Goal: Task Accomplishment & Management: Manage account settings

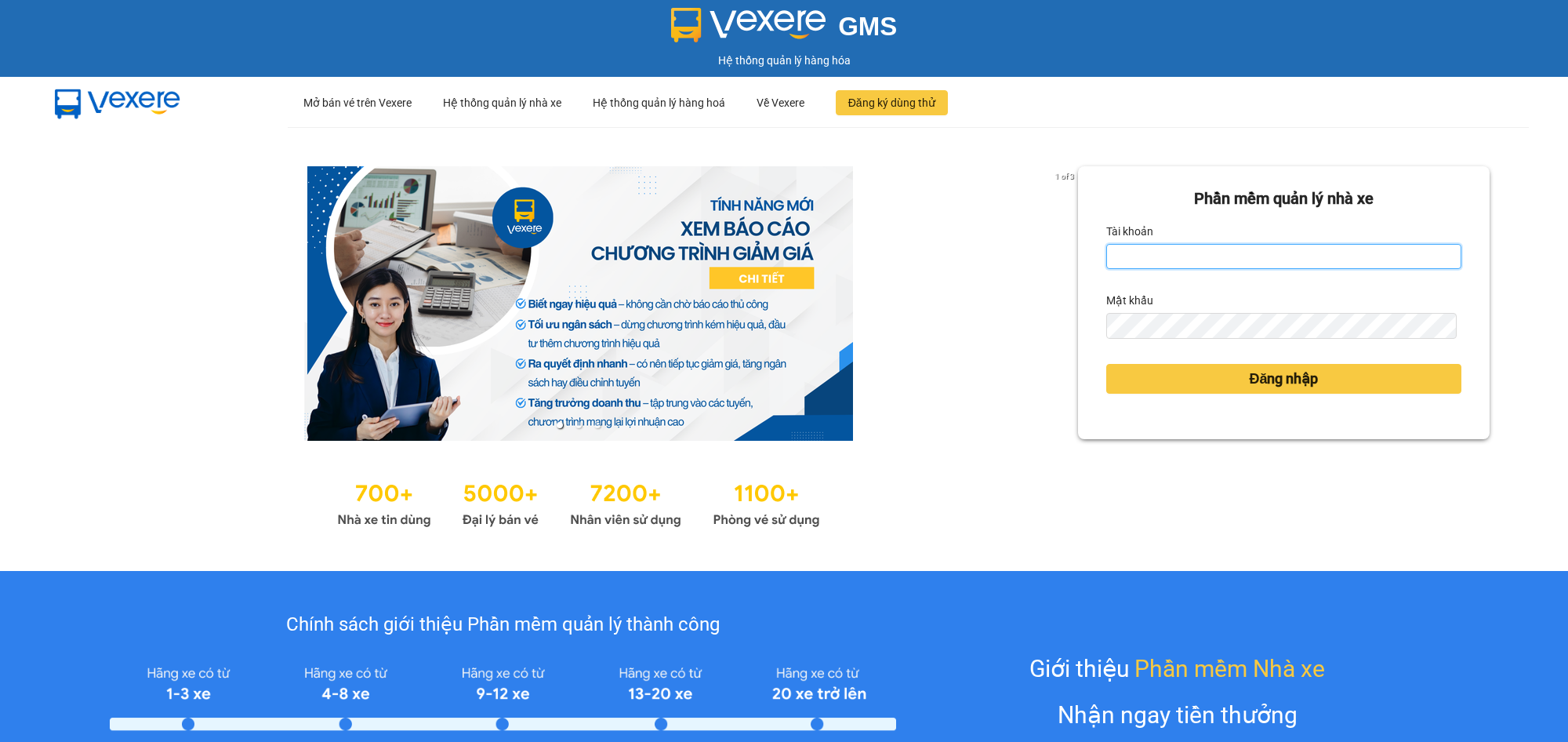
drag, startPoint x: 1252, startPoint y: 254, endPoint x: 1245, endPoint y: 271, distance: 18.4
click at [1252, 255] on input "Tài khoản" at bounding box center [1284, 257] width 355 height 25
type input "hieubt.minhtam"
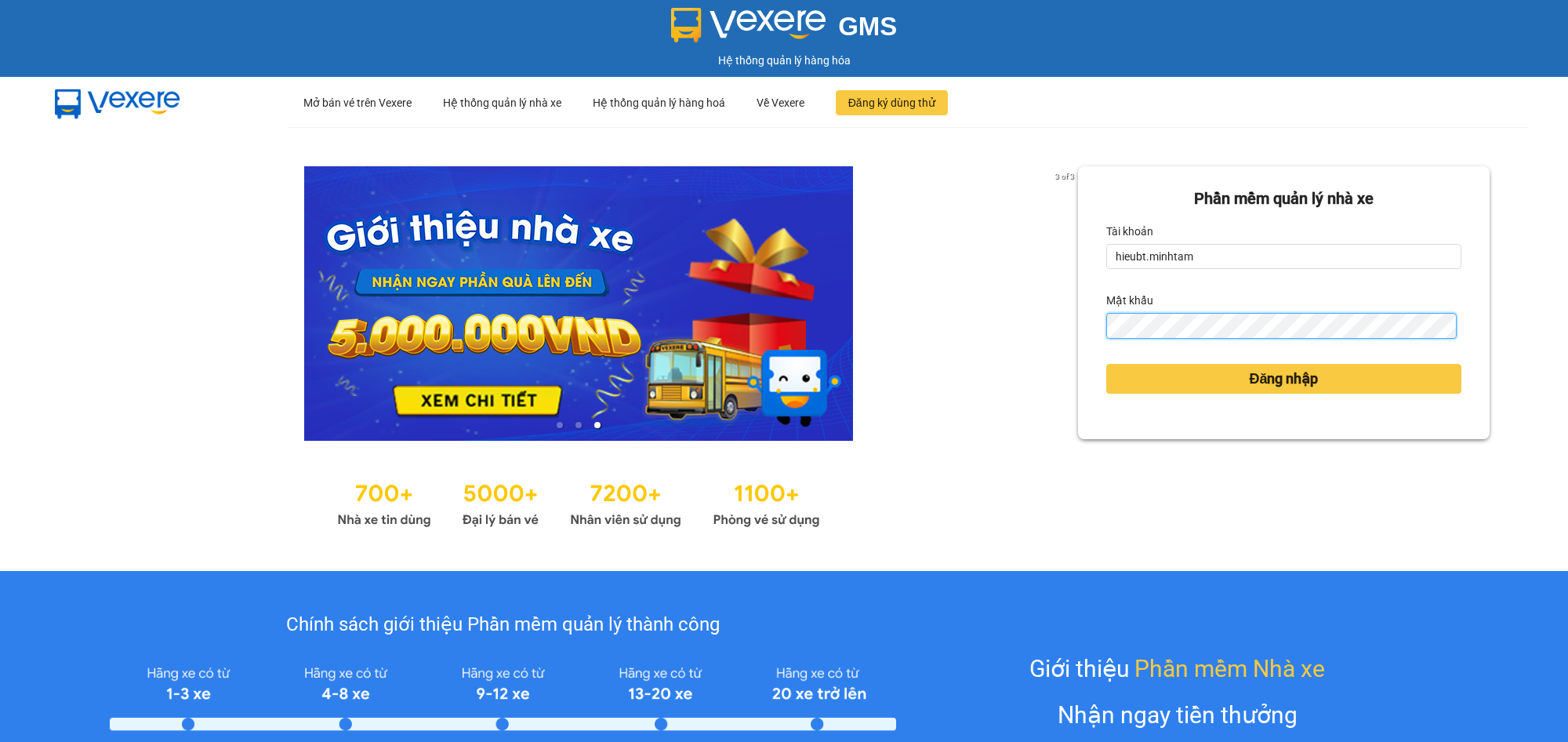
click at [1106, 364] on button "Đăng nhập" at bounding box center [1284, 378] width 355 height 29
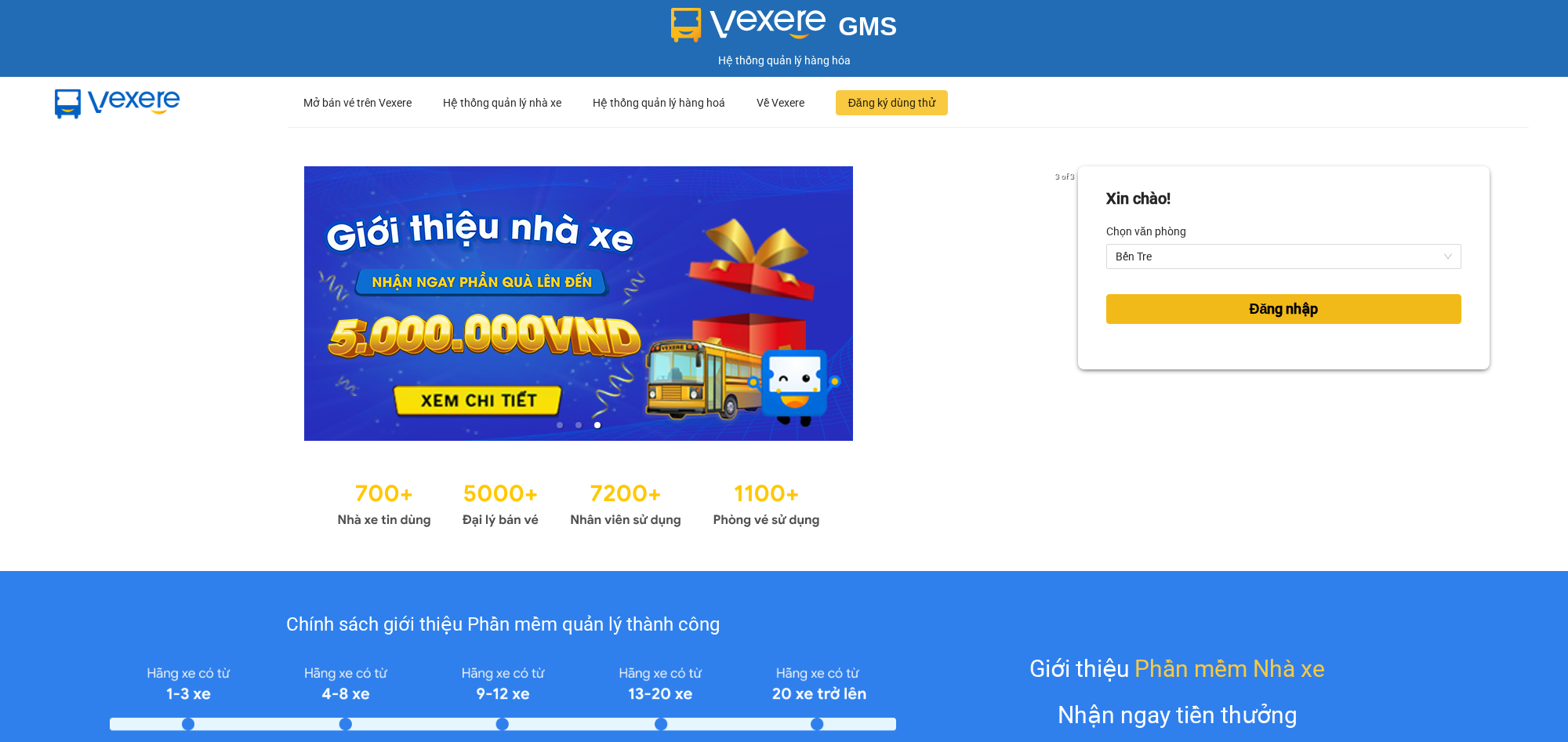
click at [1154, 308] on button "Đăng nhập" at bounding box center [1284, 309] width 355 height 29
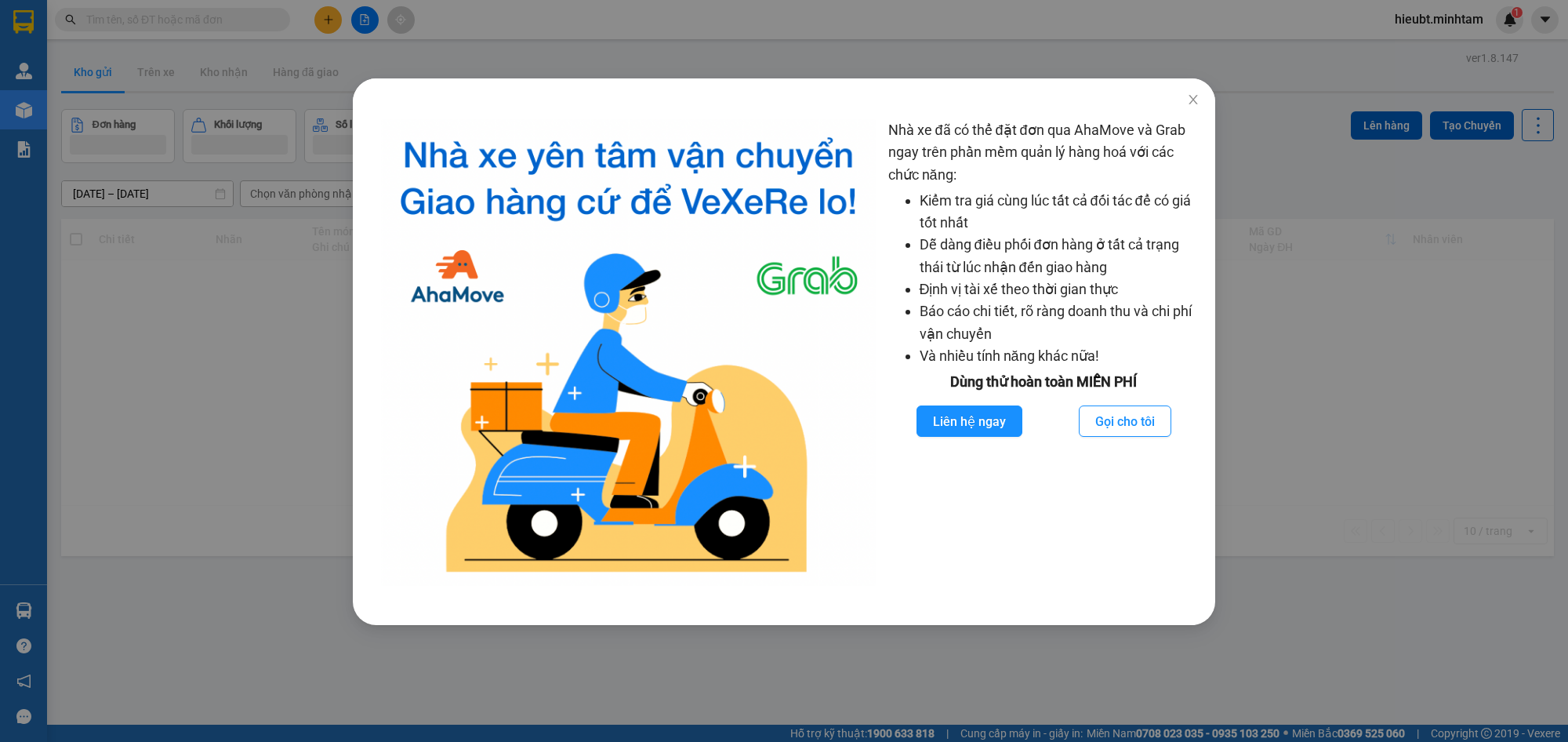
click at [680, 288] on img at bounding box center [628, 352] width 495 height 466
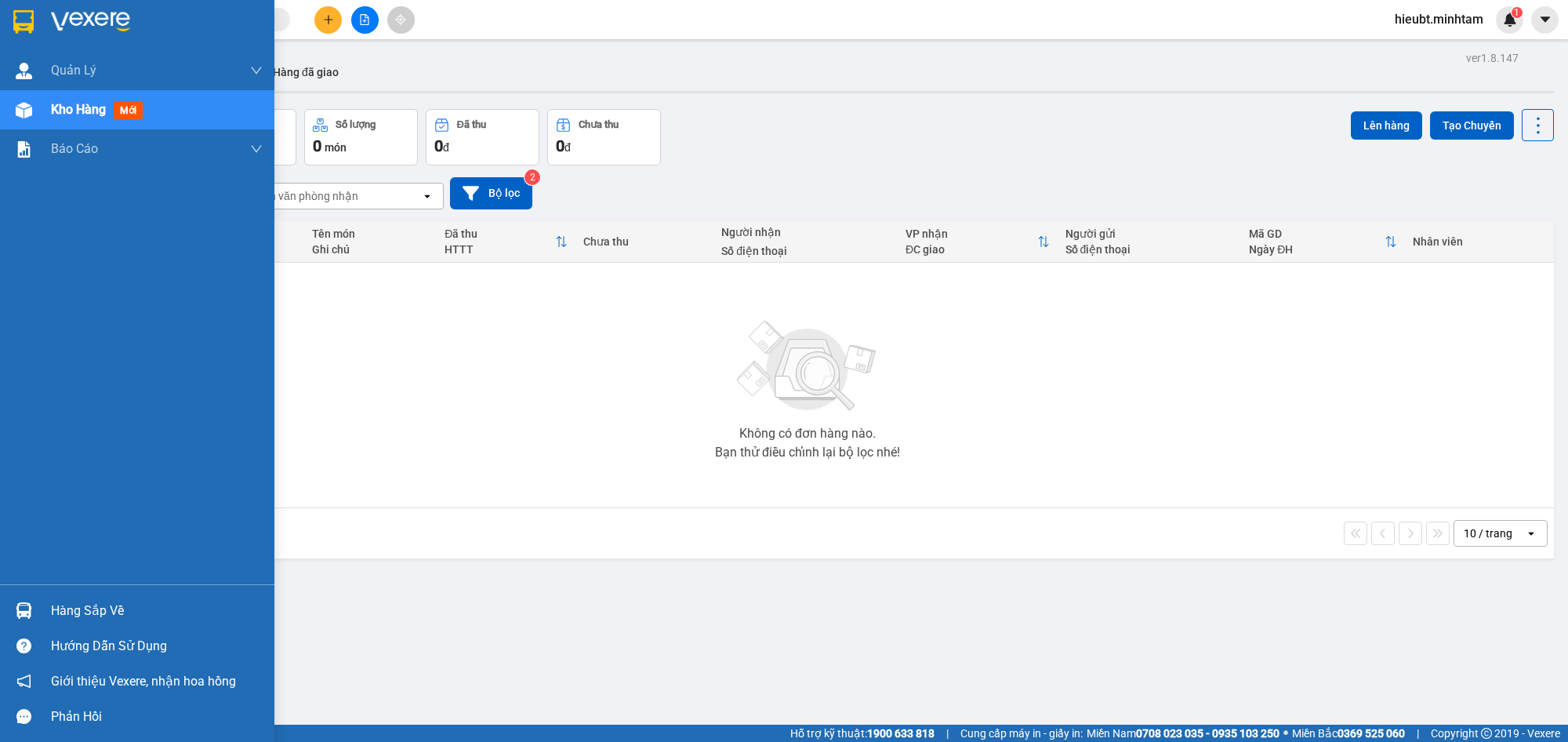
click at [14, 24] on img at bounding box center [23, 22] width 20 height 24
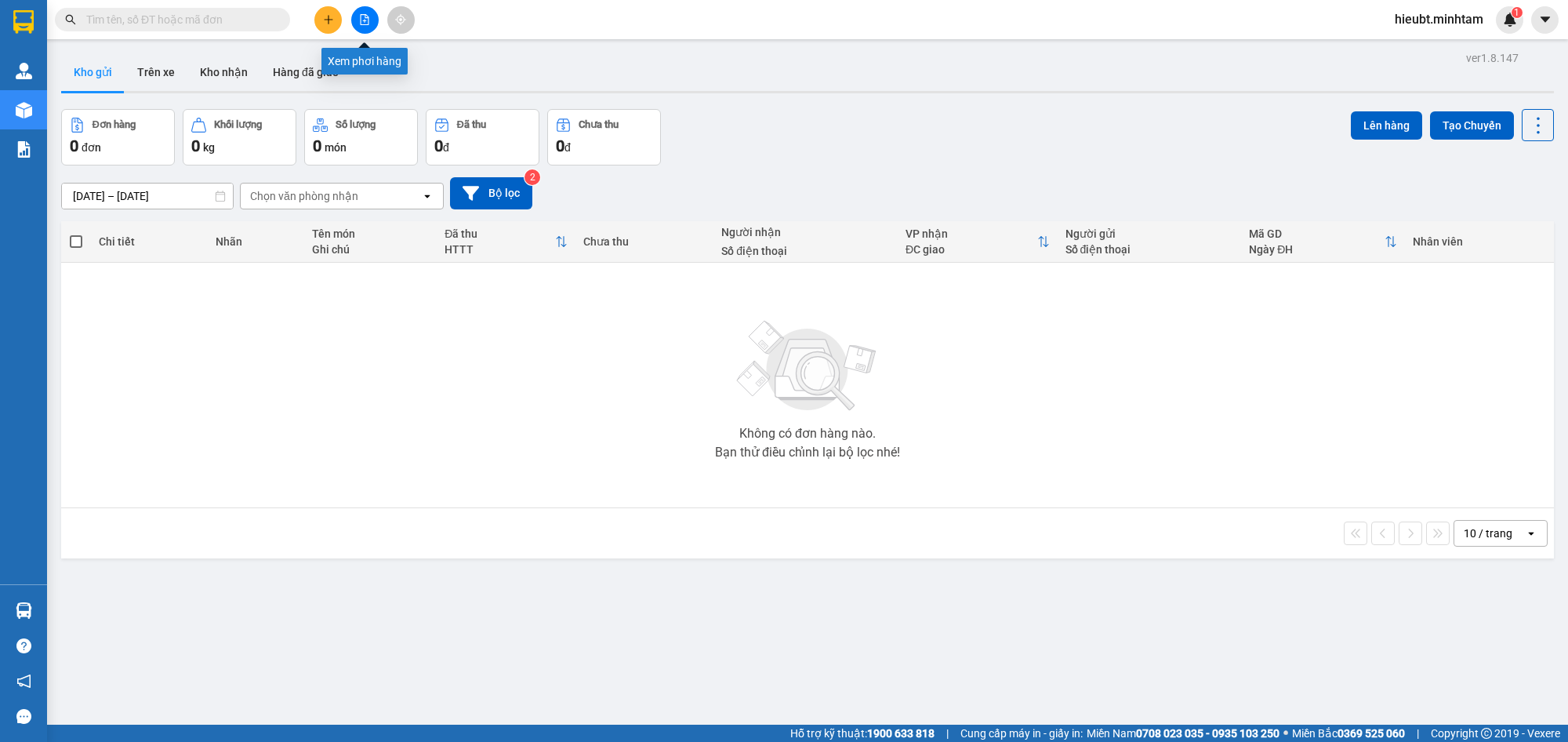
click at [353, 21] on button at bounding box center [365, 20] width 28 height 28
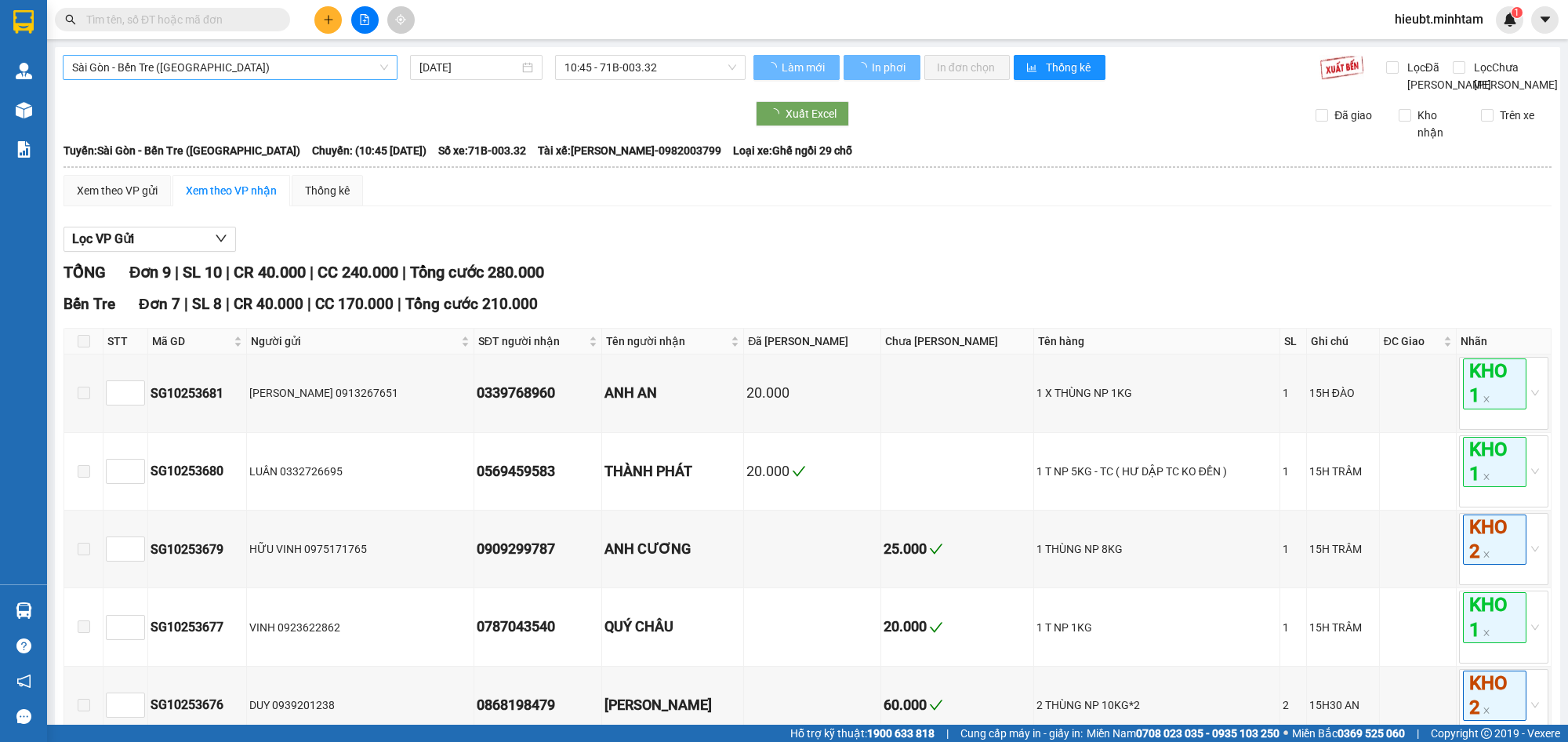
click at [349, 80] on div "Sài Gòn - Bến Tre (CN) 14/10/2025 10:45 - 71B-003.32" at bounding box center [404, 74] width 683 height 38
click at [342, 71] on span "Sài Gòn - Bến Tre ([GEOGRAPHIC_DATA])" at bounding box center [230, 67] width 316 height 24
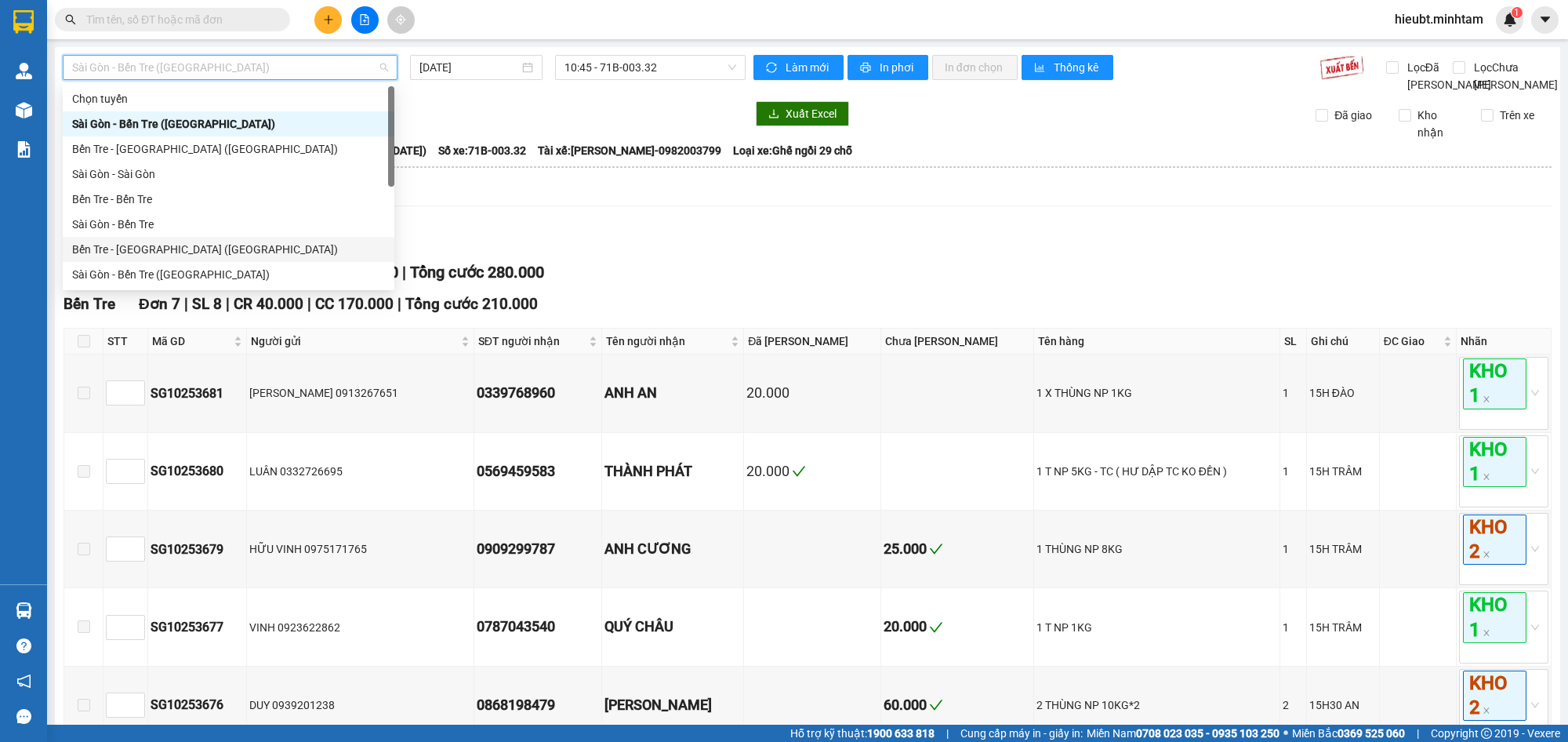
click at [287, 248] on div "Bến Tre - [GEOGRAPHIC_DATA] ([GEOGRAPHIC_DATA])" at bounding box center [228, 249] width 312 height 17
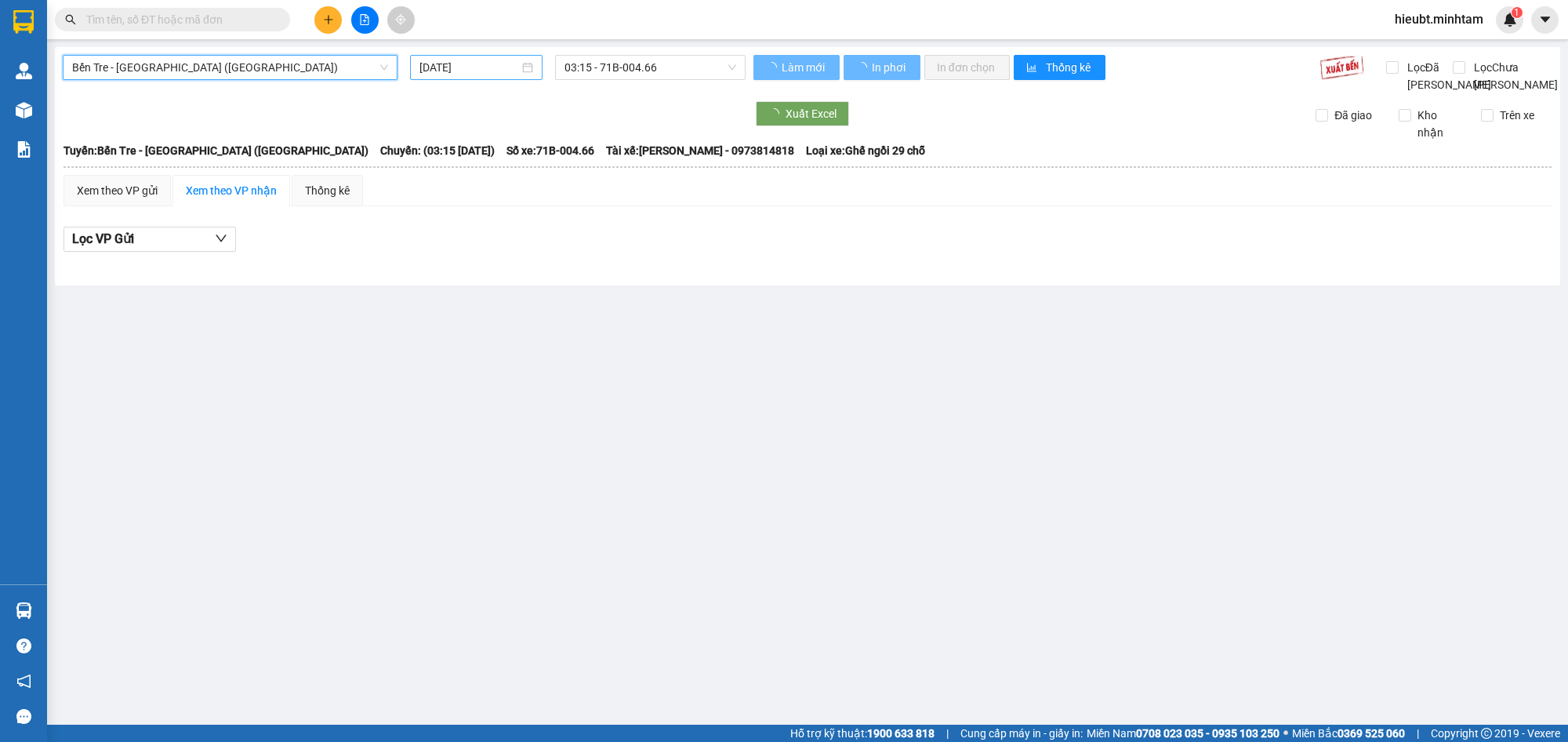
click at [479, 60] on input "[DATE]" at bounding box center [469, 67] width 100 height 17
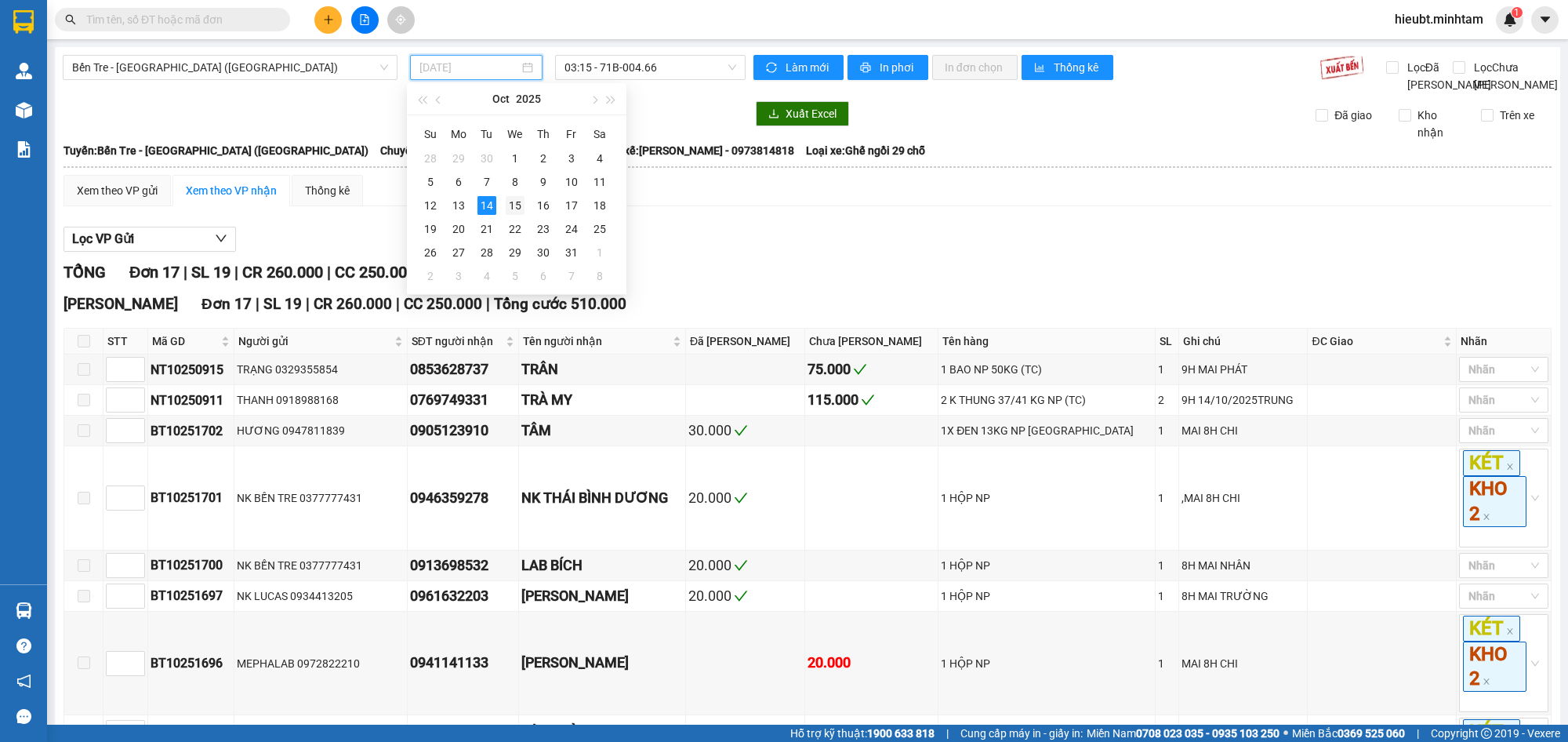
click at [518, 196] on div "15" at bounding box center [516, 205] width 19 height 19
type input "[DATE]"
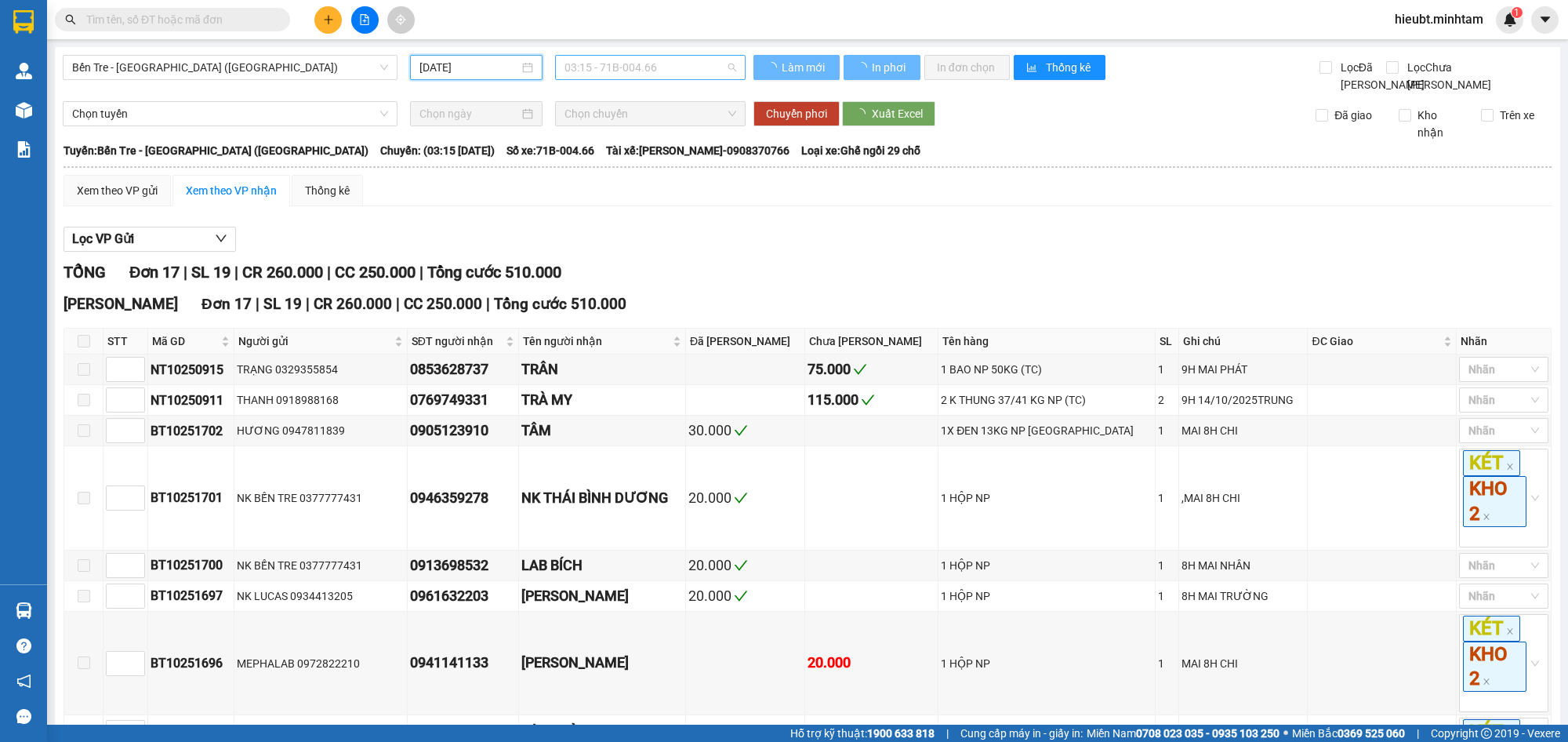
click at [619, 61] on span "03:15 - 71B-004.66" at bounding box center [651, 67] width 172 height 24
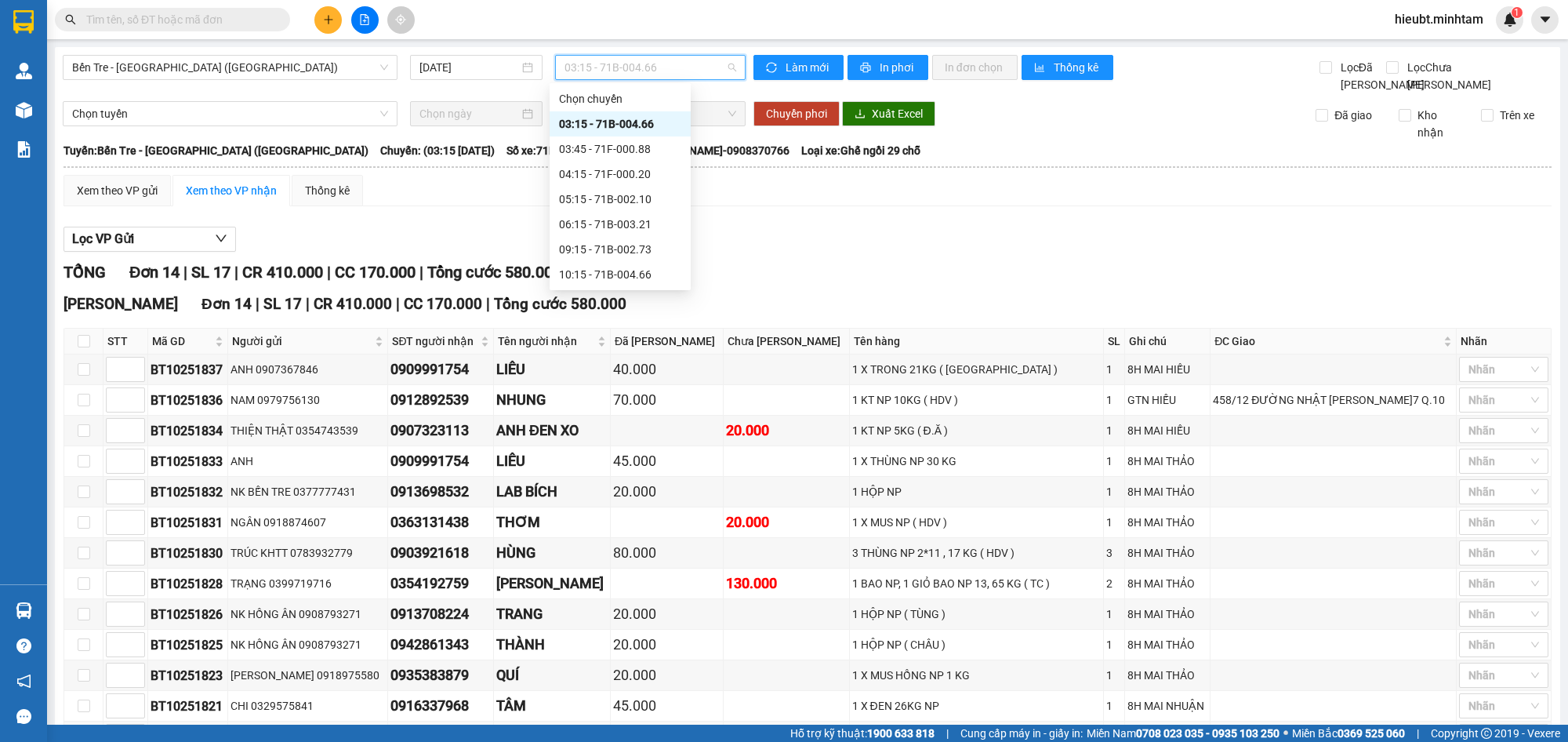
click at [632, 116] on div "03:15 - 71B-004.66" at bounding box center [620, 124] width 123 height 17
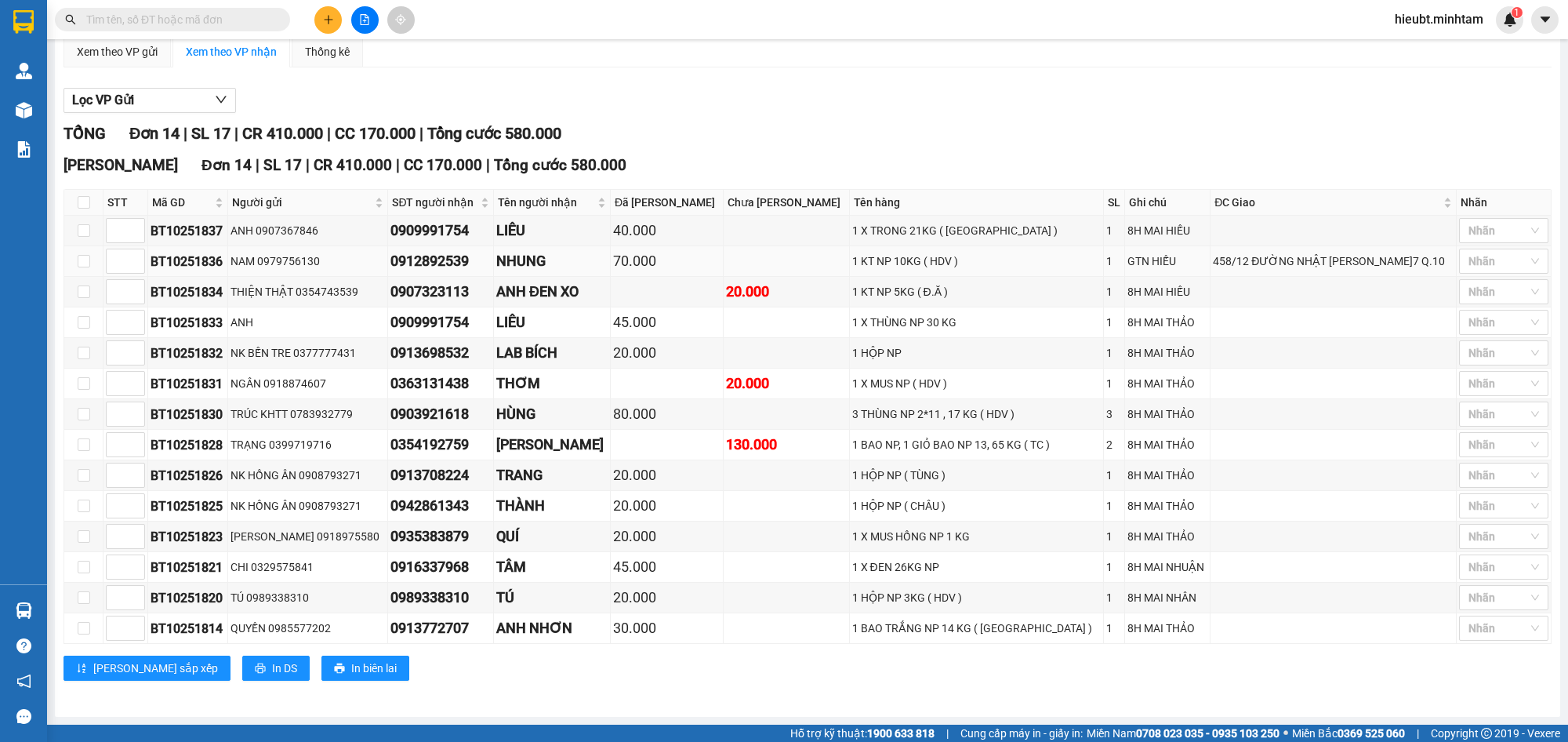
scroll to position [165, 0]
click at [209, 18] on input "text" at bounding box center [179, 20] width 185 height 17
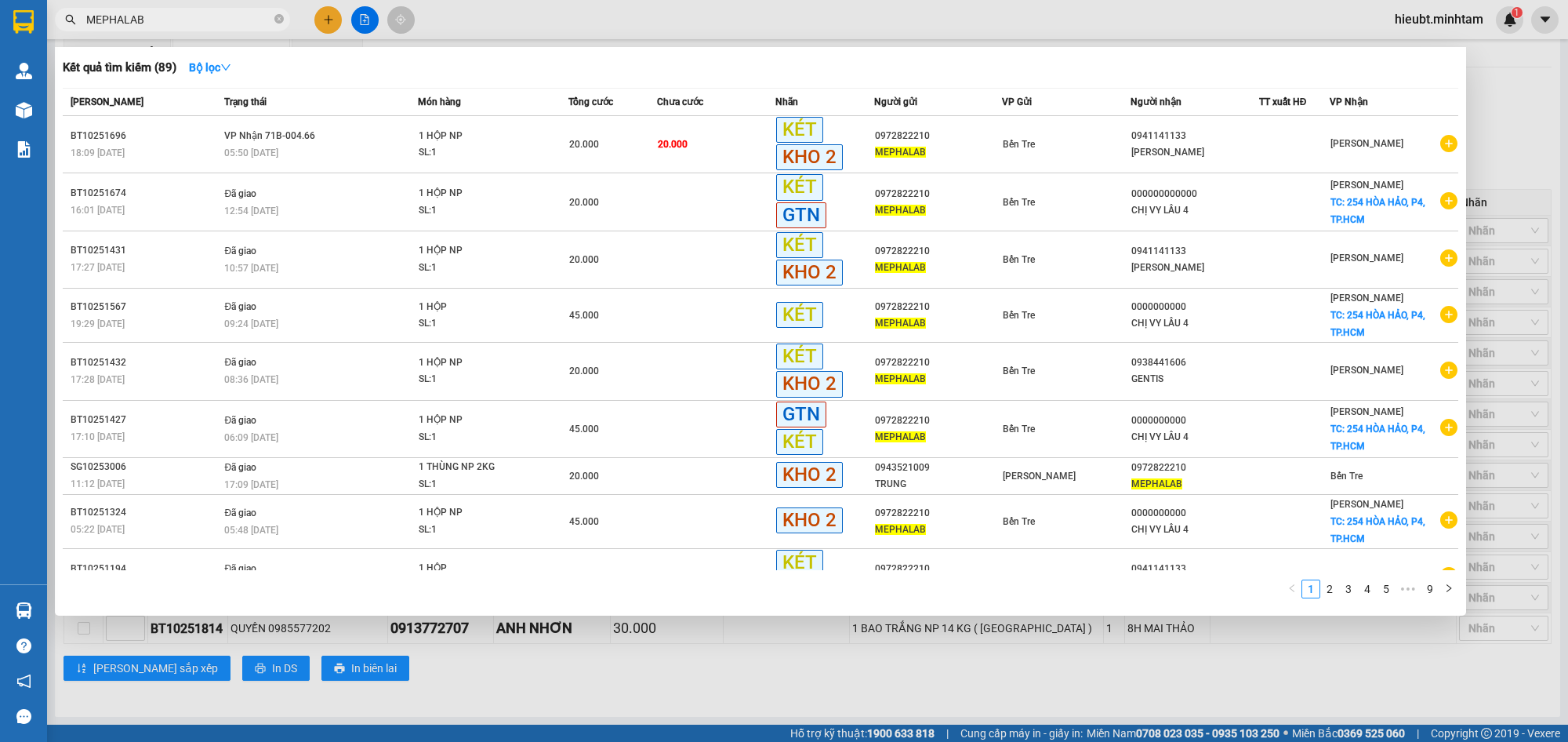
type input "MEPHALAB"
click at [323, 18] on div at bounding box center [784, 371] width 1568 height 742
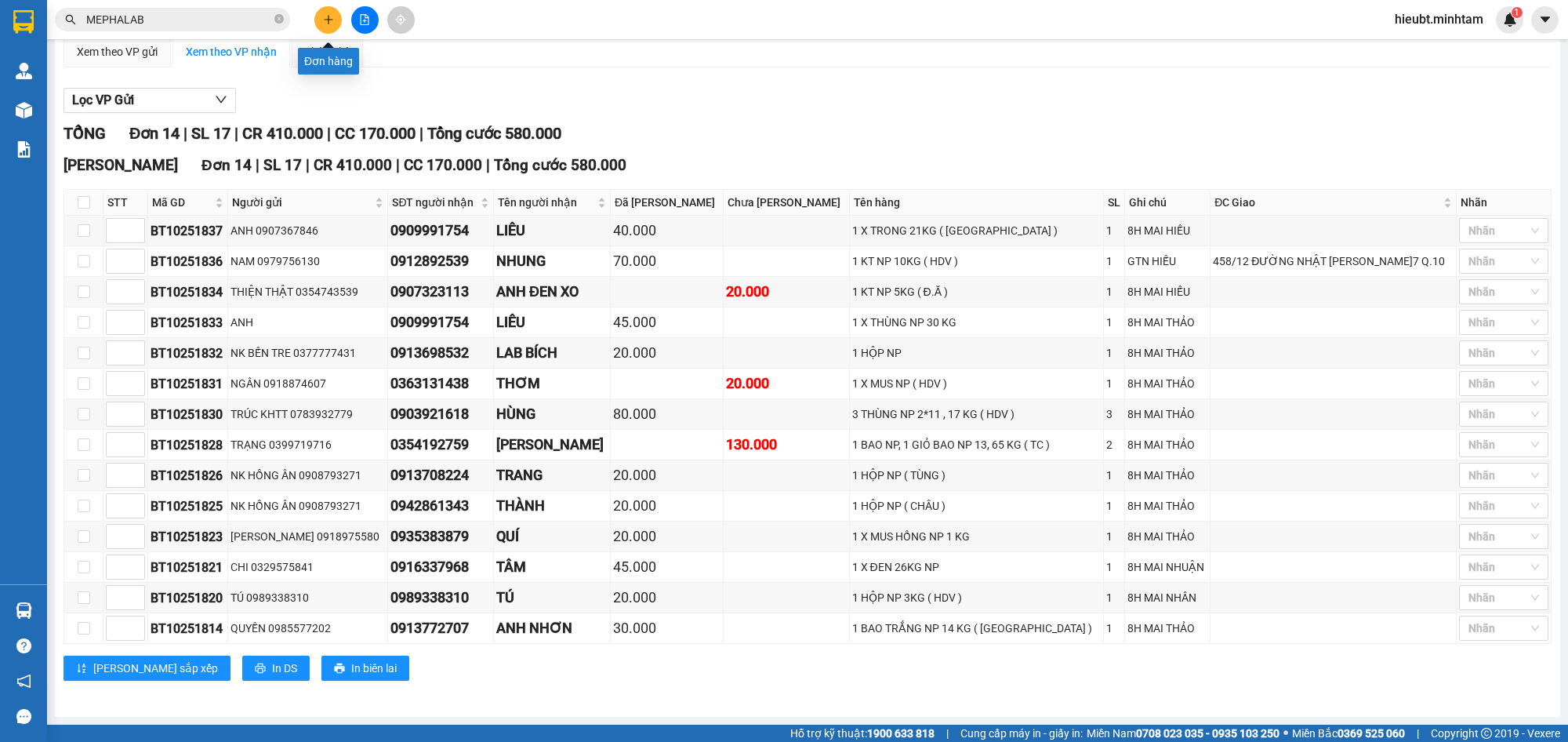
click at [323, 18] on icon "plus" at bounding box center [329, 20] width 11 height 11
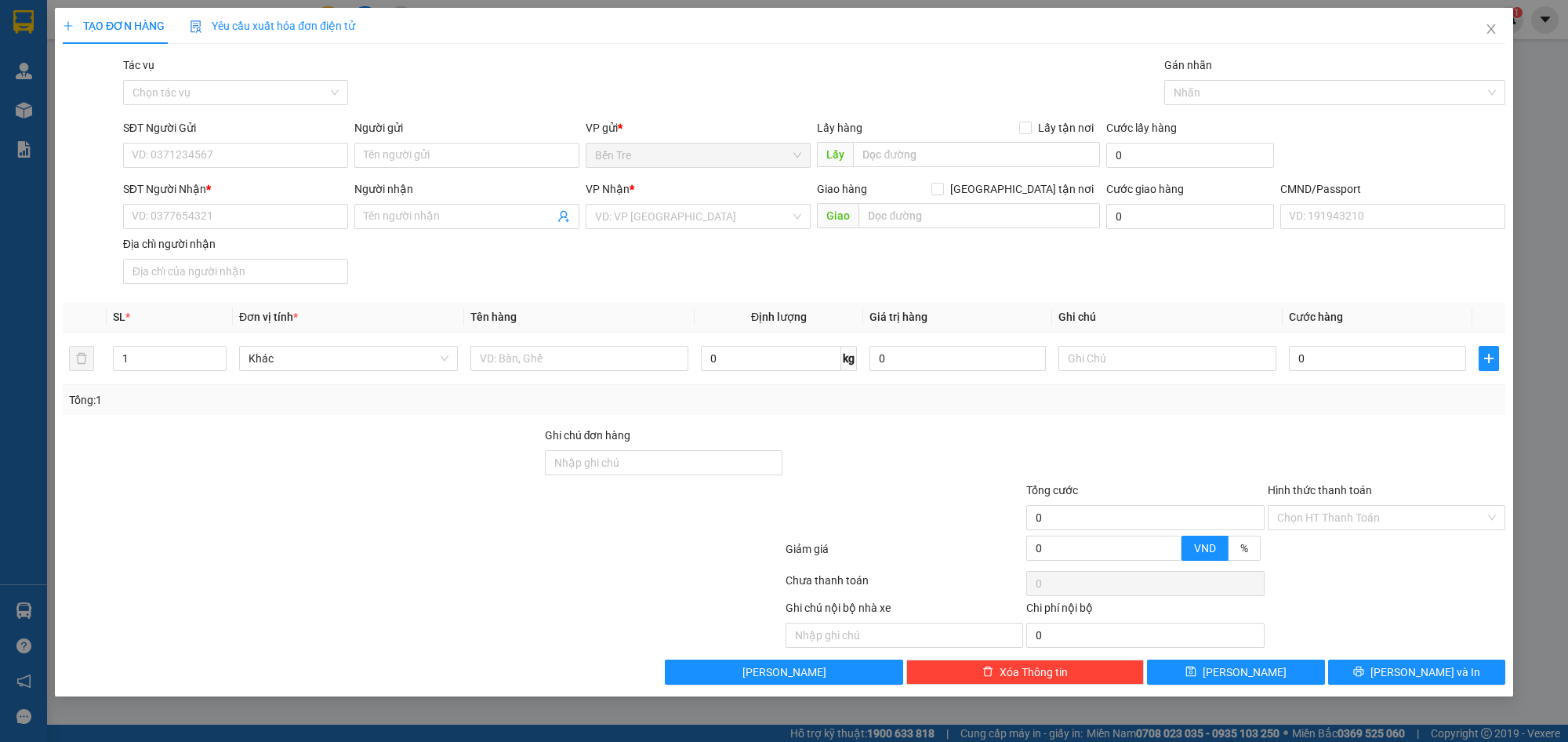
click at [523, 65] on div "Gói vận chuyển * Tiêu chuẩn Tác vụ Chọn tác vụ Gán nhãn Nhãn" at bounding box center [814, 84] width 1389 height 55
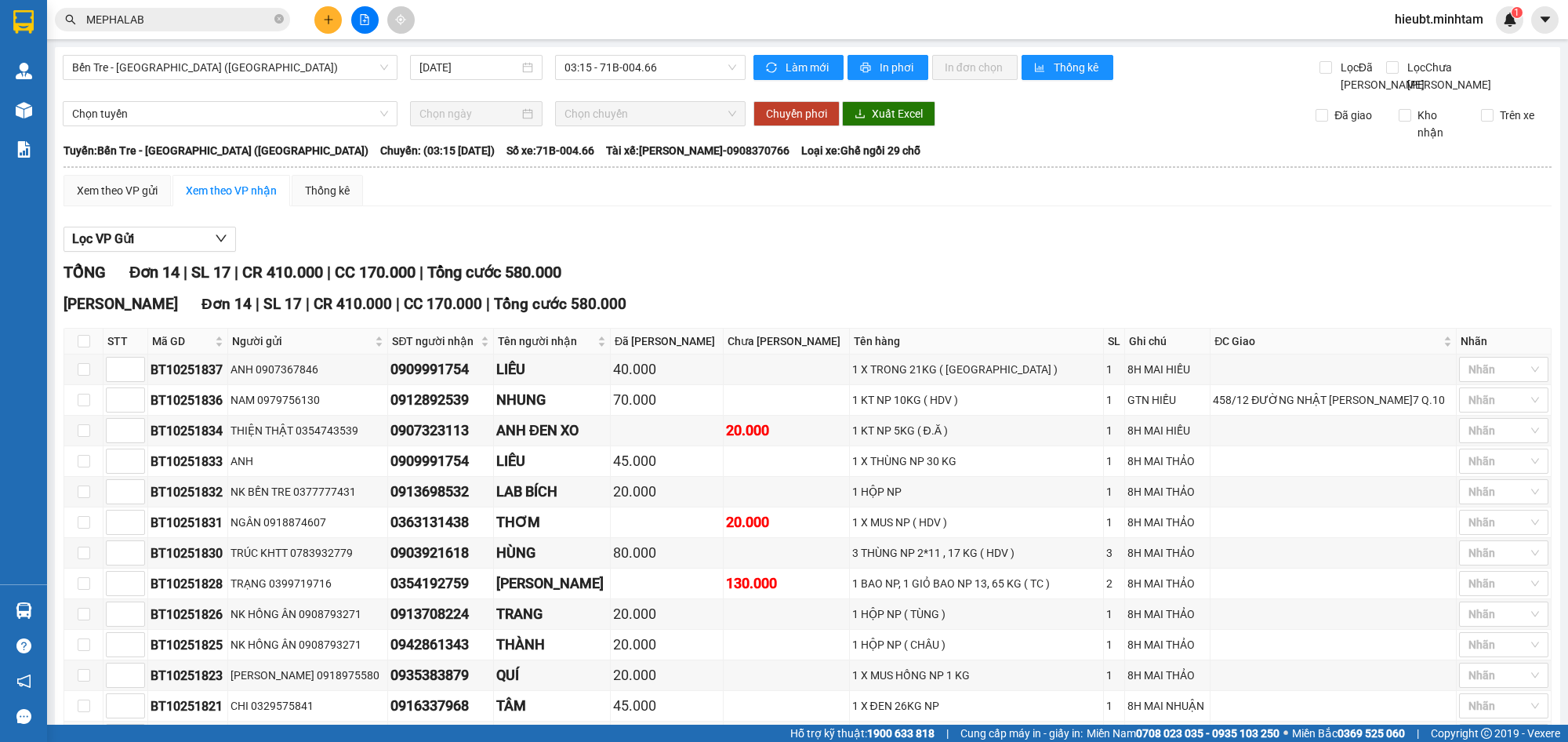
click at [236, 25] on input "MEPHALAB" at bounding box center [179, 20] width 185 height 17
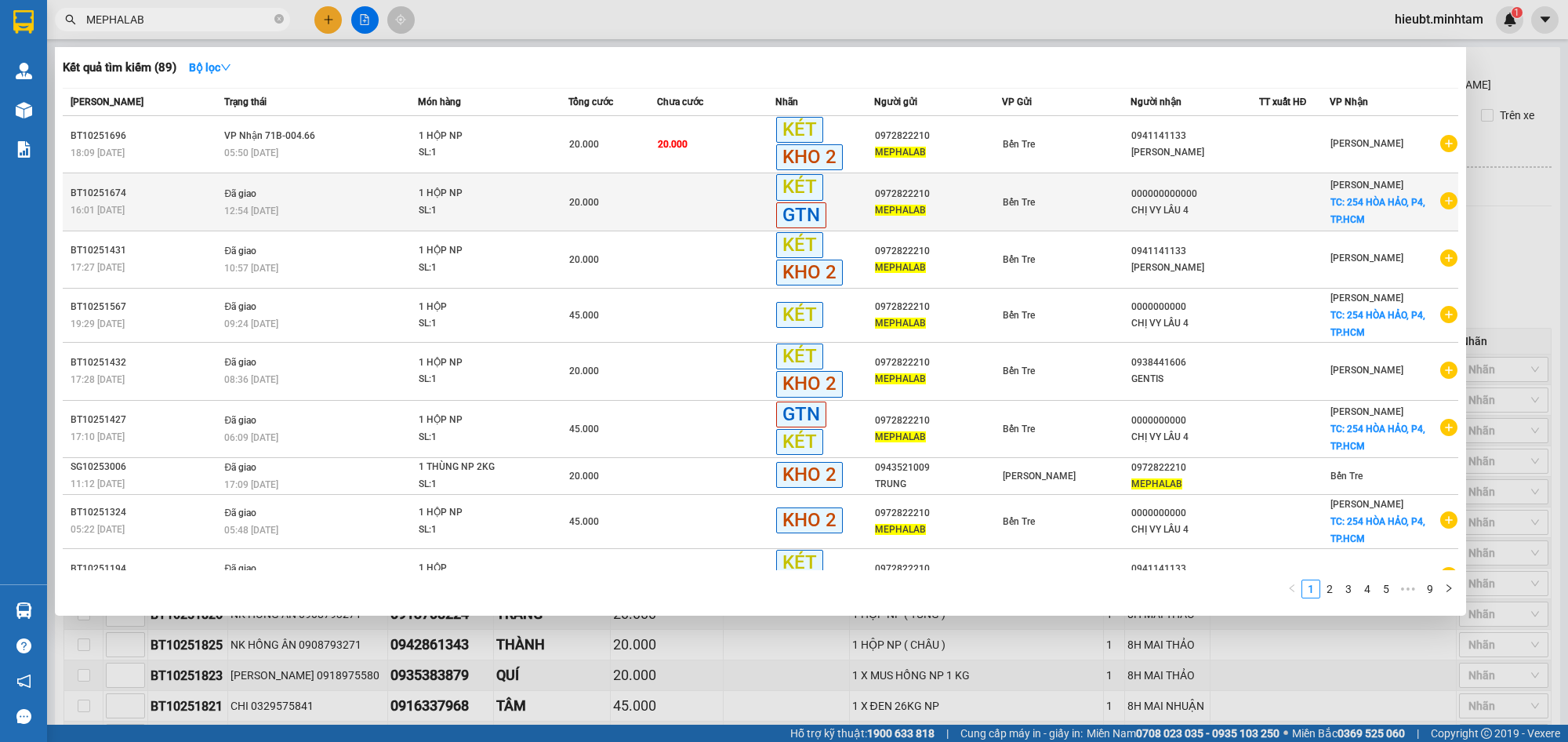
click at [312, 197] on td "Đã giao 12:54 - 14/10" at bounding box center [319, 201] width 198 height 57
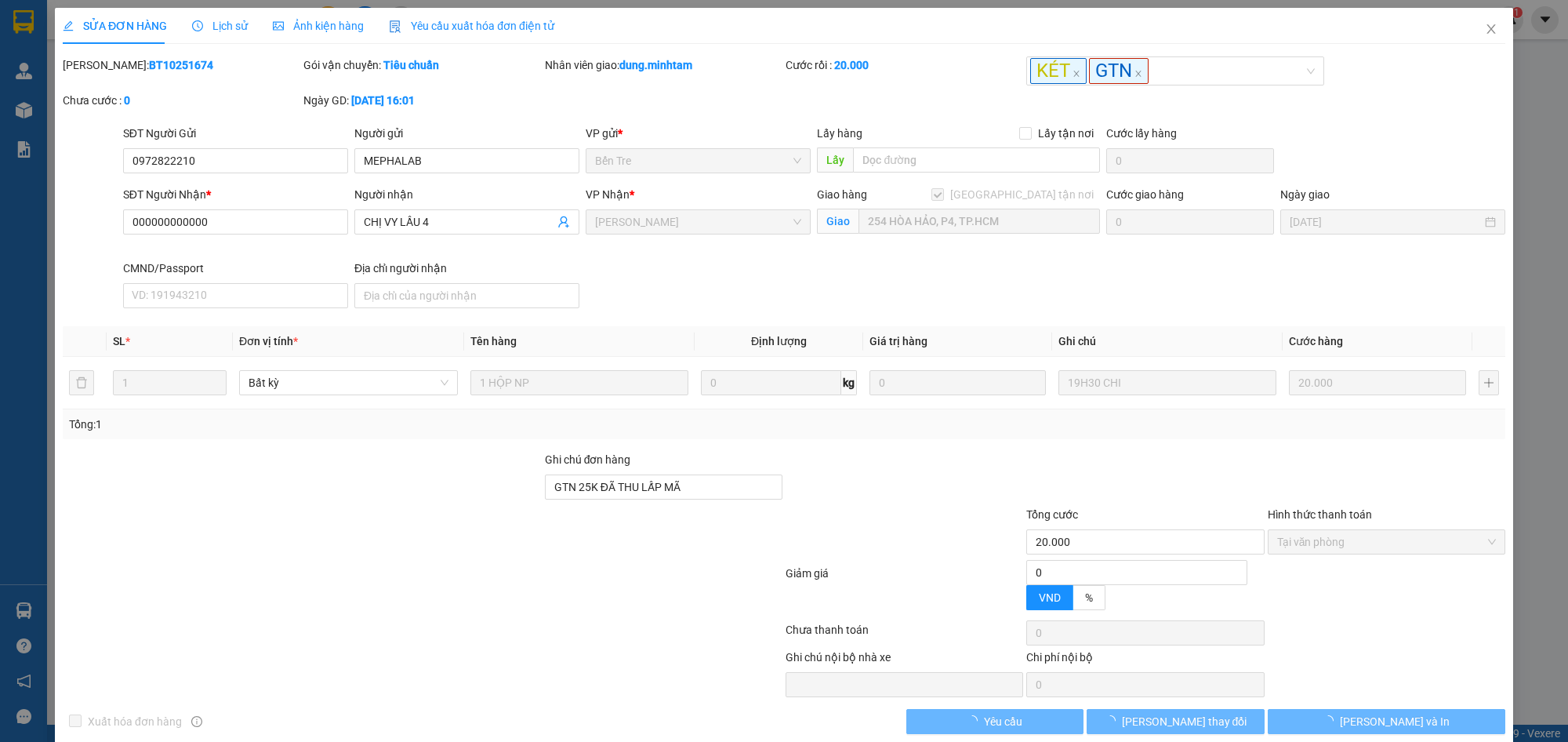
type input "0972822210"
type input "MEPHALAB"
type input "000000000000"
type input "CHỊ VY LẦU 4"
checkbox input "true"
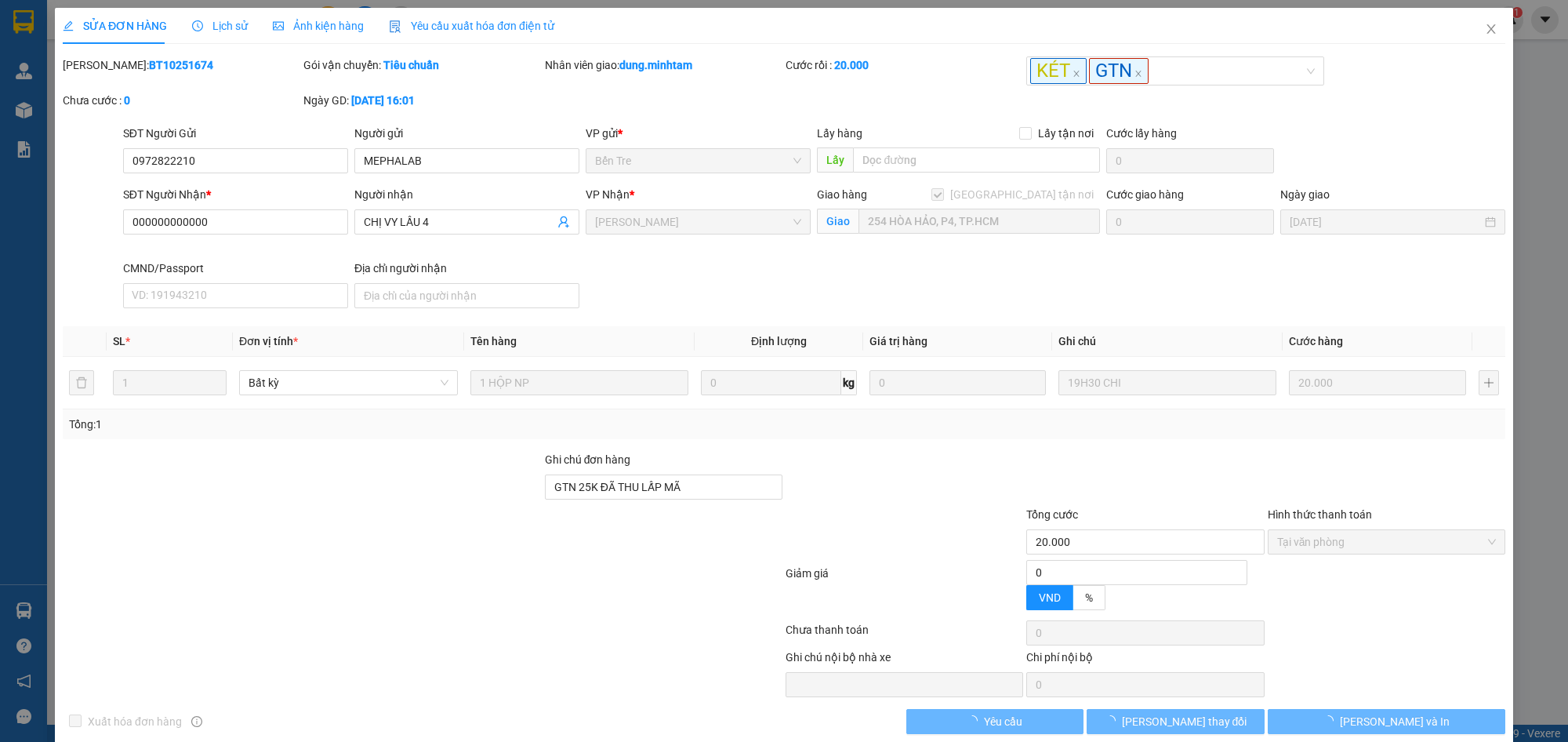
type input "254 HÒA HẢO, P4, TP.HCM"
type input "GTN 25K ĐÃ THU LẤP MÃ"
type input "20.000"
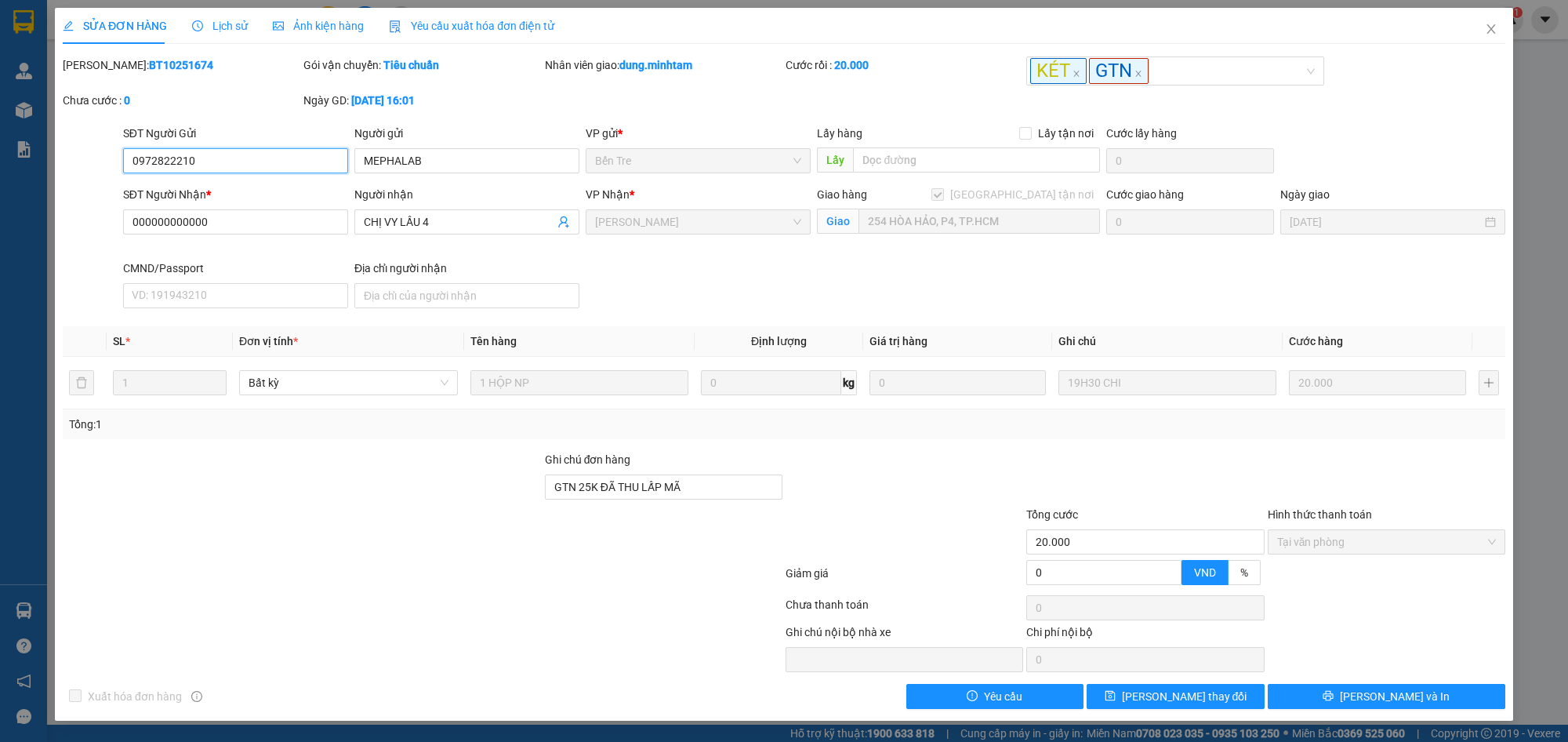
click at [264, 162] on input "0972822210" at bounding box center [236, 161] width 225 height 25
click at [243, 92] on div "Chưa cước : 0" at bounding box center [181, 101] width 237 height 17
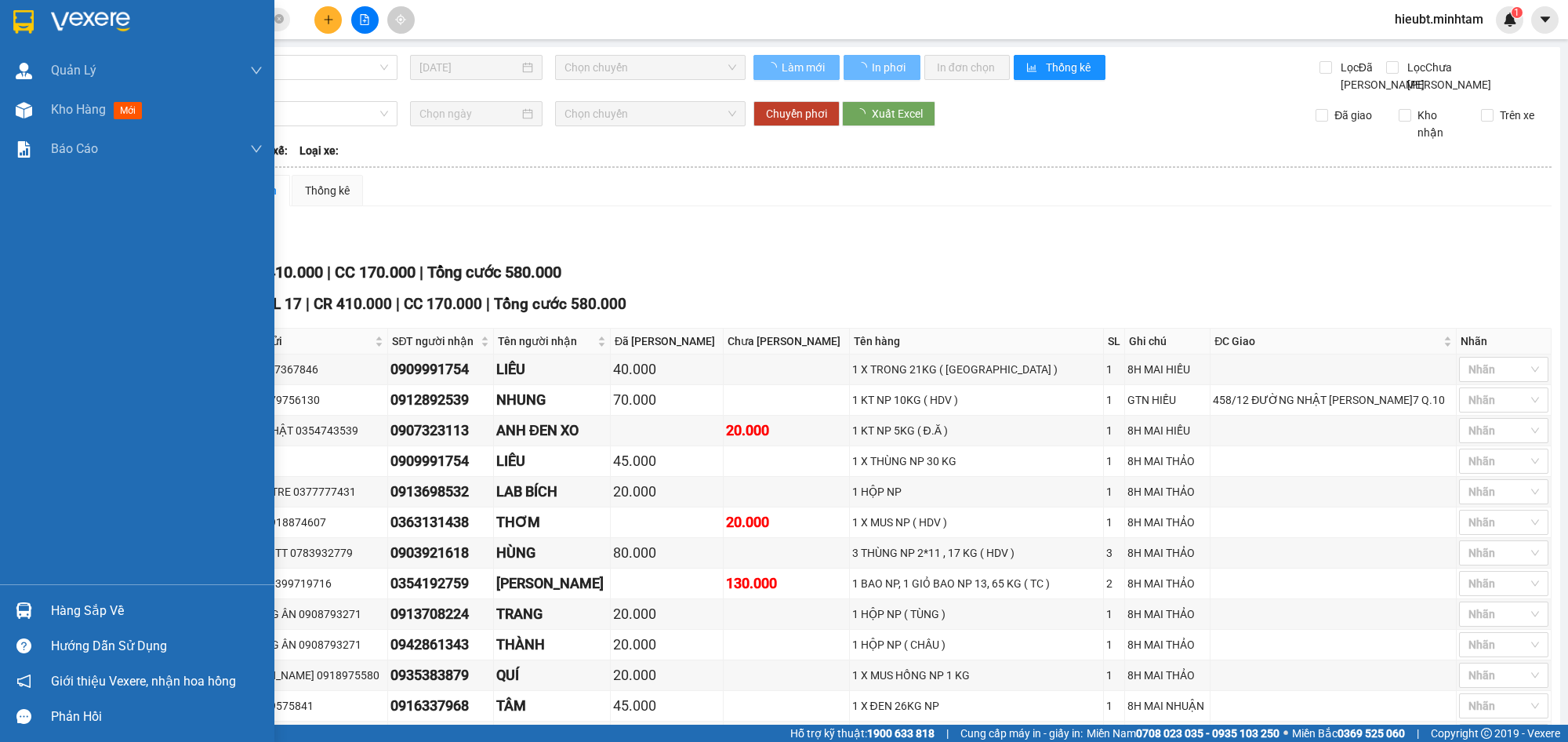
click at [11, 13] on div at bounding box center [24, 21] width 28 height 28
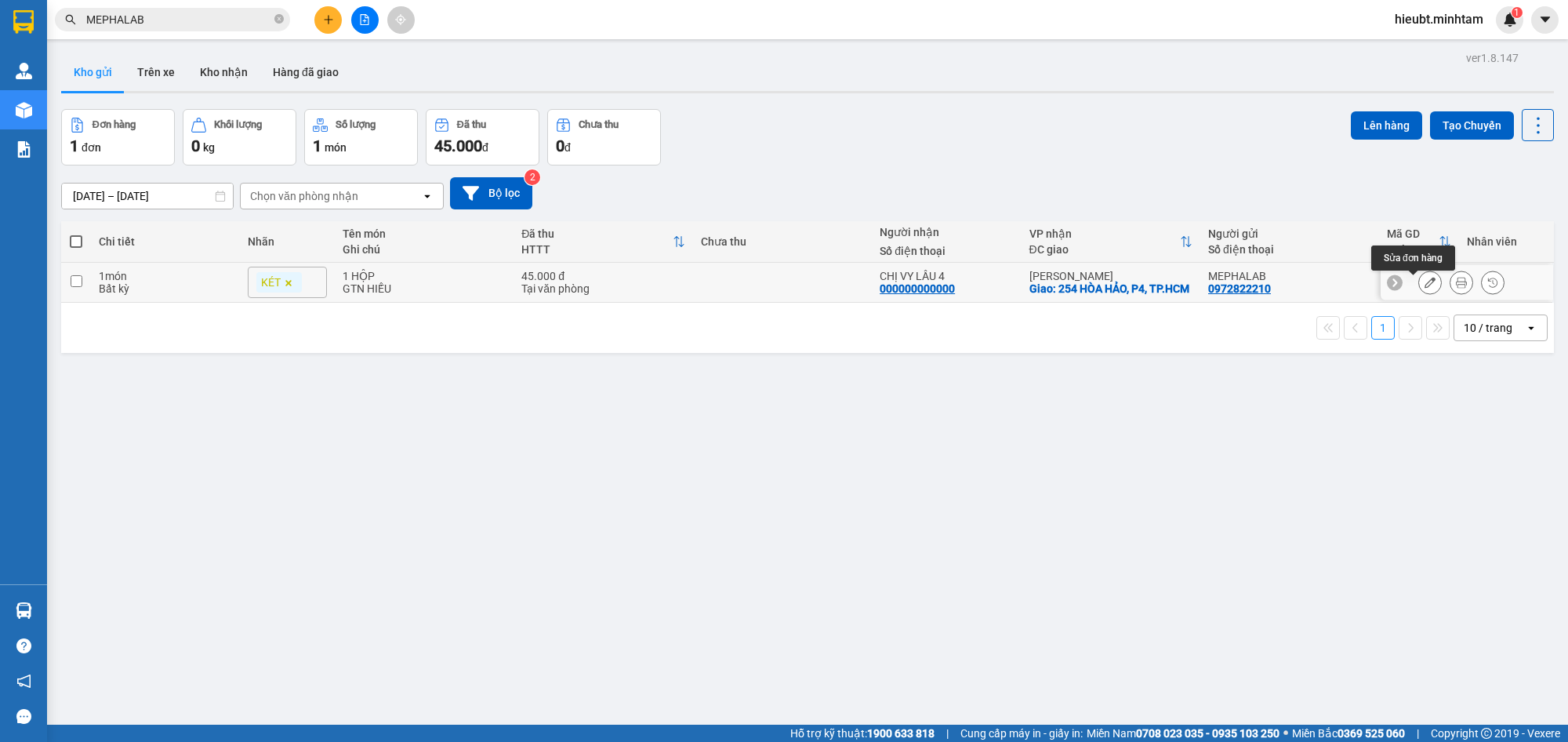
click at [1425, 288] on icon at bounding box center [1430, 282] width 11 height 11
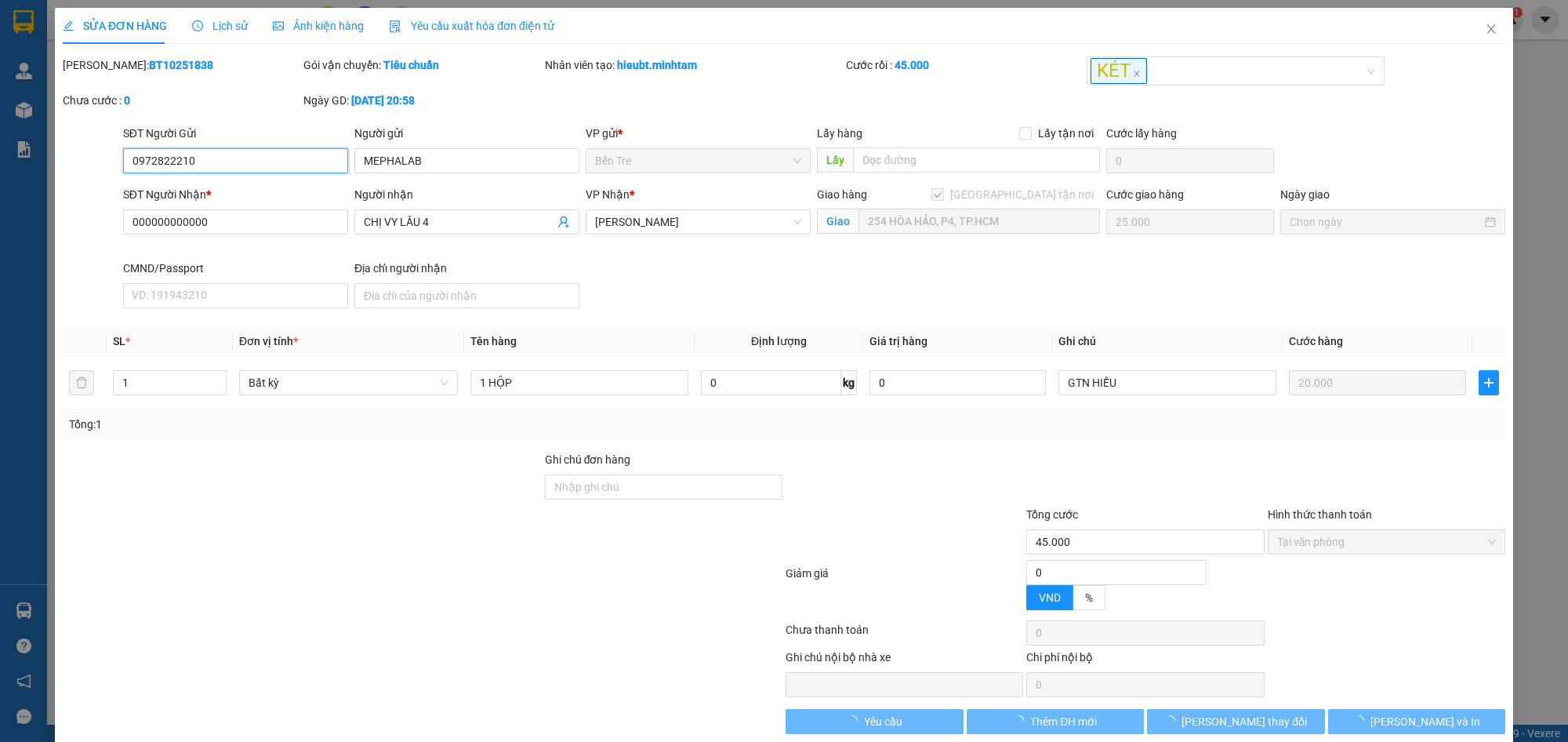
type input "0972822210"
type input "MEPHALAB"
type input "000000000000"
type input "CHỊ VY LẦU 4"
checkbox input "true"
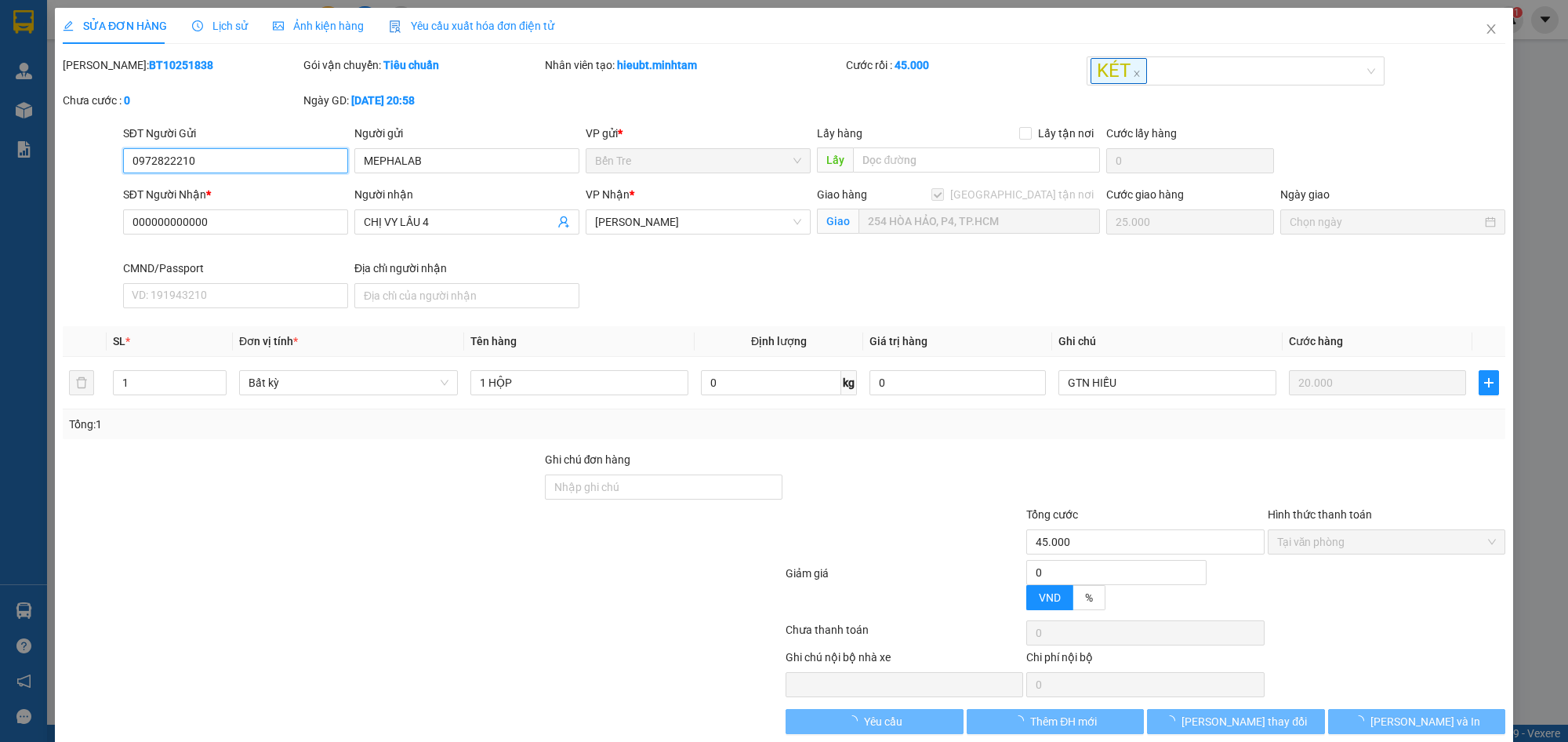
type input "254 HÒA HẢO, P4, TP.HCM"
type input "45.000"
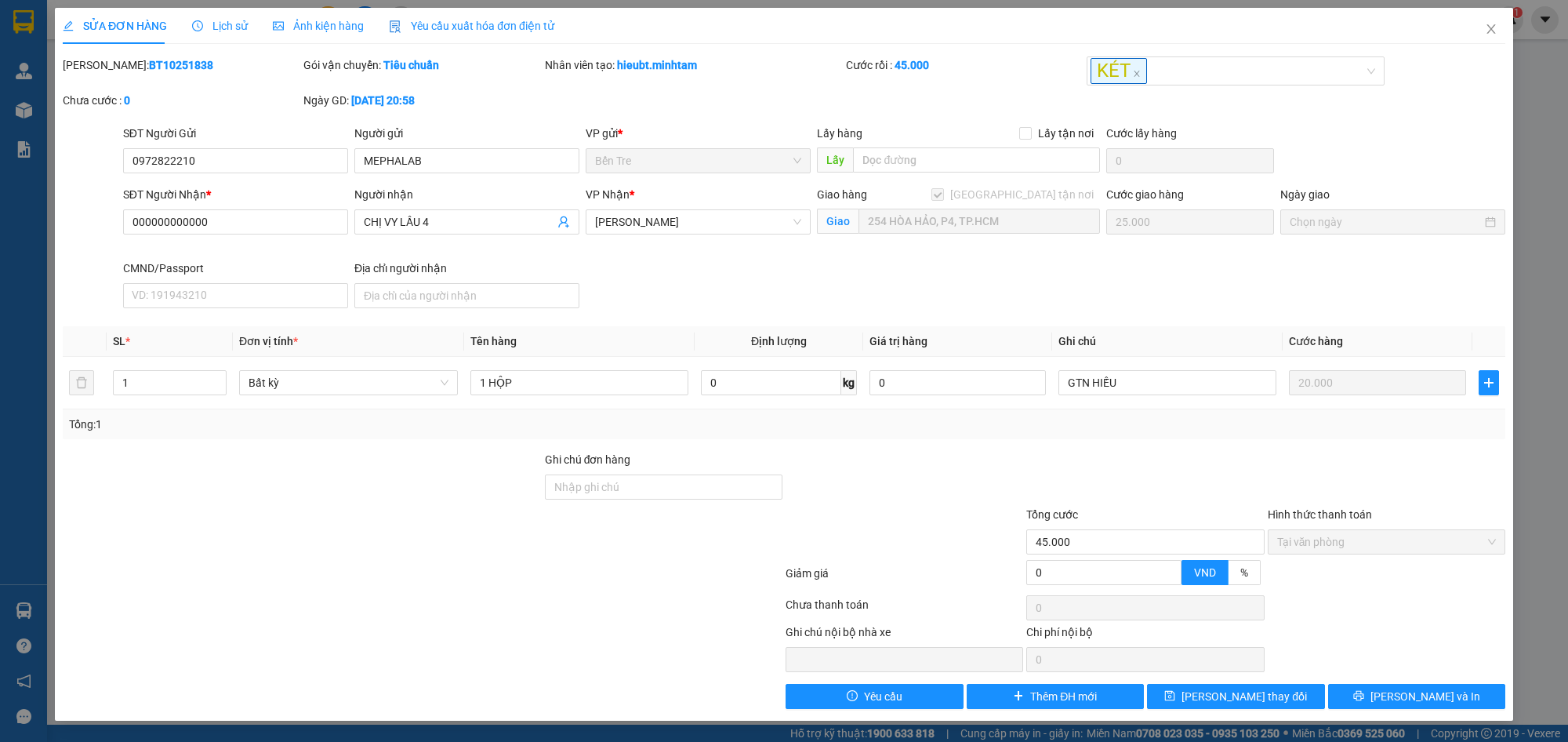
click at [149, 63] on b "BT10251838" at bounding box center [181, 65] width 65 height 12
copy b "BT10251838"
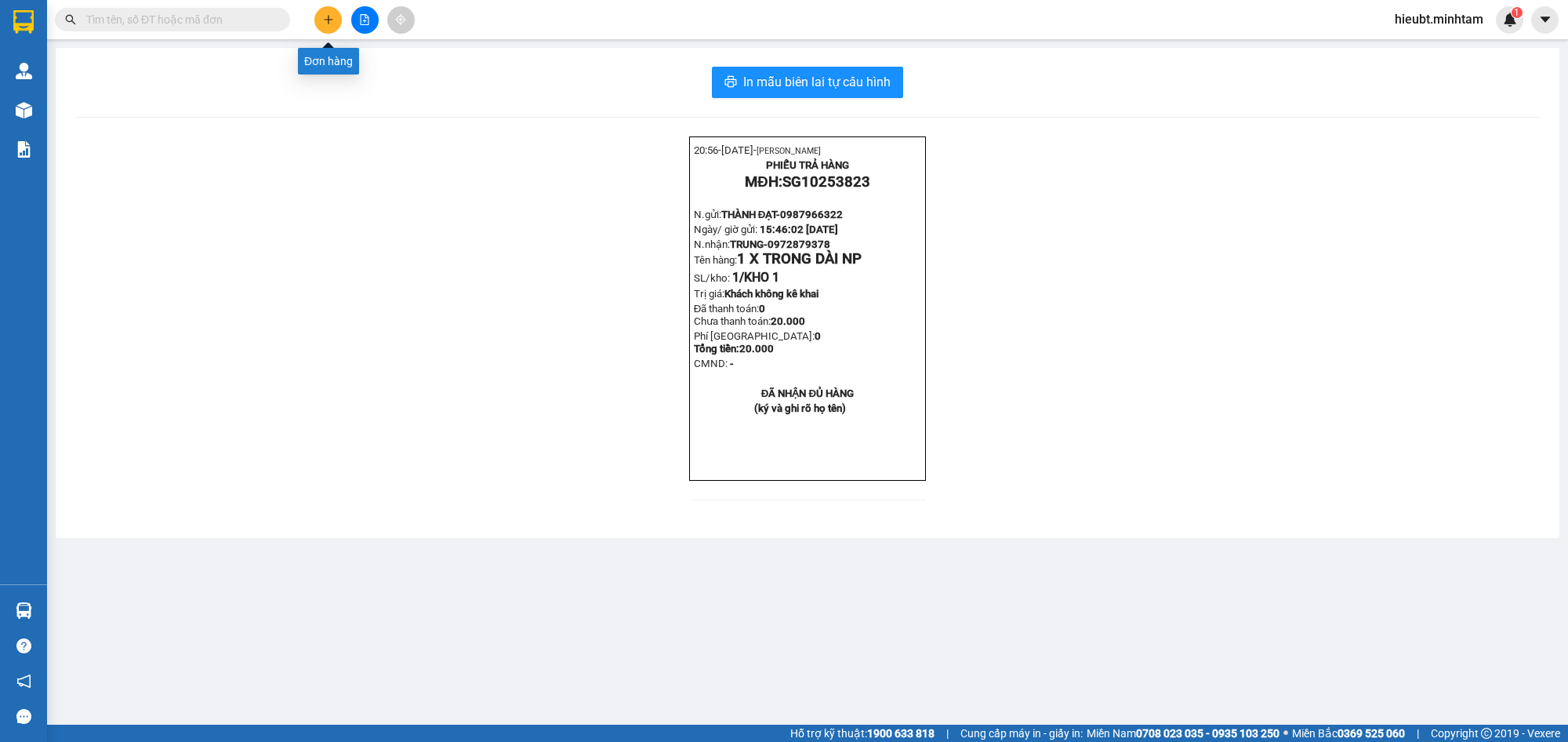
click at [327, 17] on icon "plus" at bounding box center [329, 20] width 11 height 11
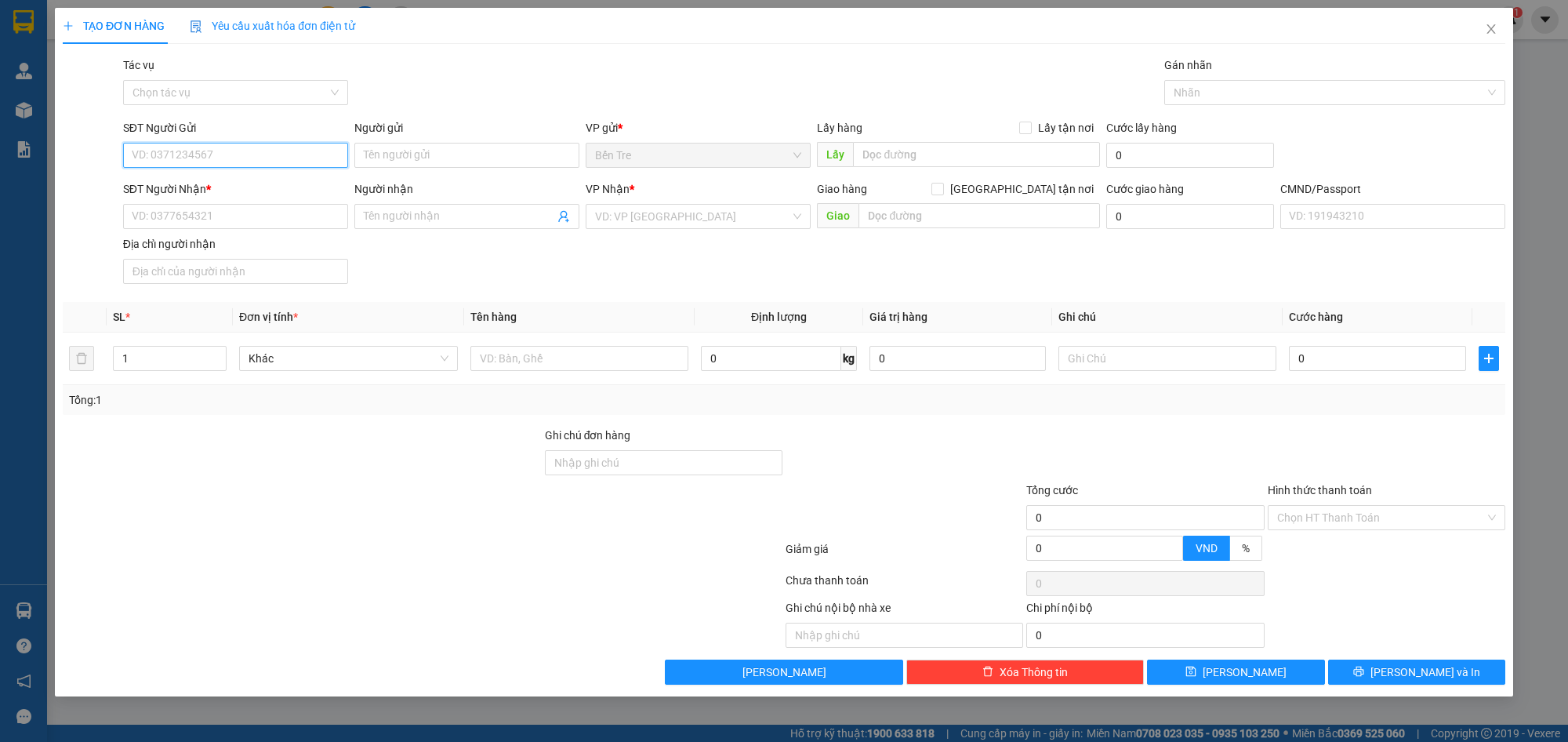
paste input "0972822210"
type input "0972822210"
click at [292, 190] on div "0972822210 - MEPHALAB" at bounding box center [236, 187] width 206 height 17
type input "MEPHALAB"
type input "0941141133"
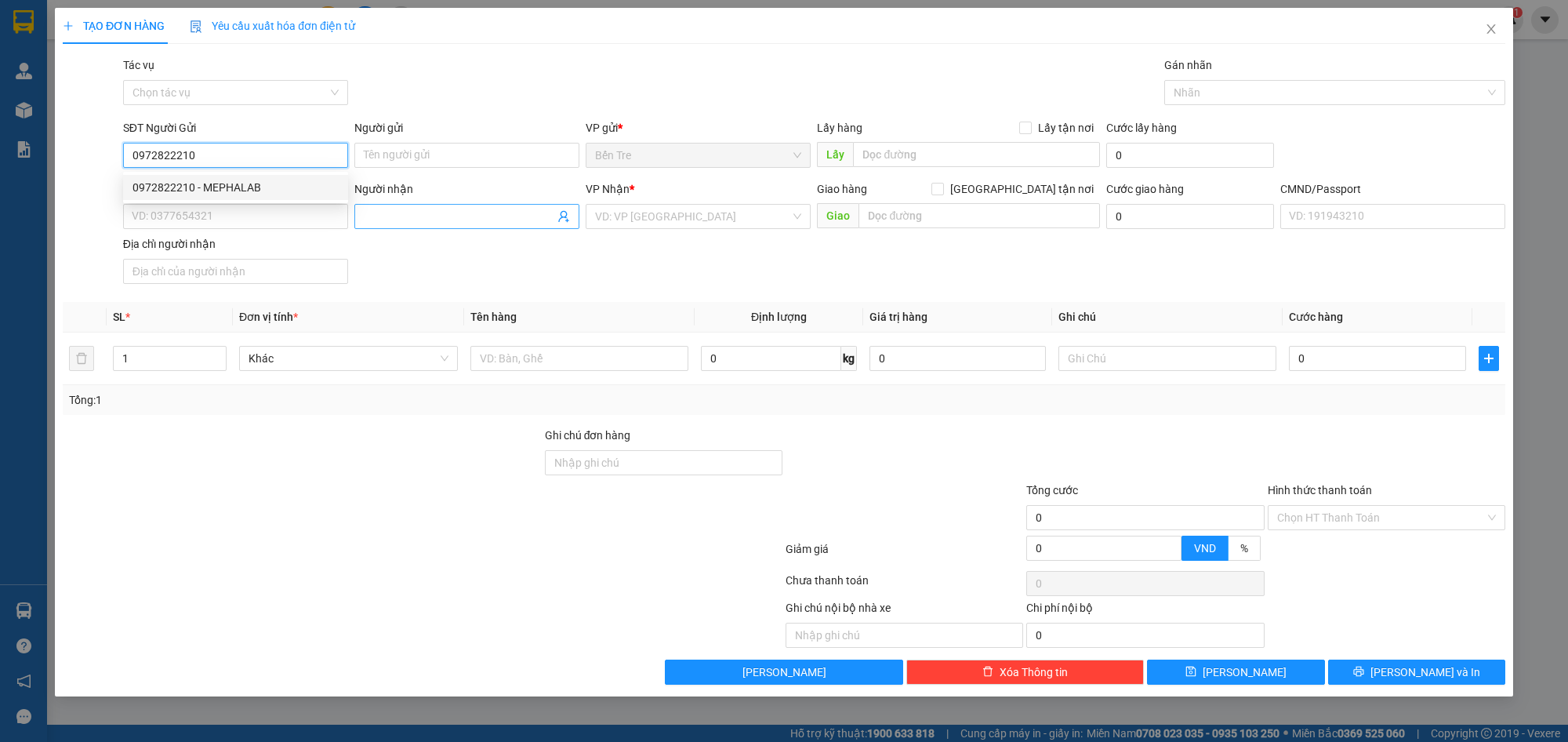
type input "[PERSON_NAME]"
type input "0972822210"
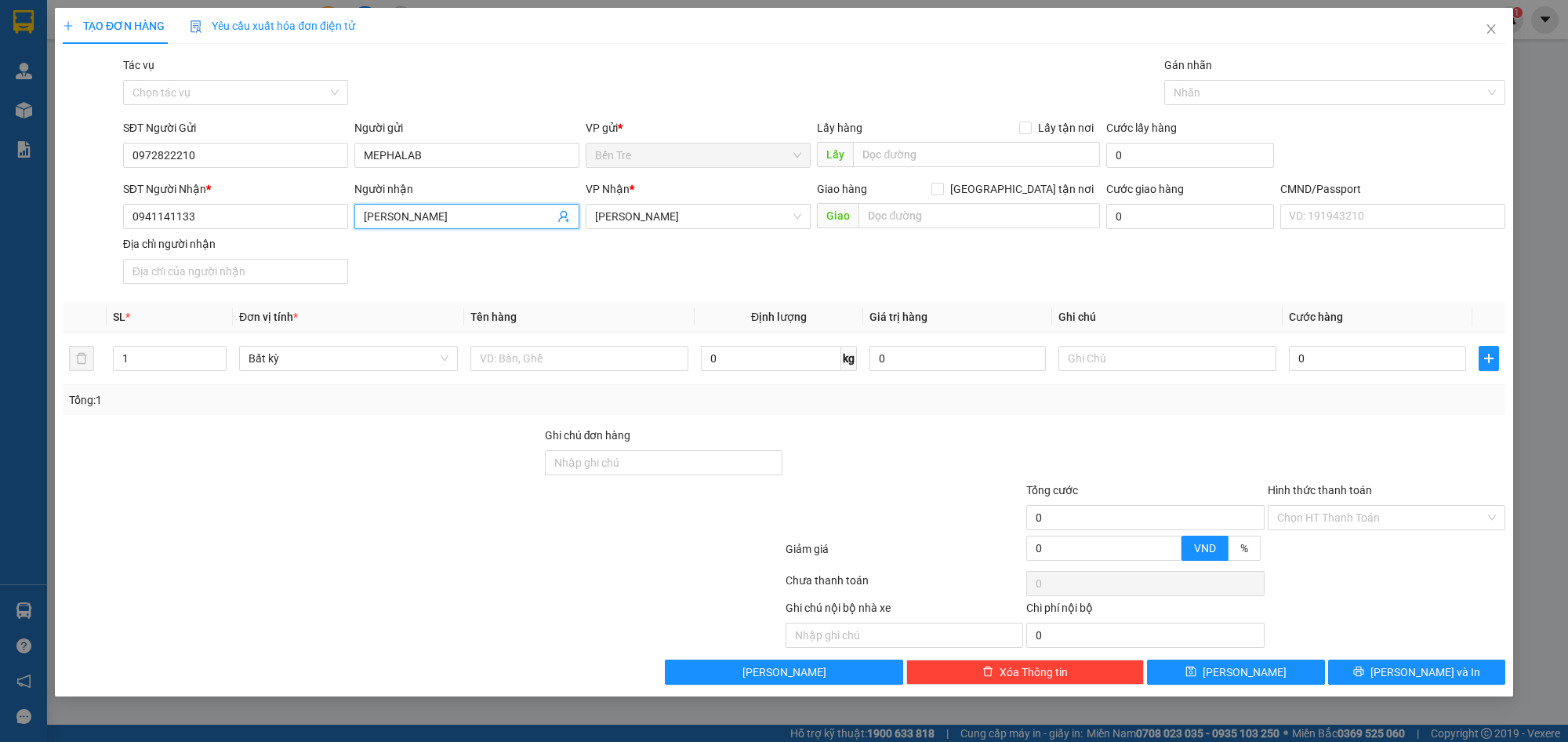
click at [562, 216] on icon "user-add" at bounding box center [563, 216] width 12 height 12
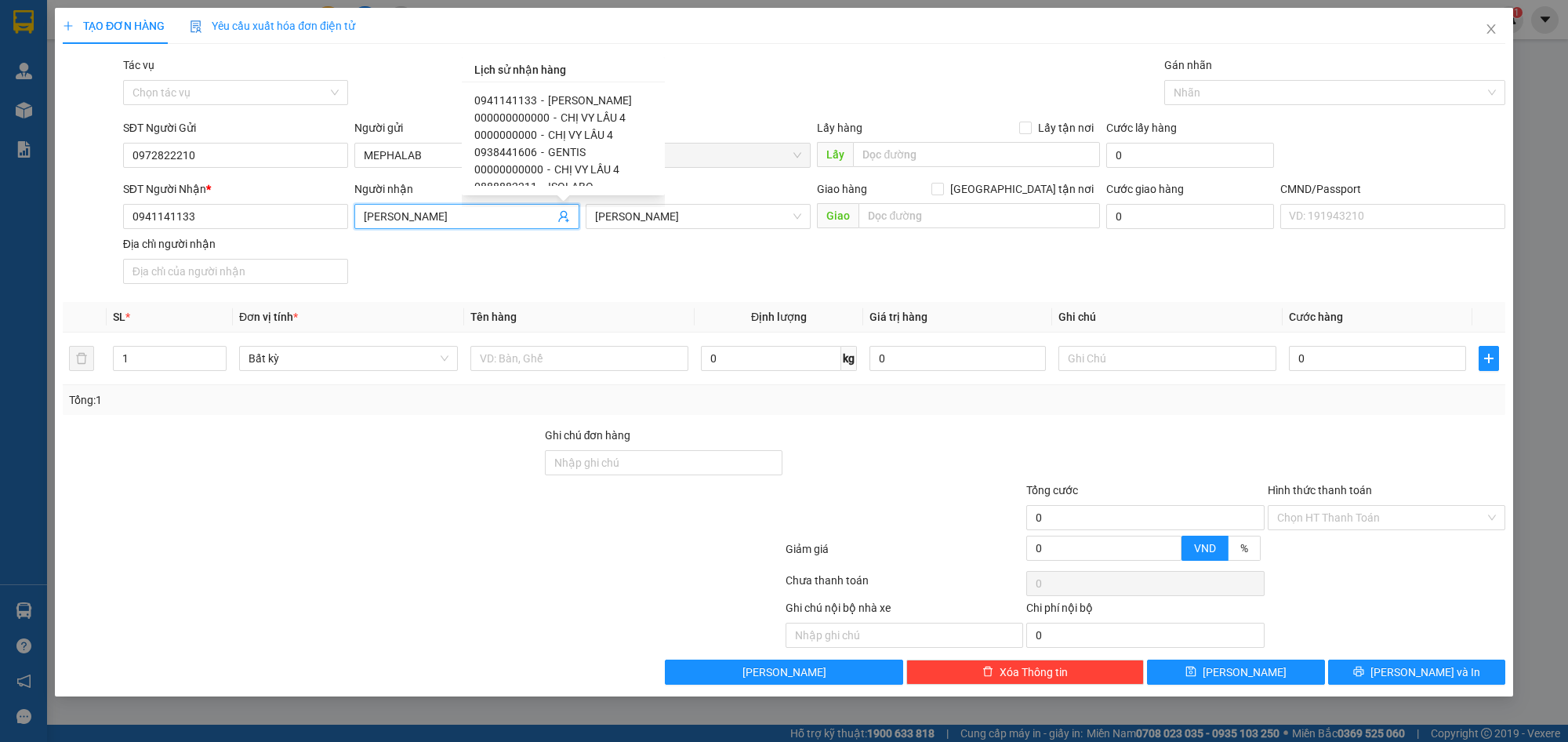
click at [592, 115] on span "CHỊ VY LẦU 4" at bounding box center [593, 117] width 66 height 12
type input "000000000000"
type input "CHỊ VY LẦU 4"
type input "254 HÒA HẢO, P4, TP.HCM"
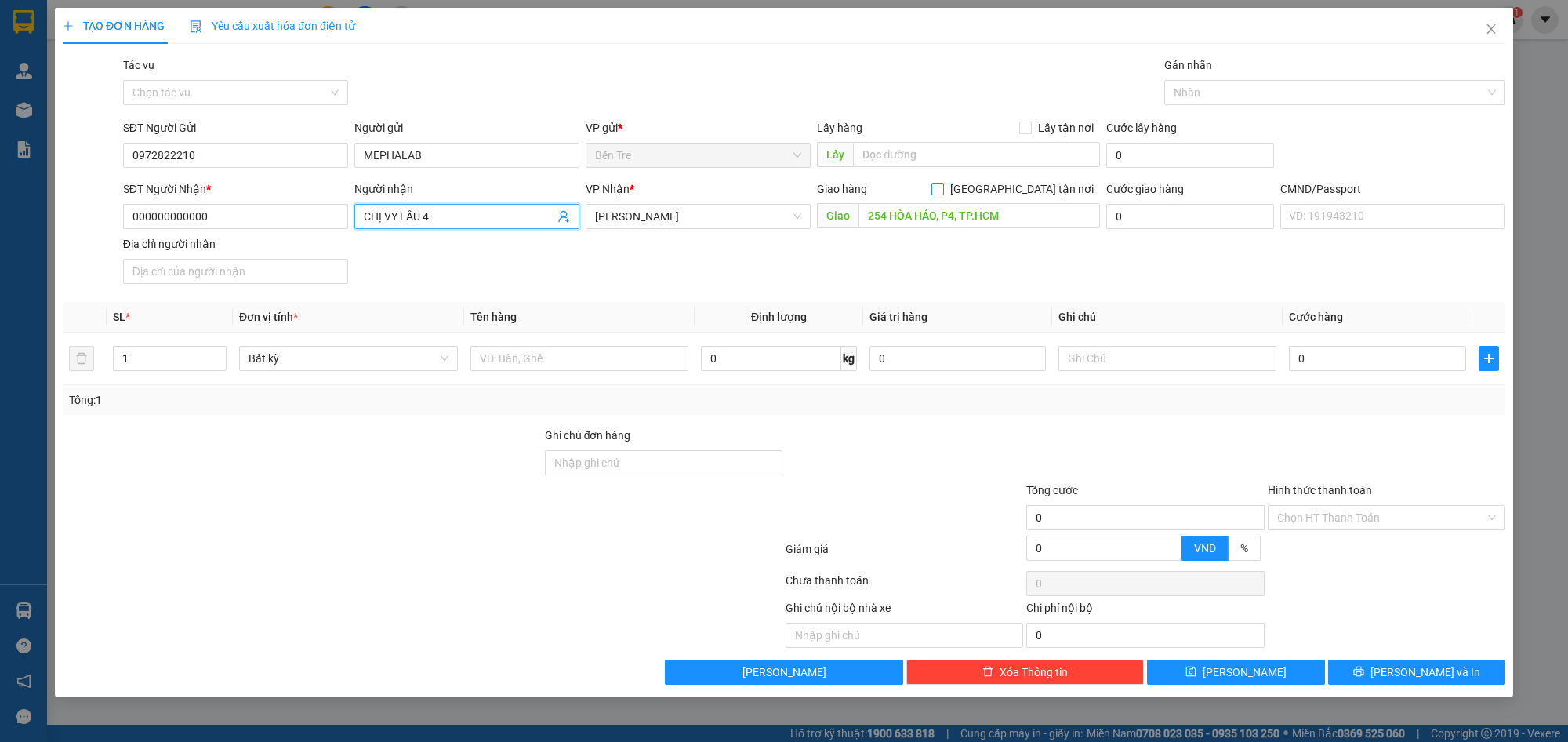
click at [1030, 182] on span "[GEOGRAPHIC_DATA] tận nơi" at bounding box center [1022, 189] width 156 height 17
click at [943, 182] on input "[GEOGRAPHIC_DATA] tận nơi" at bounding box center [937, 188] width 11 height 11
checkbox input "true"
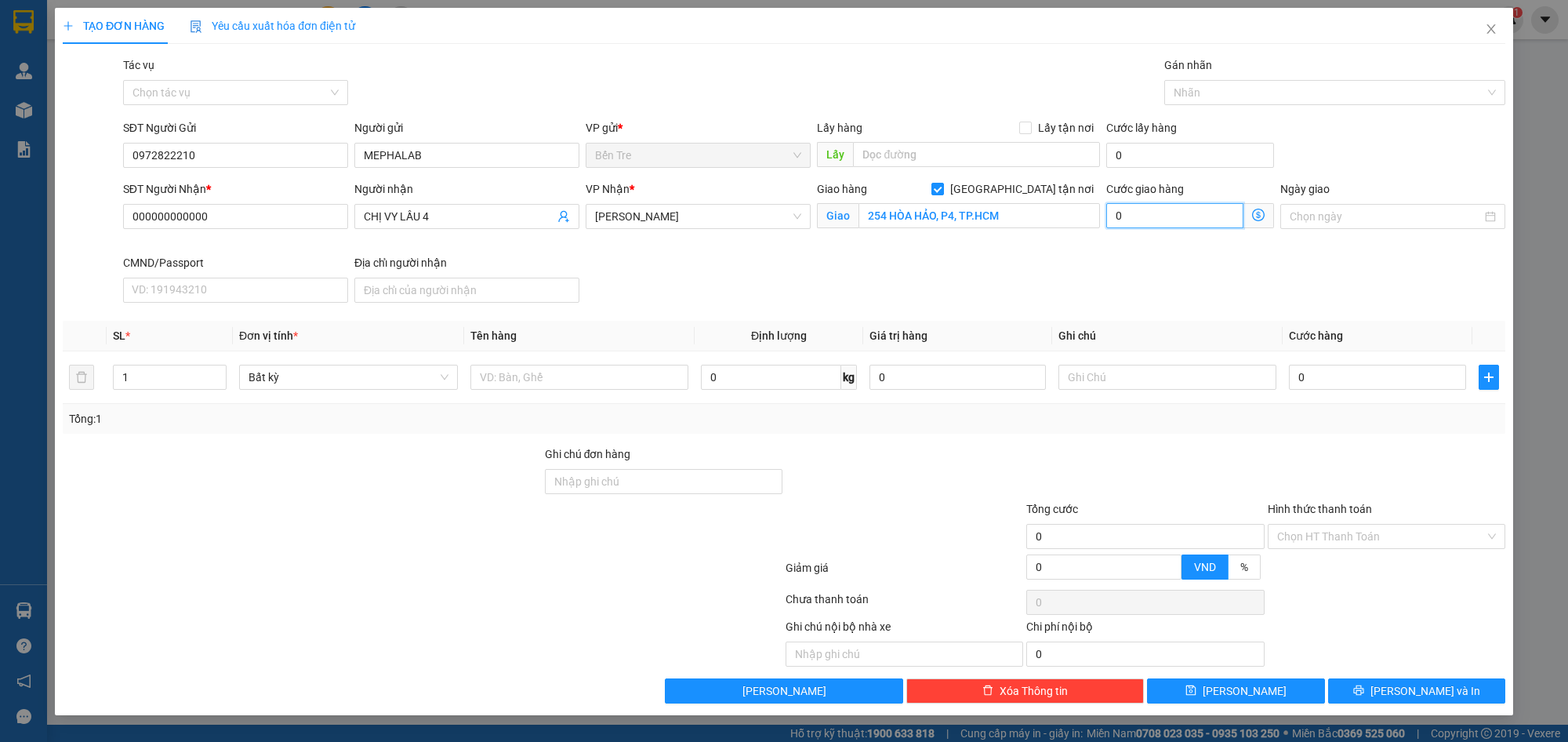
click at [1167, 217] on input "0" at bounding box center [1175, 216] width 137 height 25
type input "2"
type input "25"
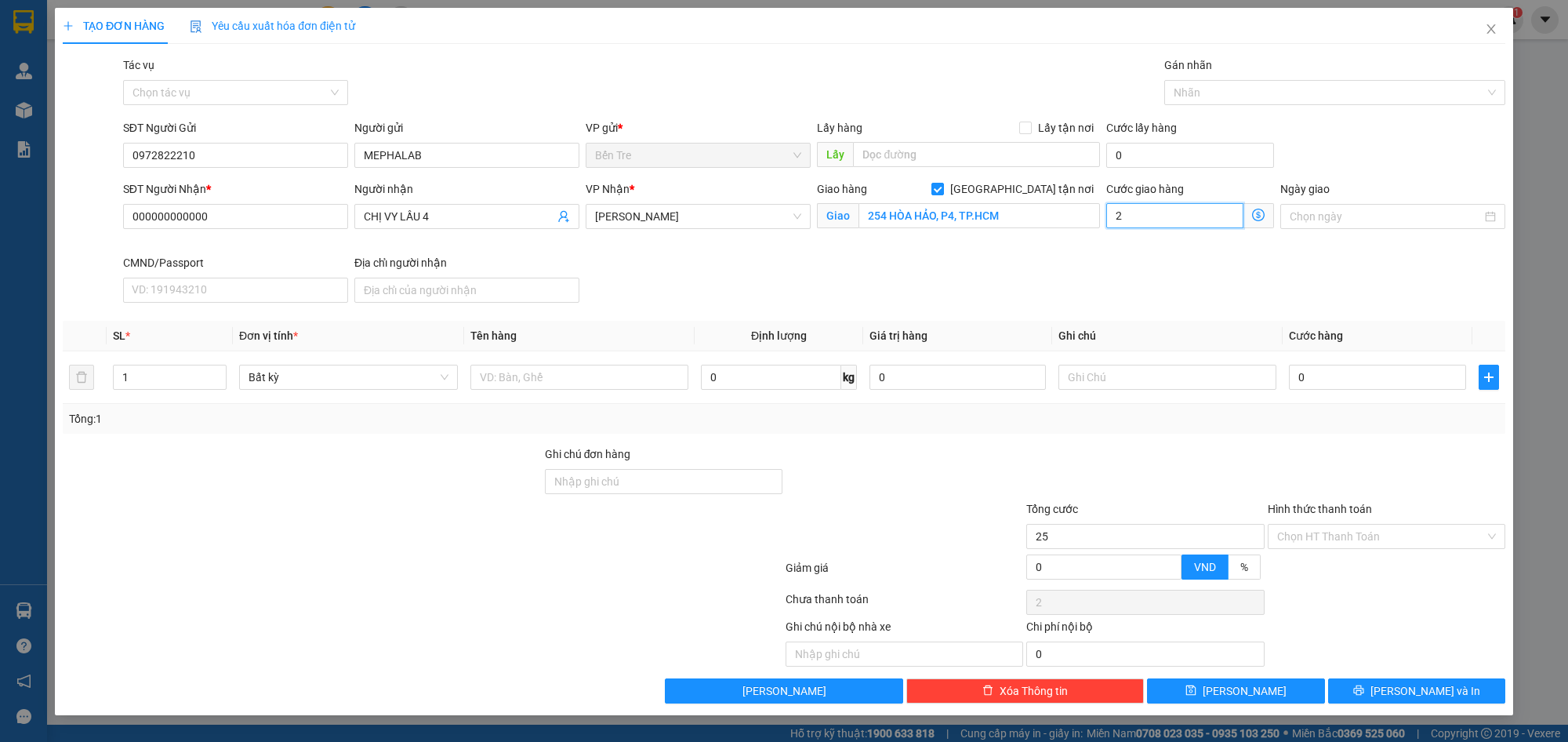
type input "25"
type input "25.000"
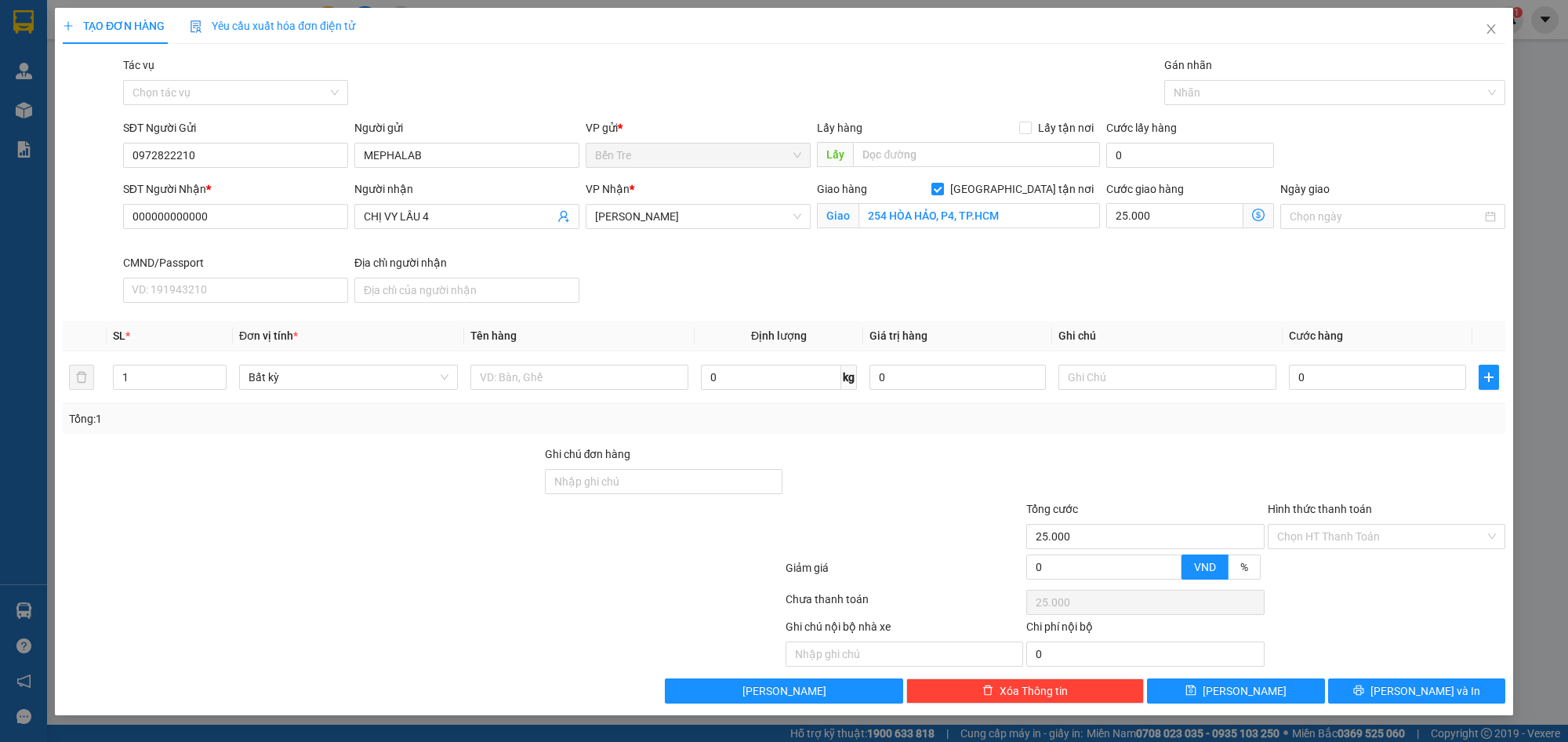
drag, startPoint x: 1050, startPoint y: 240, endPoint x: 892, endPoint y: 240, distance: 158.0
click at [1049, 240] on div "Giao hàng [GEOGRAPHIC_DATA] tận nơi Giao 254 HÒA HẢO, P4, TP.HCM" at bounding box center [958, 218] width 290 height 74
click at [524, 385] on input "text" at bounding box center [579, 377] width 218 height 25
type input "1 HỘP"
click at [1122, 375] on input "text" at bounding box center [1168, 377] width 218 height 25
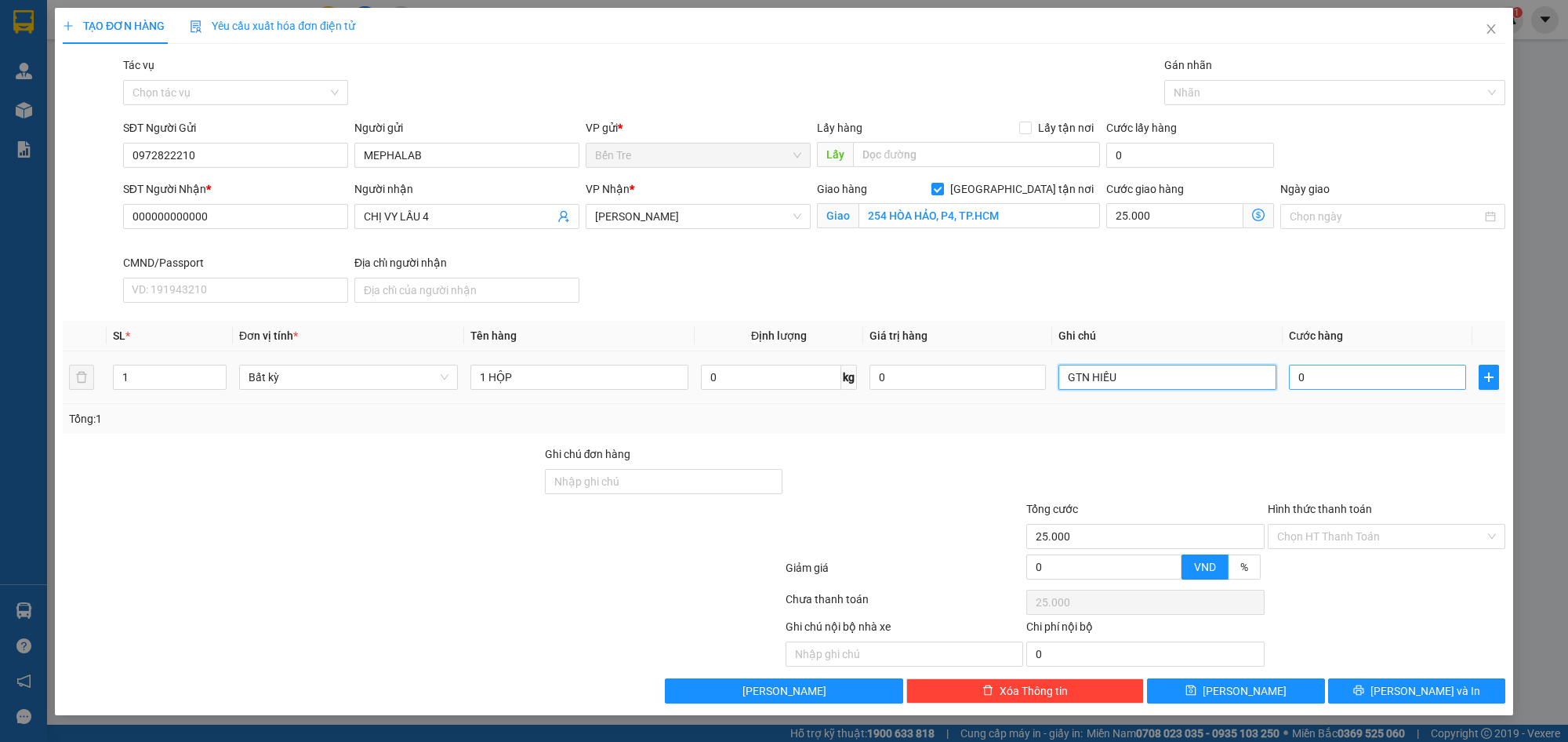
type input "GTN HIẾU"
click at [1345, 385] on input "0" at bounding box center [1377, 377] width 177 height 25
type input "2"
type input "25.002"
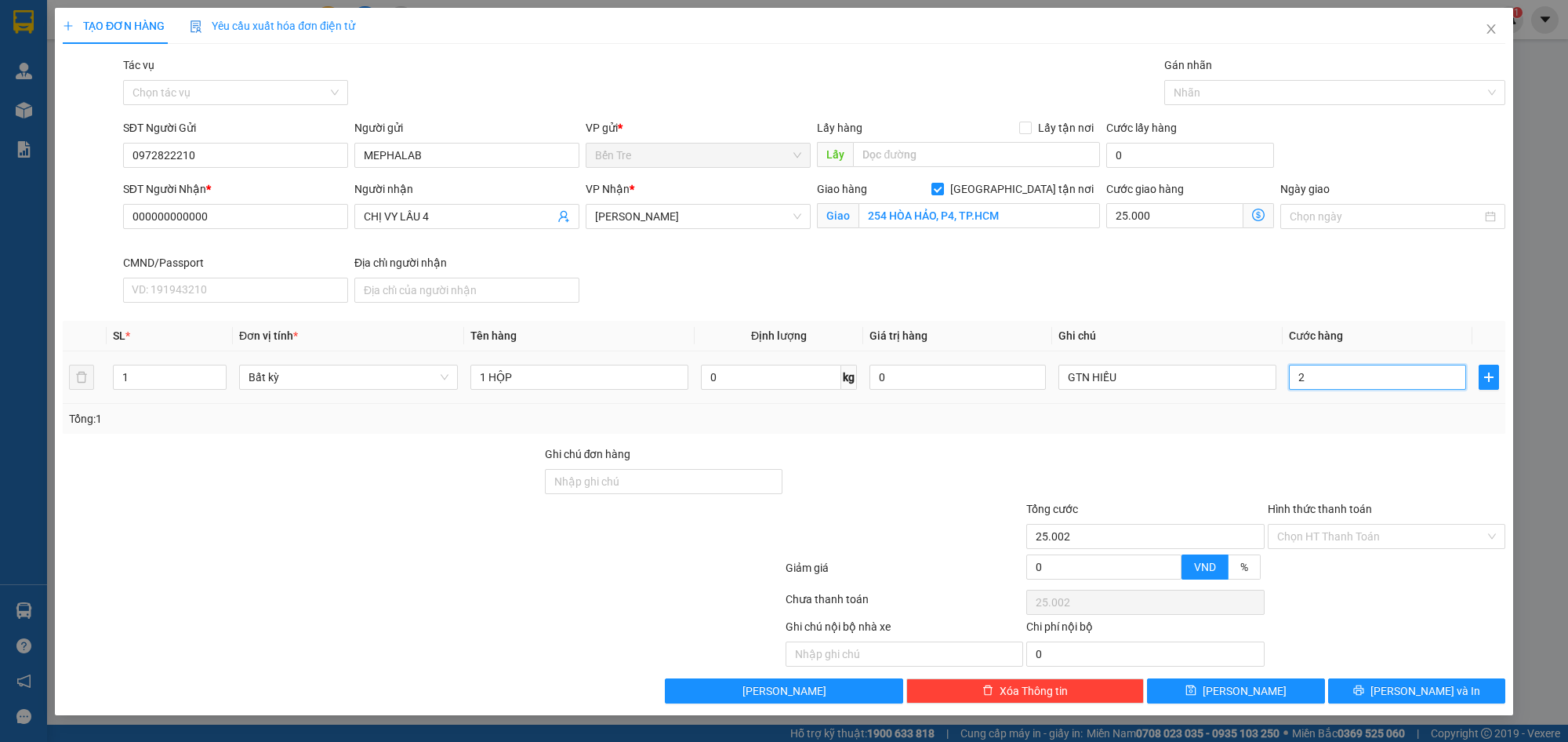
type input "20"
type input "25.020"
type input "20.000"
type input "45.000"
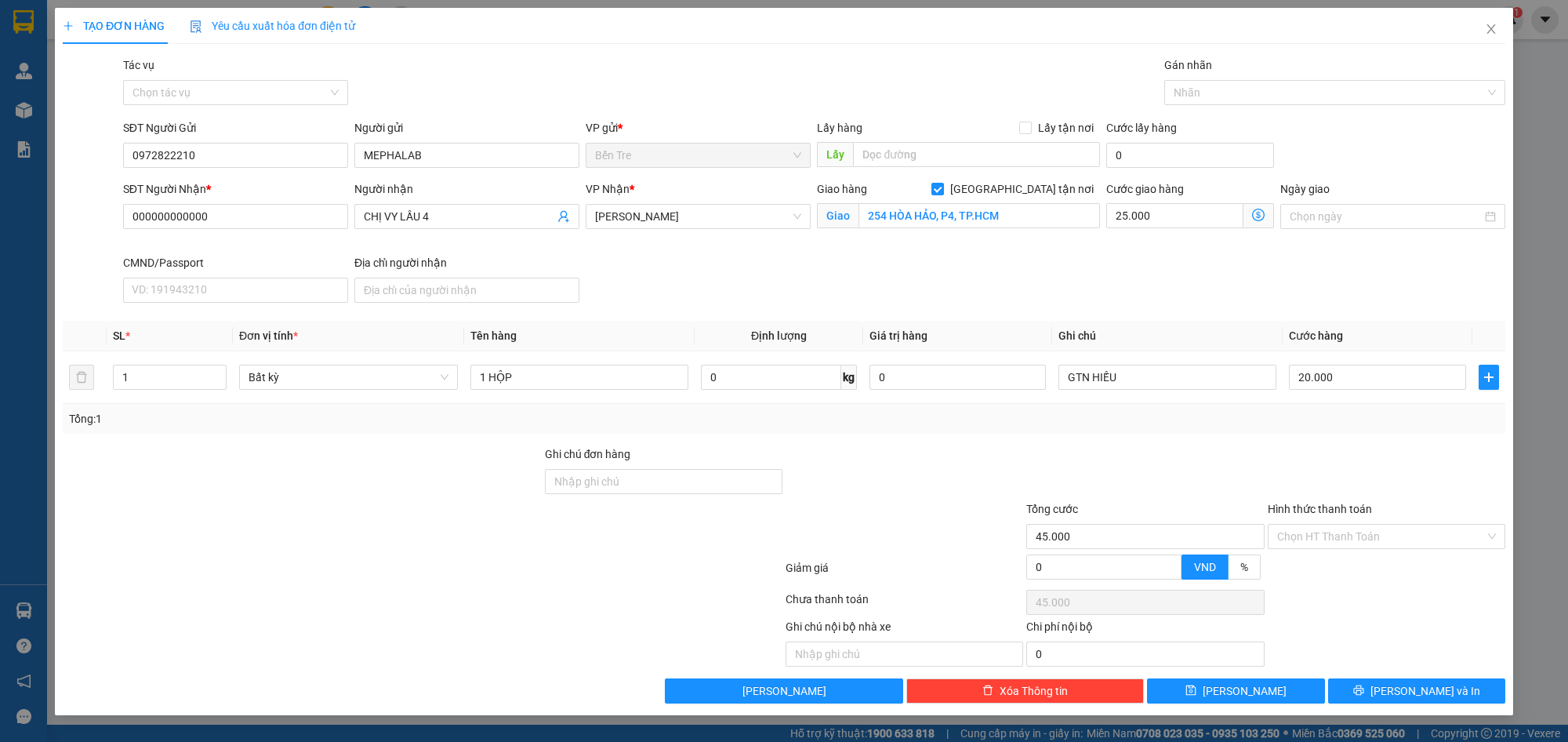
click at [1300, 429] on div "Tổng: 1" at bounding box center [784, 418] width 1443 height 29
click at [1359, 525] on input "Hình thức thanh toán" at bounding box center [1381, 536] width 208 height 24
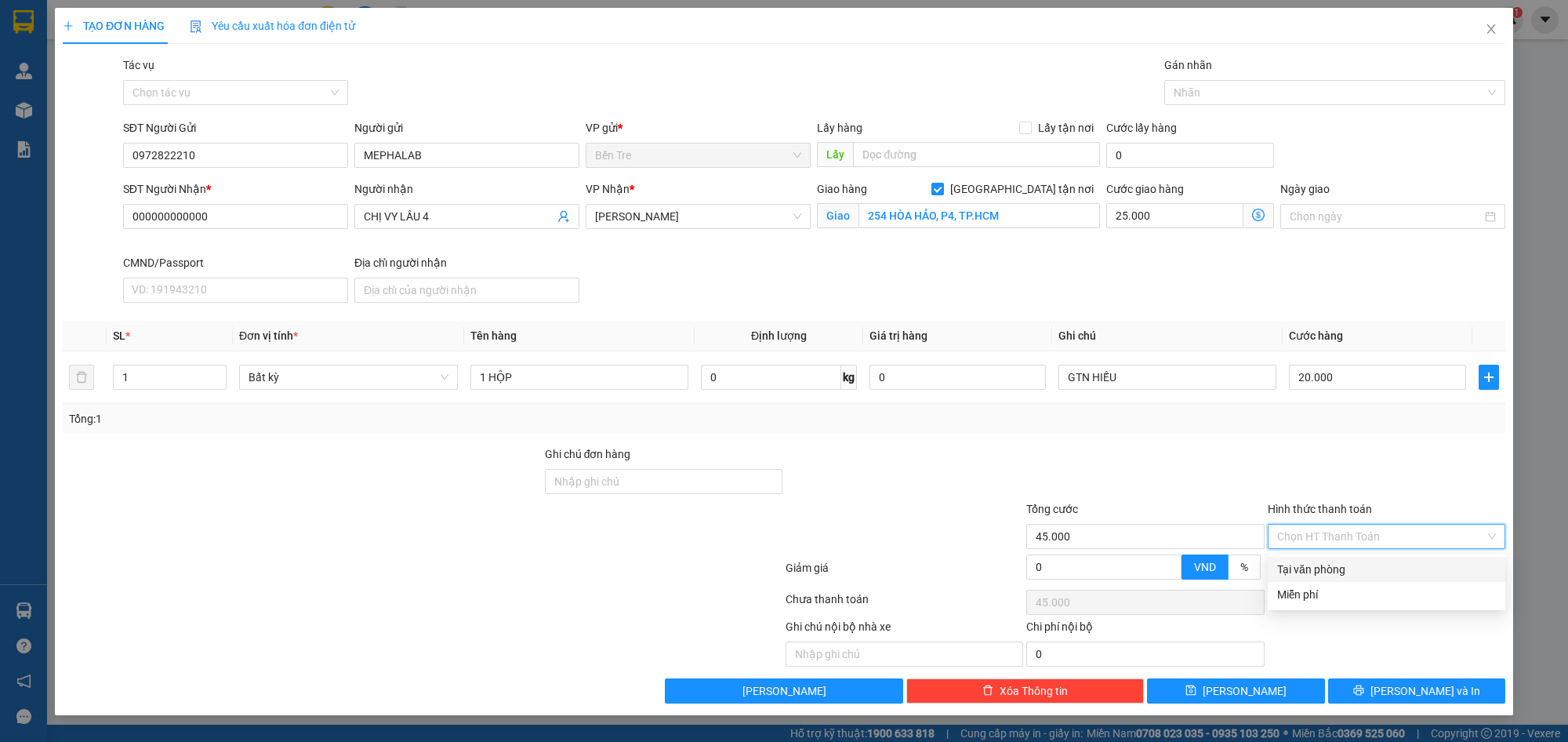
click at [1350, 561] on div "Tại văn phòng" at bounding box center [1387, 569] width 218 height 17
click at [1358, 475] on div at bounding box center [1387, 473] width 240 height 55
click at [1353, 540] on input "Hình thức thanh toán" at bounding box center [1381, 536] width 208 height 24
click at [1338, 567] on div "Tại văn phòng" at bounding box center [1387, 569] width 218 height 17
type input "0"
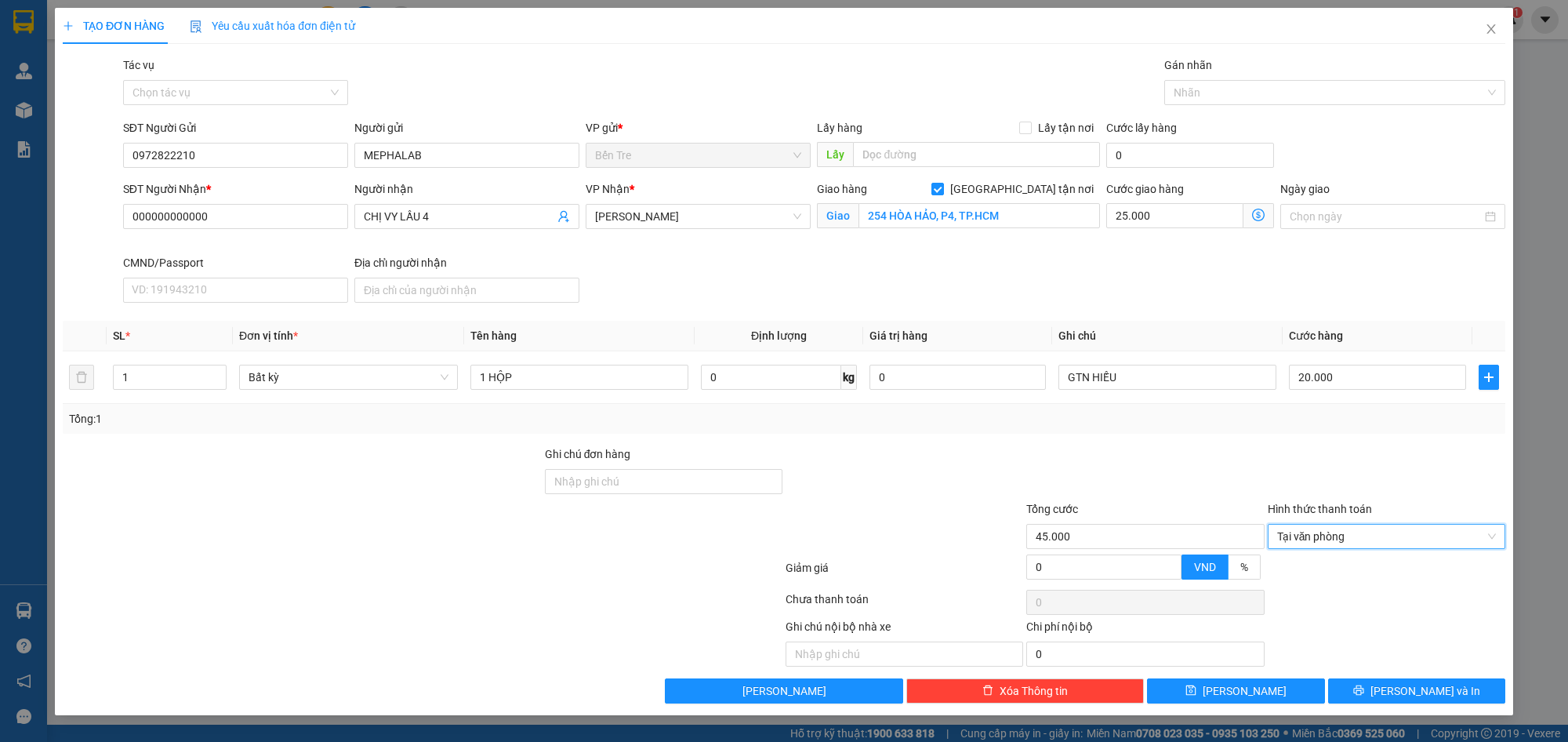
click at [1334, 447] on div at bounding box center [1387, 473] width 240 height 55
click at [1409, 687] on span "[PERSON_NAME] và In" at bounding box center [1426, 691] width 110 height 17
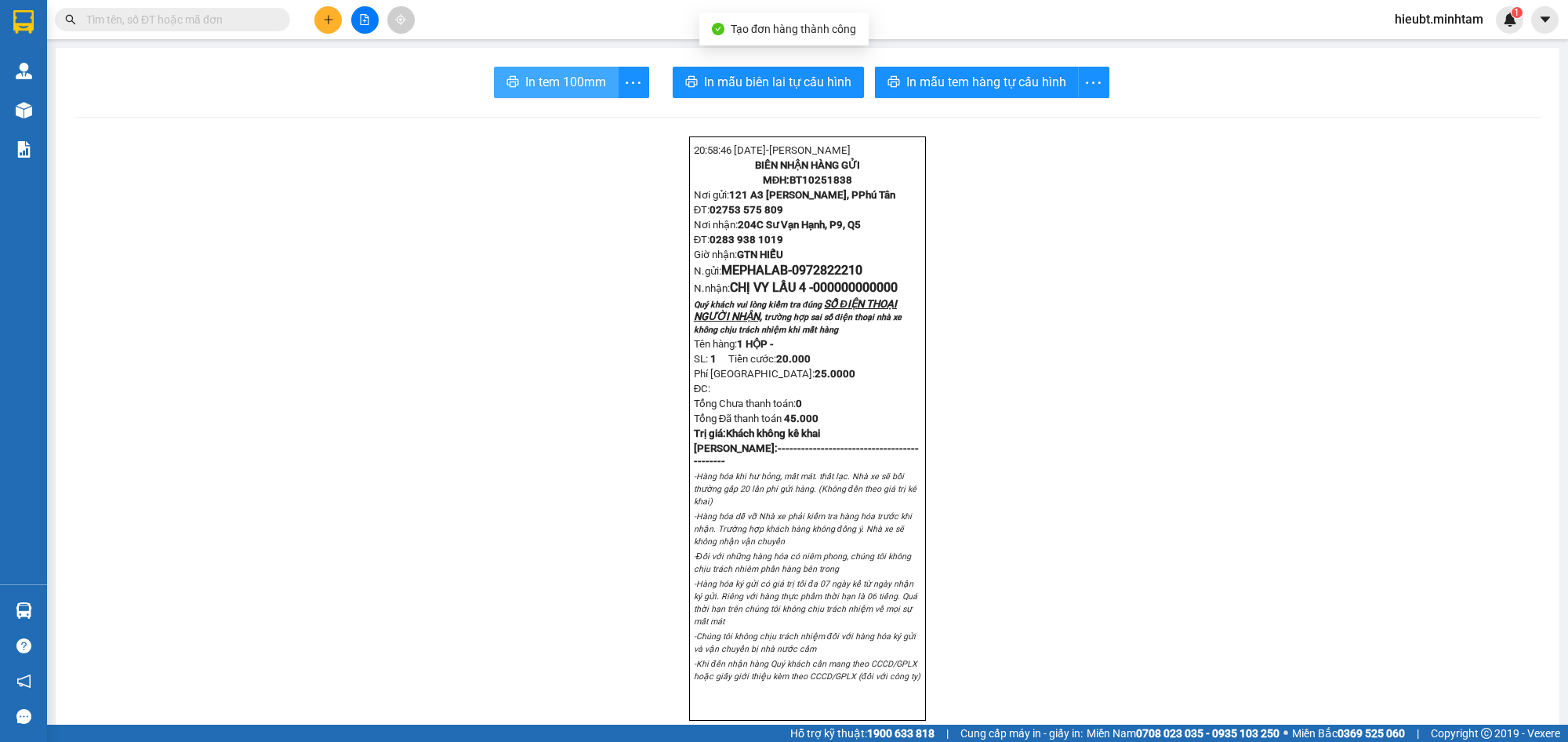
click at [525, 86] on span "In tem 100mm" at bounding box center [565, 82] width 81 height 20
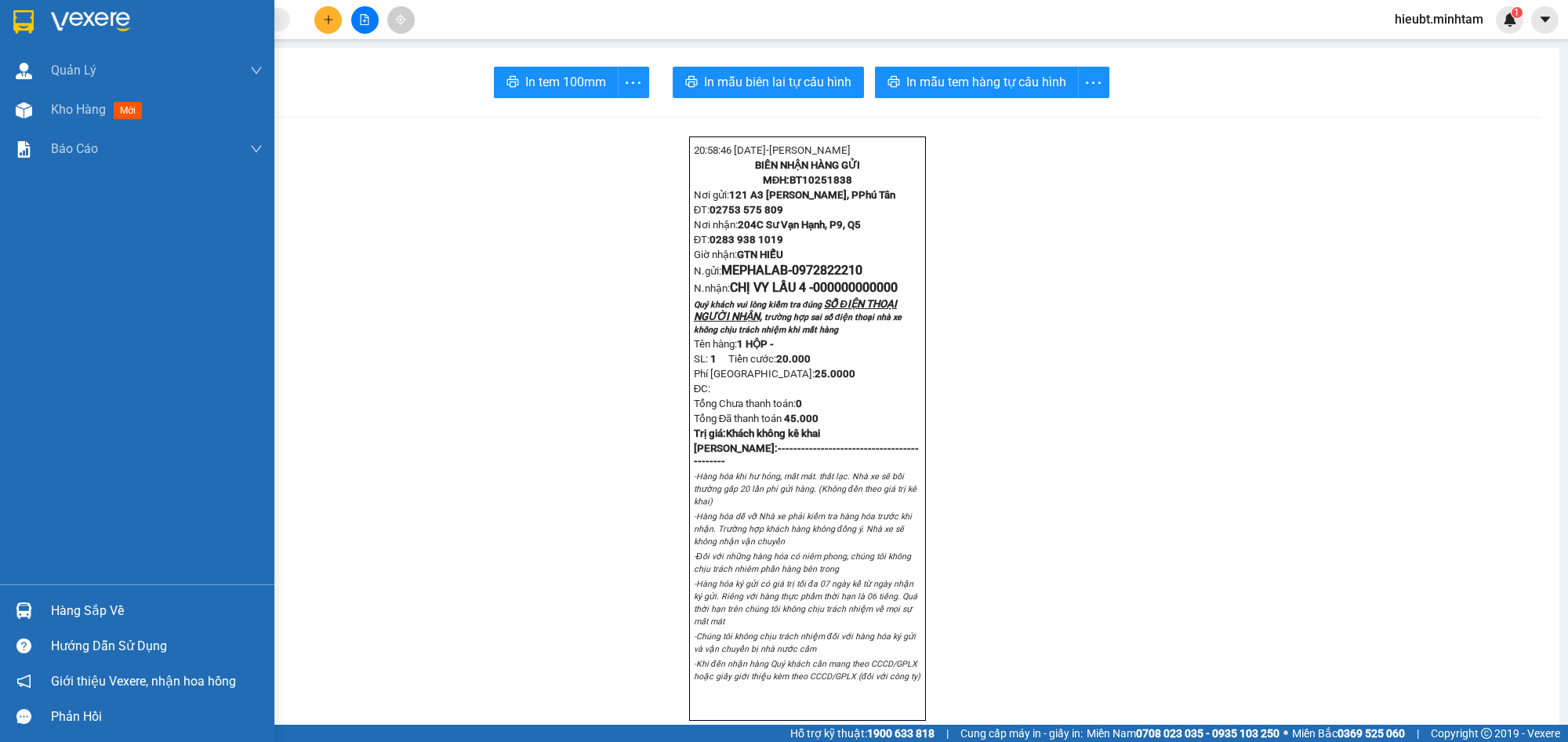
click at [20, 25] on img at bounding box center [23, 22] width 20 height 24
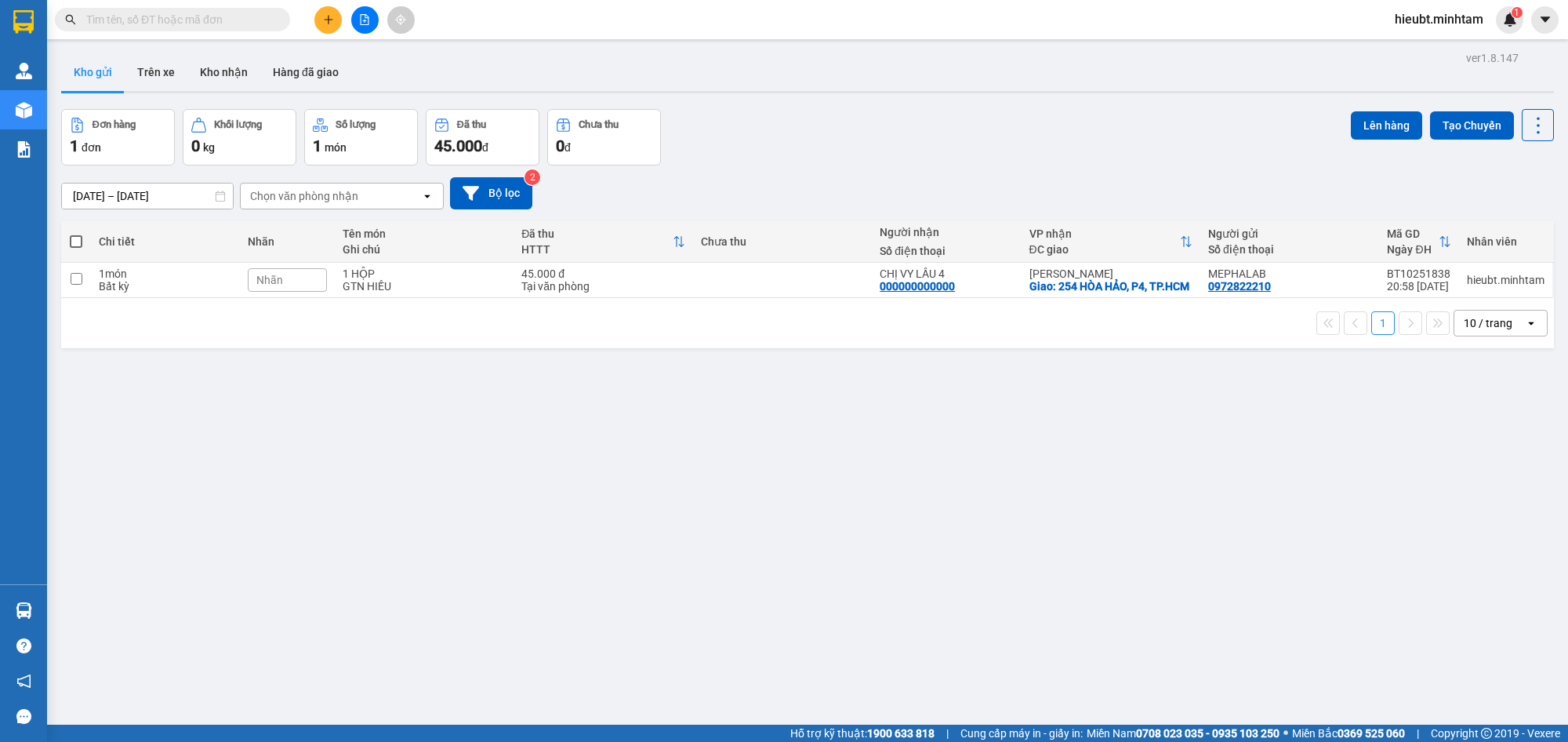
click at [276, 286] on span "Nhãn" at bounding box center [270, 279] width 27 height 12
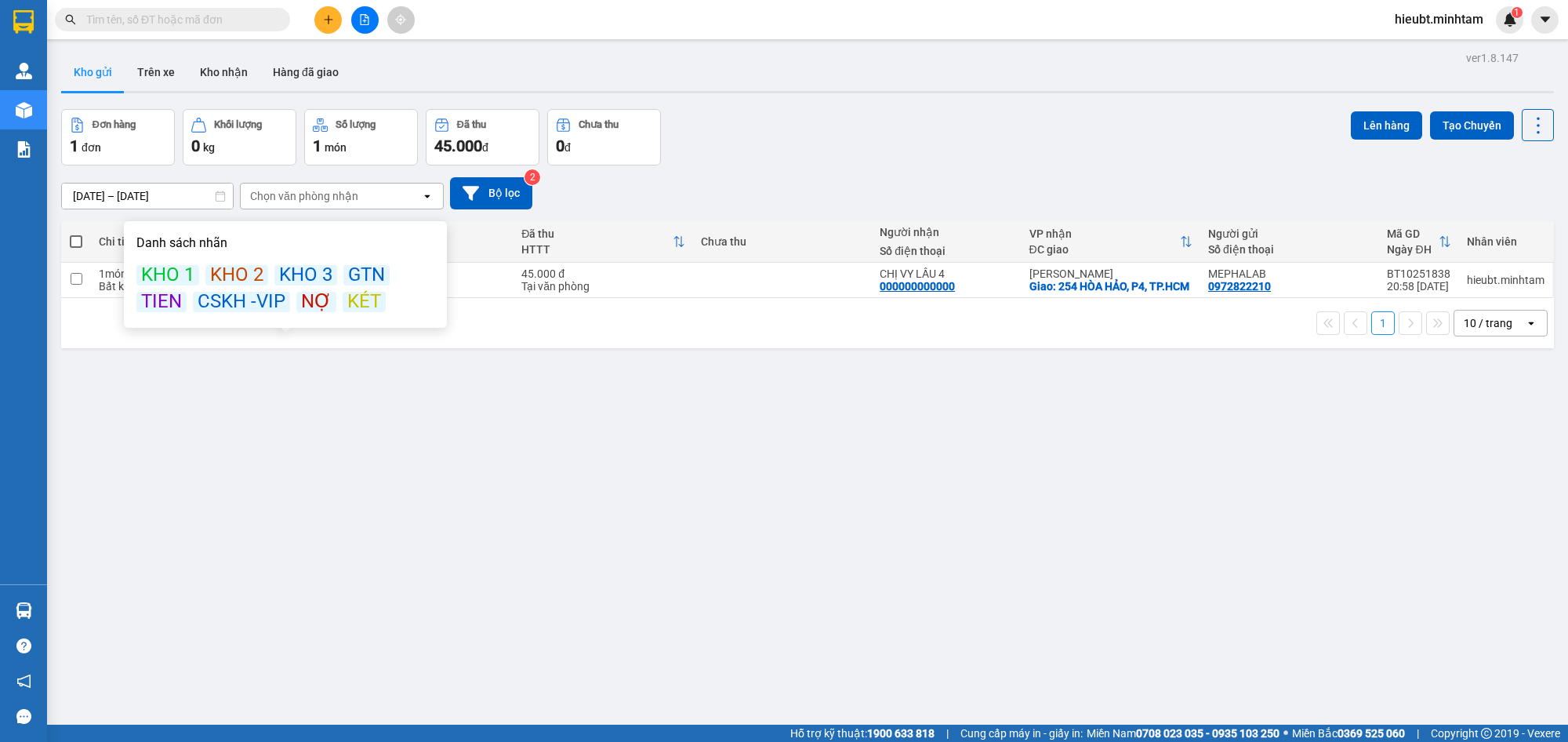
click at [357, 296] on div "KÉT" at bounding box center [364, 301] width 43 height 20
click at [887, 120] on div "Đơn hàng 1 đơn Khối lượng 0 kg Số lượng 1 món Đã thu 45.000 đ Chưa thu 0 đ Lên …" at bounding box center [807, 137] width 1493 height 56
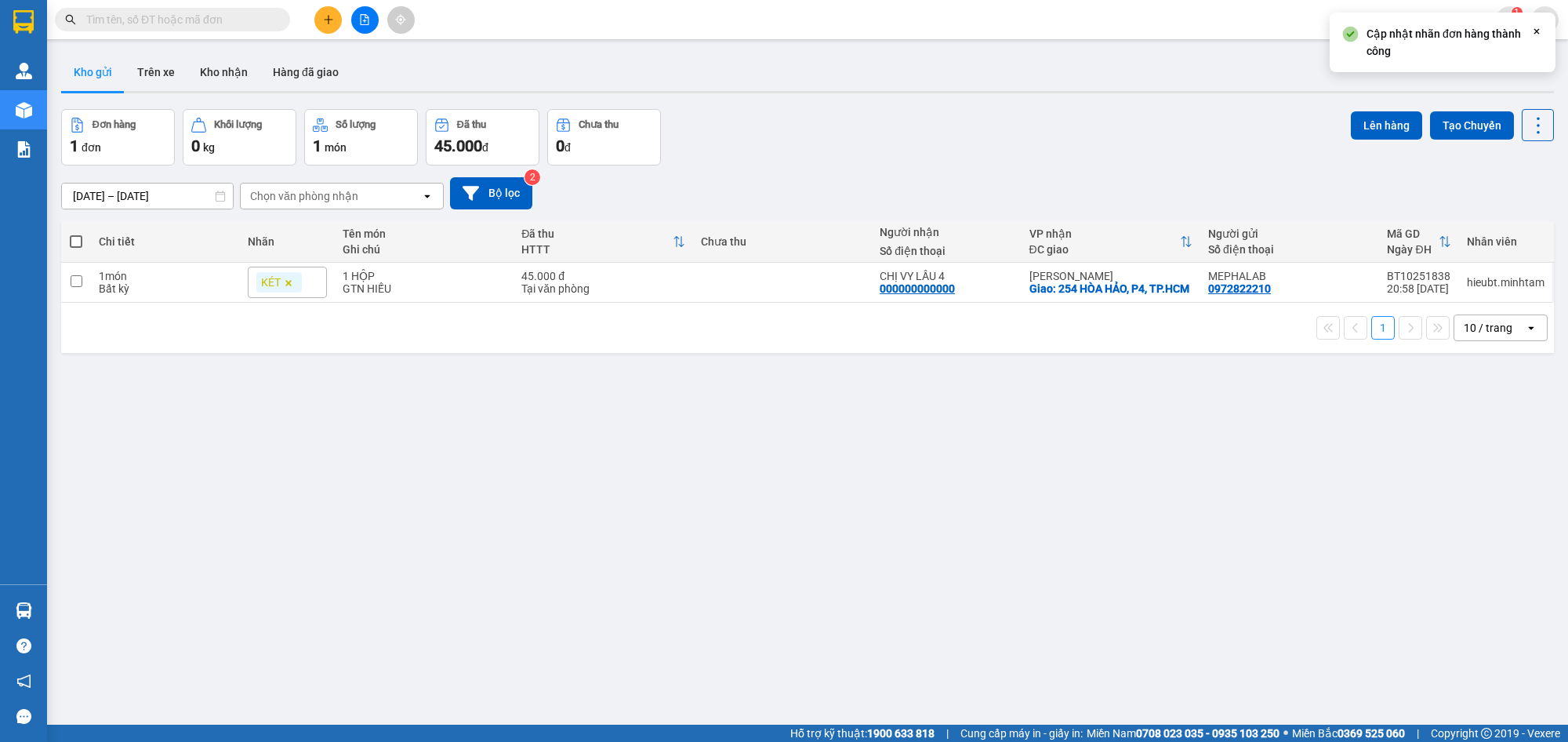
click at [328, 21] on icon "plus" at bounding box center [328, 19] width 1 height 9
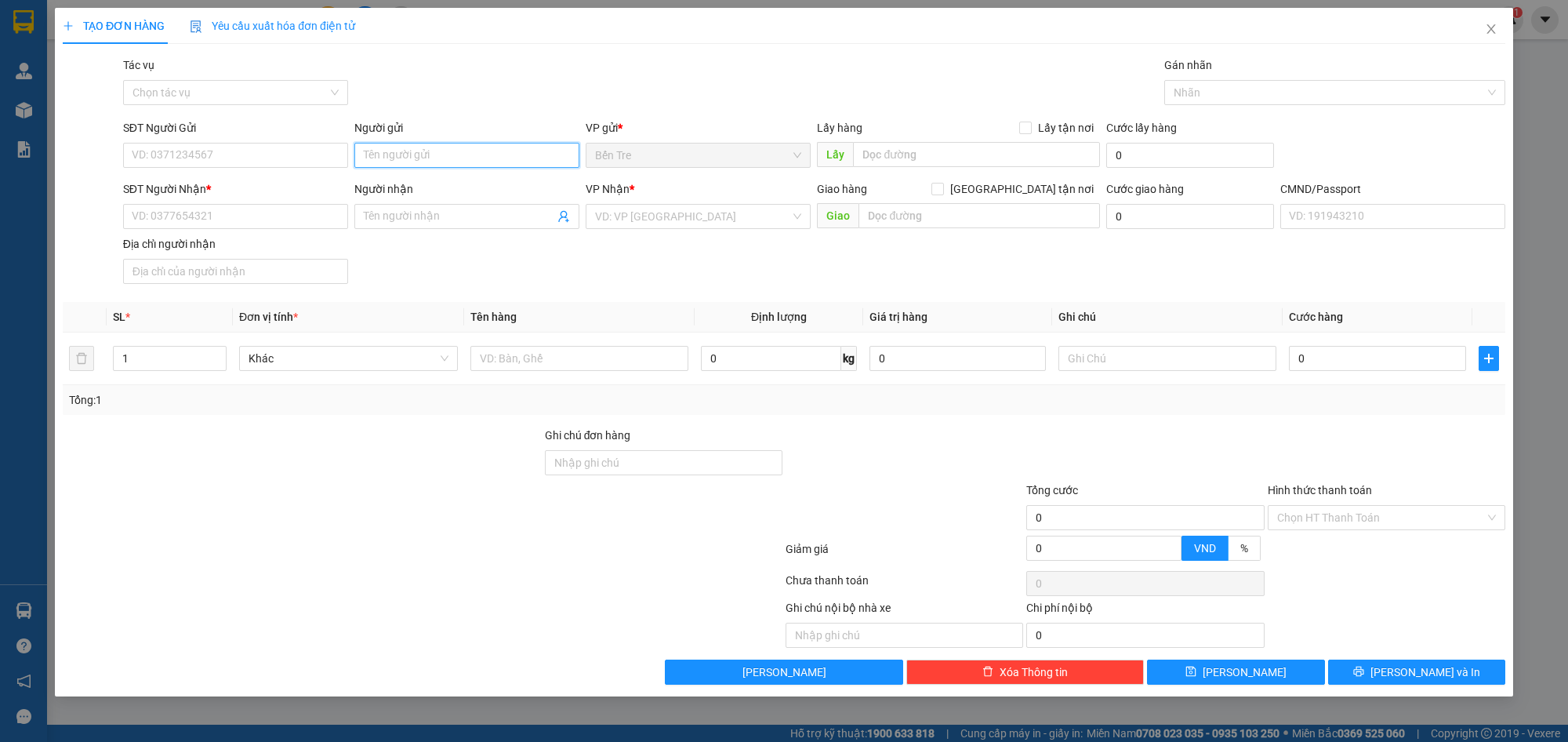
click at [389, 162] on input "Người gửi" at bounding box center [466, 155] width 225 height 25
type input "HIẾU NX"
drag, startPoint x: 310, startPoint y: 206, endPoint x: 302, endPoint y: 208, distance: 8.2
click at [306, 206] on input "SĐT Người Nhận *" at bounding box center [236, 217] width 225 height 25
type input "000000000000"
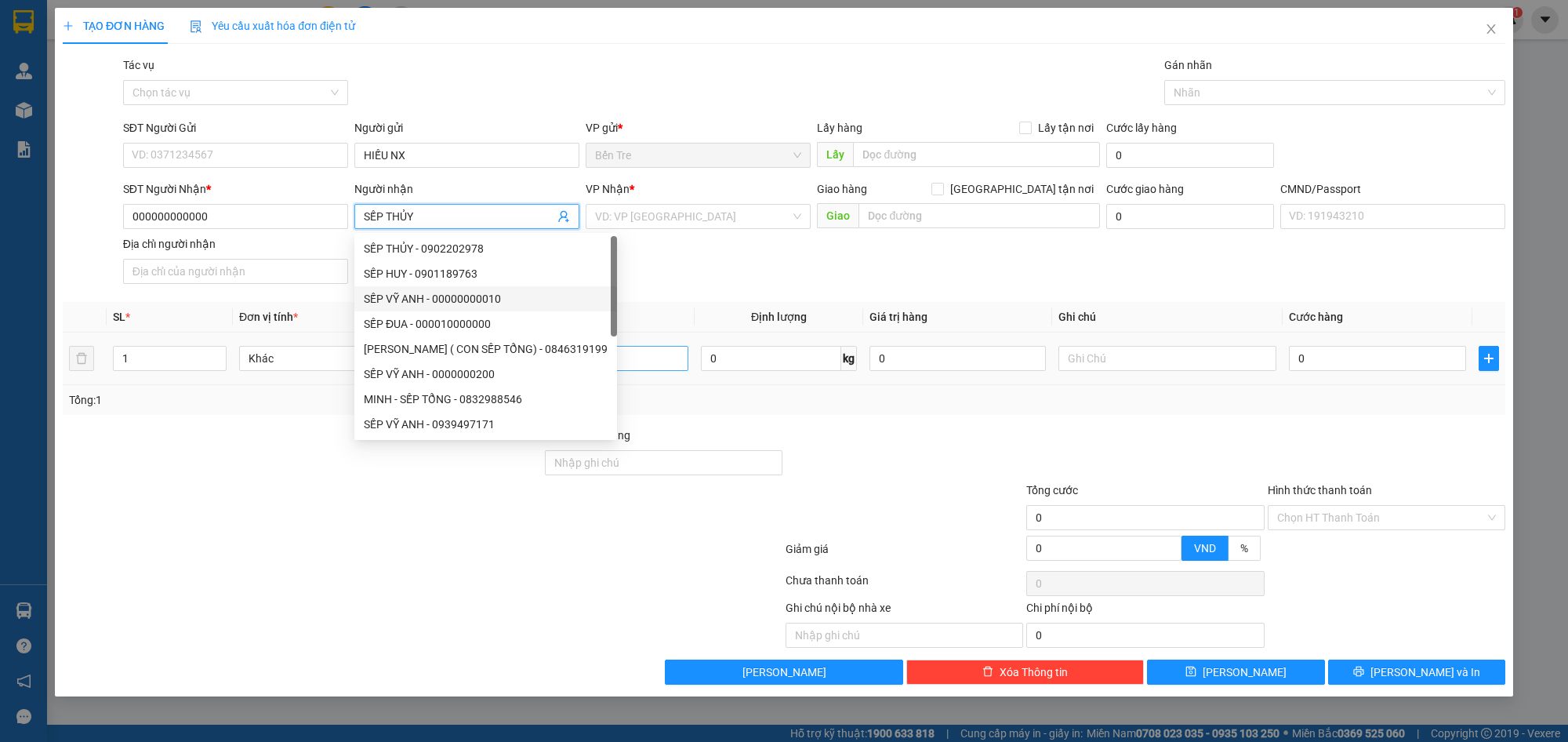
type input "SẾP THỦY"
click at [664, 357] on input "text" at bounding box center [579, 358] width 218 height 25
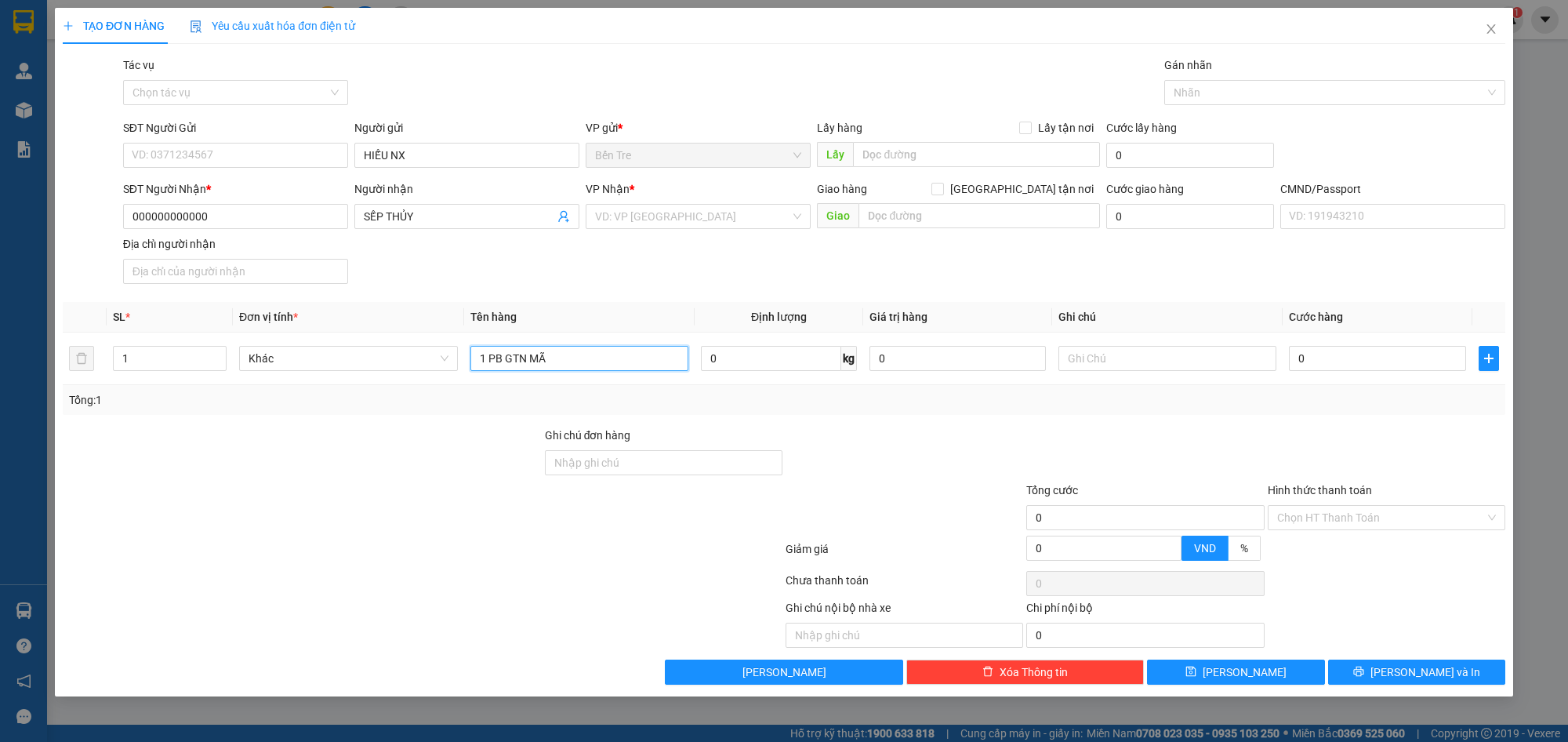
paste input "BT10251838"
type input "1 PB GTN MÃ BT10251838 PHÍ 25K"
click at [1169, 367] on input "text" at bounding box center [1168, 358] width 218 height 25
type input "HIẾU"
click at [718, 216] on input "search" at bounding box center [693, 217] width 196 height 24
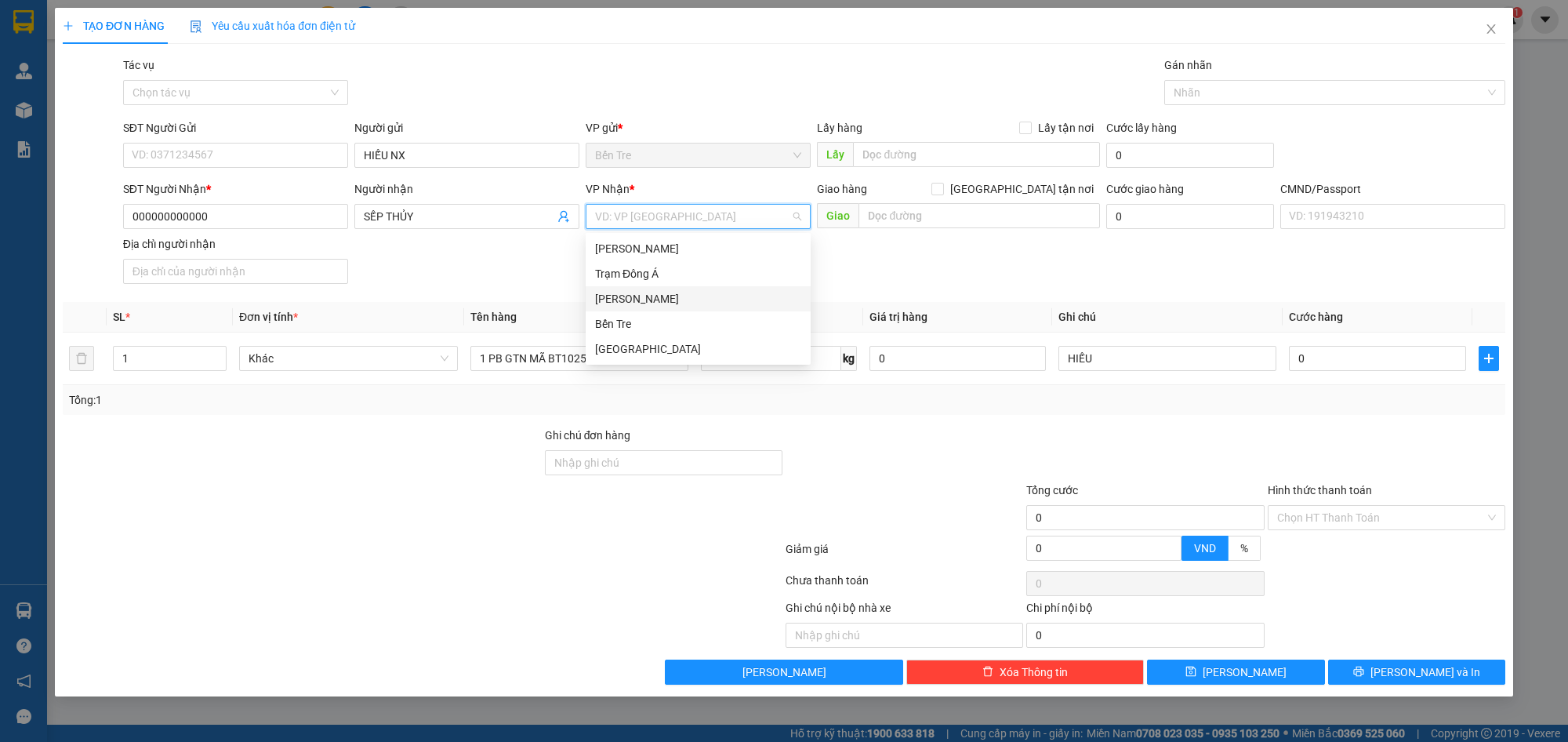
click at [695, 300] on div "[PERSON_NAME]" at bounding box center [698, 299] width 206 height 17
click at [1084, 276] on div "SĐT Người Nhận * 000000000000 Người nhận SẾP THỦY VP Nhận * [PERSON_NAME] hàng …" at bounding box center [814, 236] width 1389 height 110
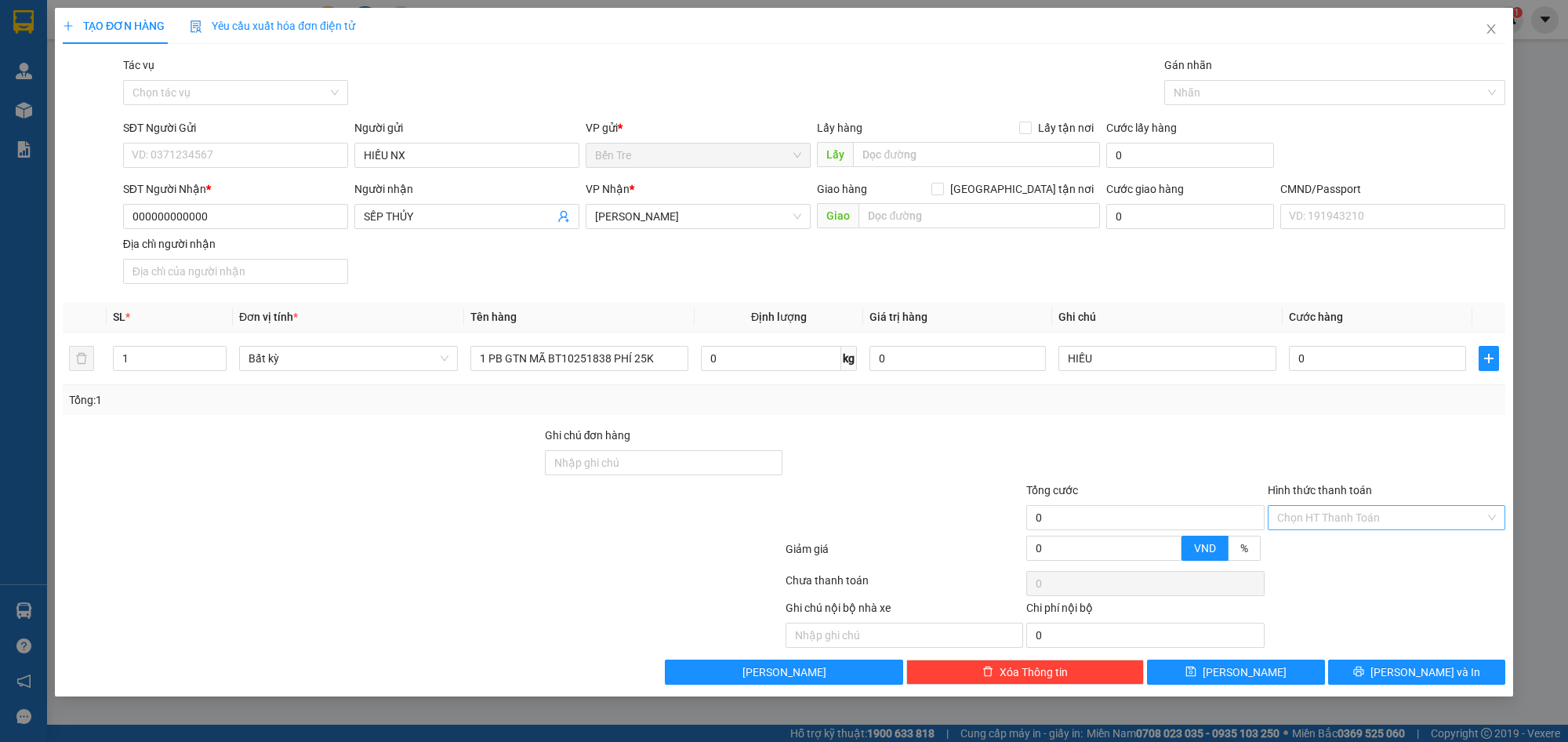
click at [1385, 519] on input "Hình thức thanh toán" at bounding box center [1381, 518] width 208 height 24
click at [1382, 567] on div "Miễn phí" at bounding box center [1387, 576] width 218 height 17
click at [1334, 467] on div at bounding box center [1387, 454] width 240 height 55
click at [1407, 673] on span "[PERSON_NAME] và In" at bounding box center [1426, 673] width 110 height 17
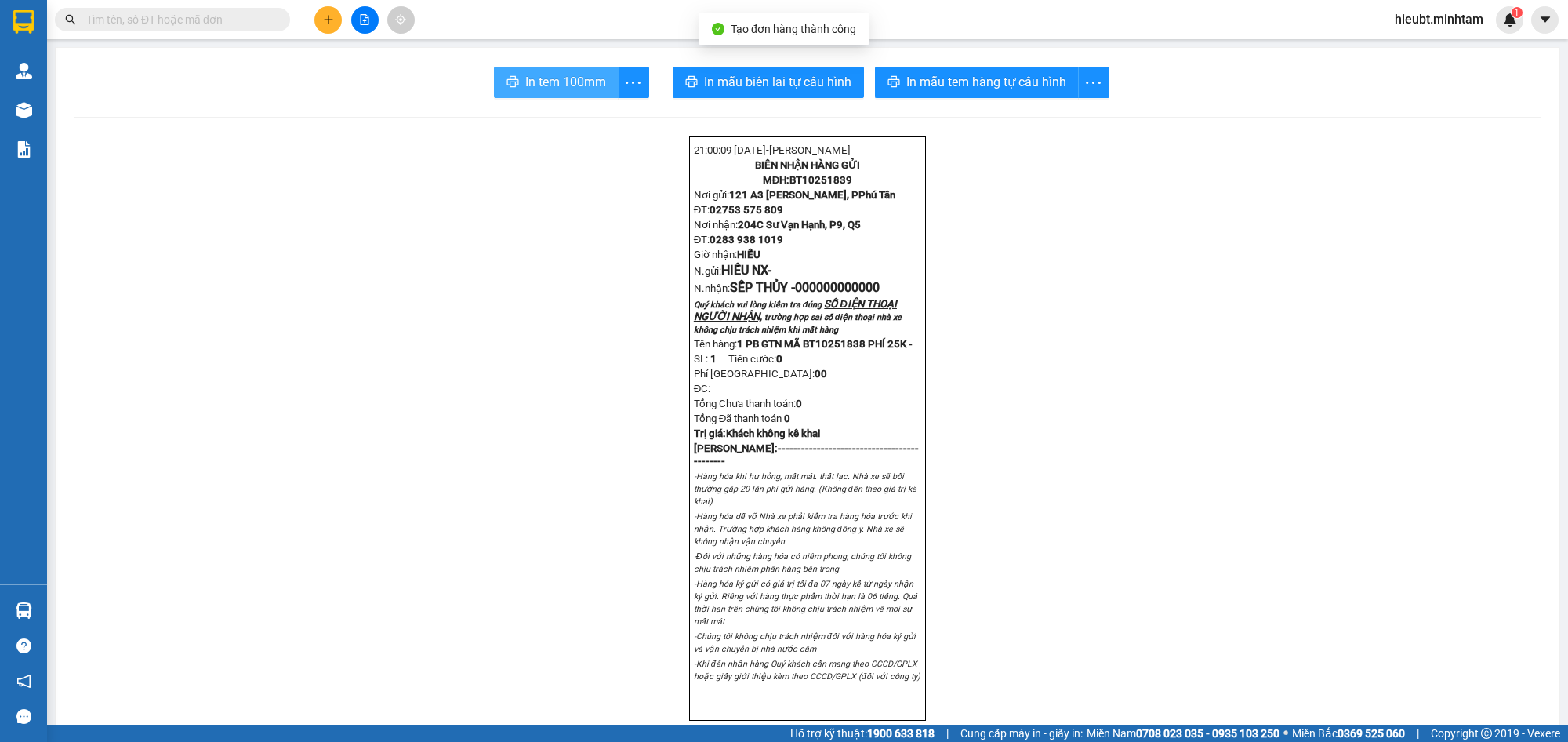
click at [558, 79] on span "In tem 100mm" at bounding box center [565, 82] width 81 height 20
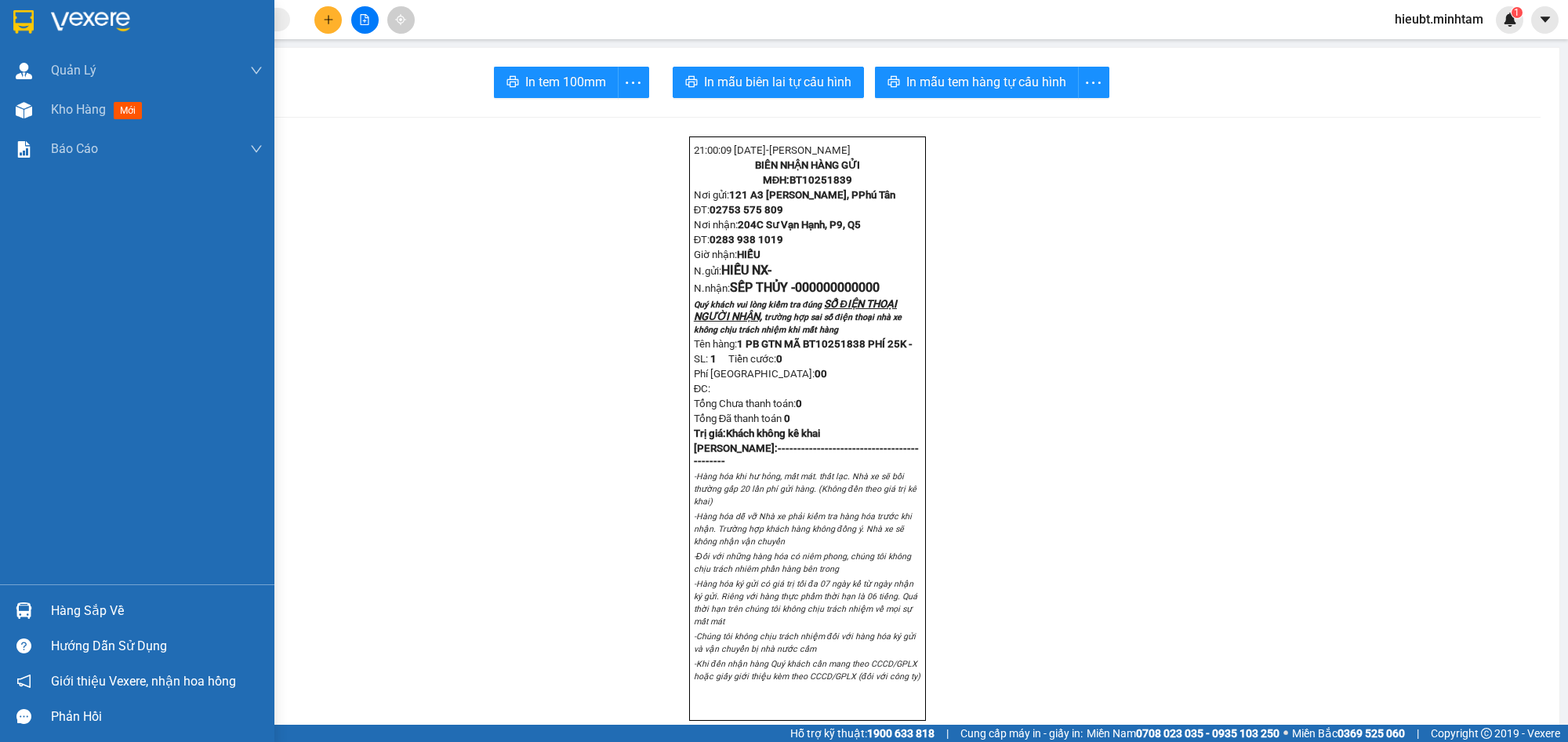
click at [64, 16] on img at bounding box center [90, 22] width 79 height 24
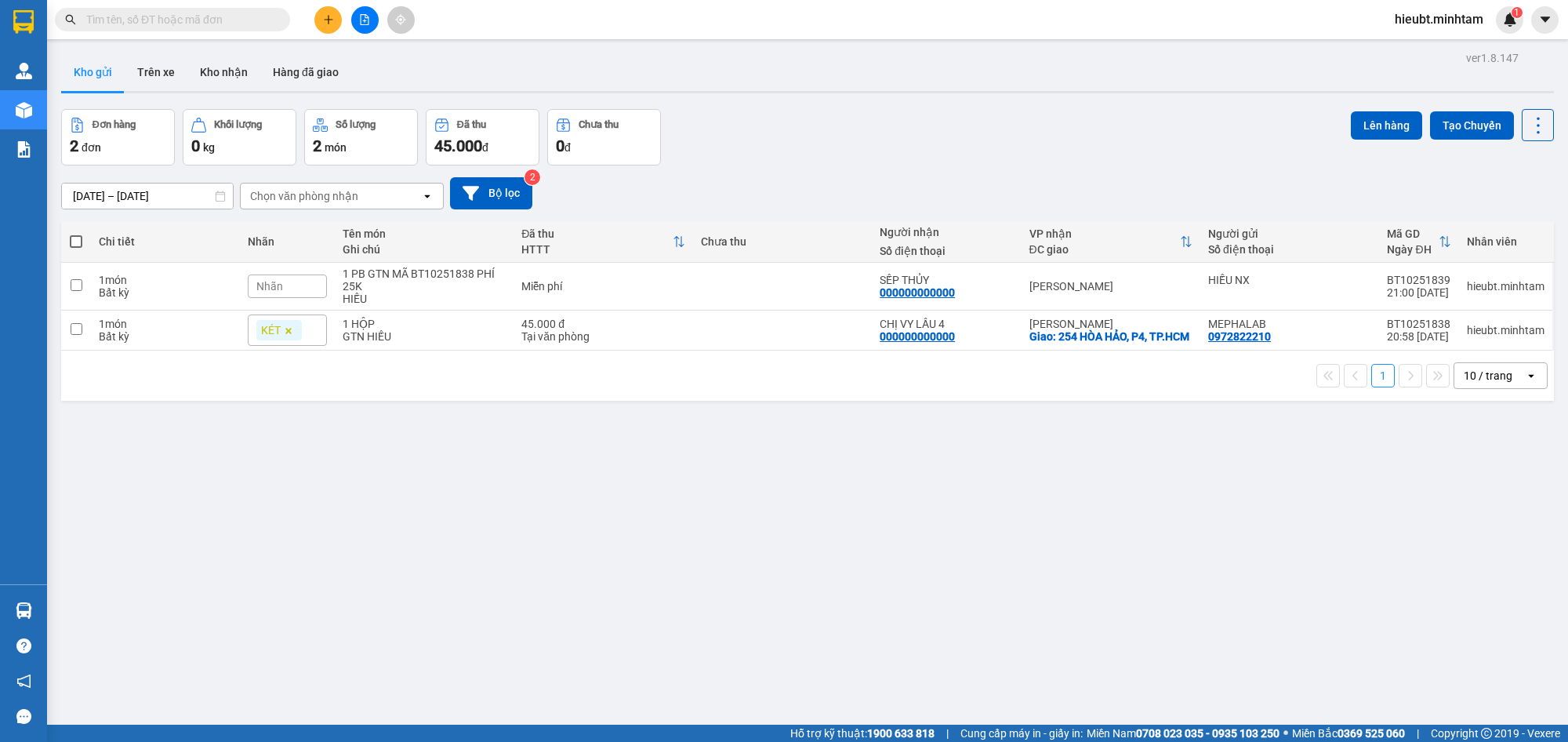
click at [296, 292] on div "Nhãn" at bounding box center [287, 286] width 79 height 24
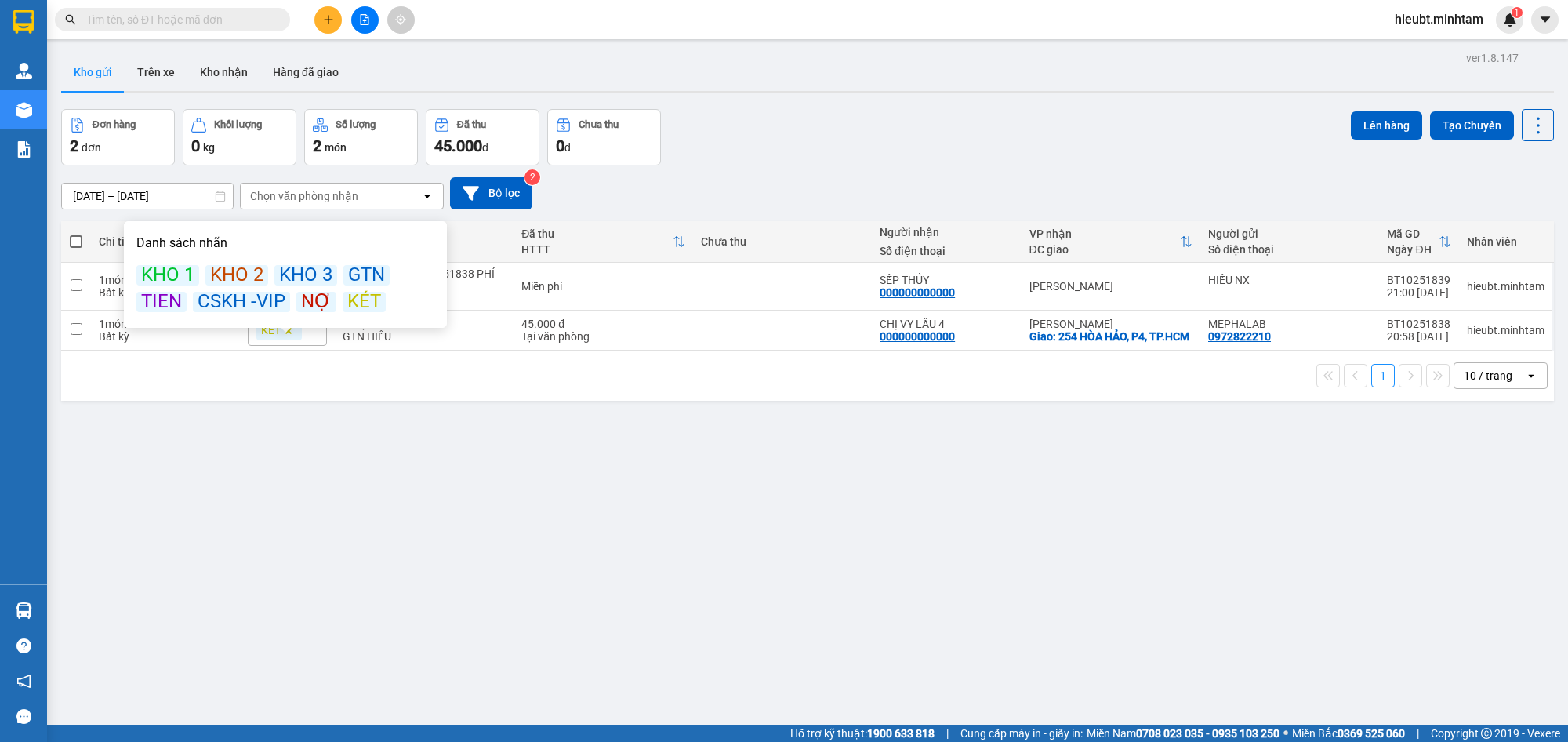
click at [363, 309] on div "KÉT" at bounding box center [364, 301] width 43 height 20
click at [361, 272] on div "GTN" at bounding box center [367, 275] width 47 height 20
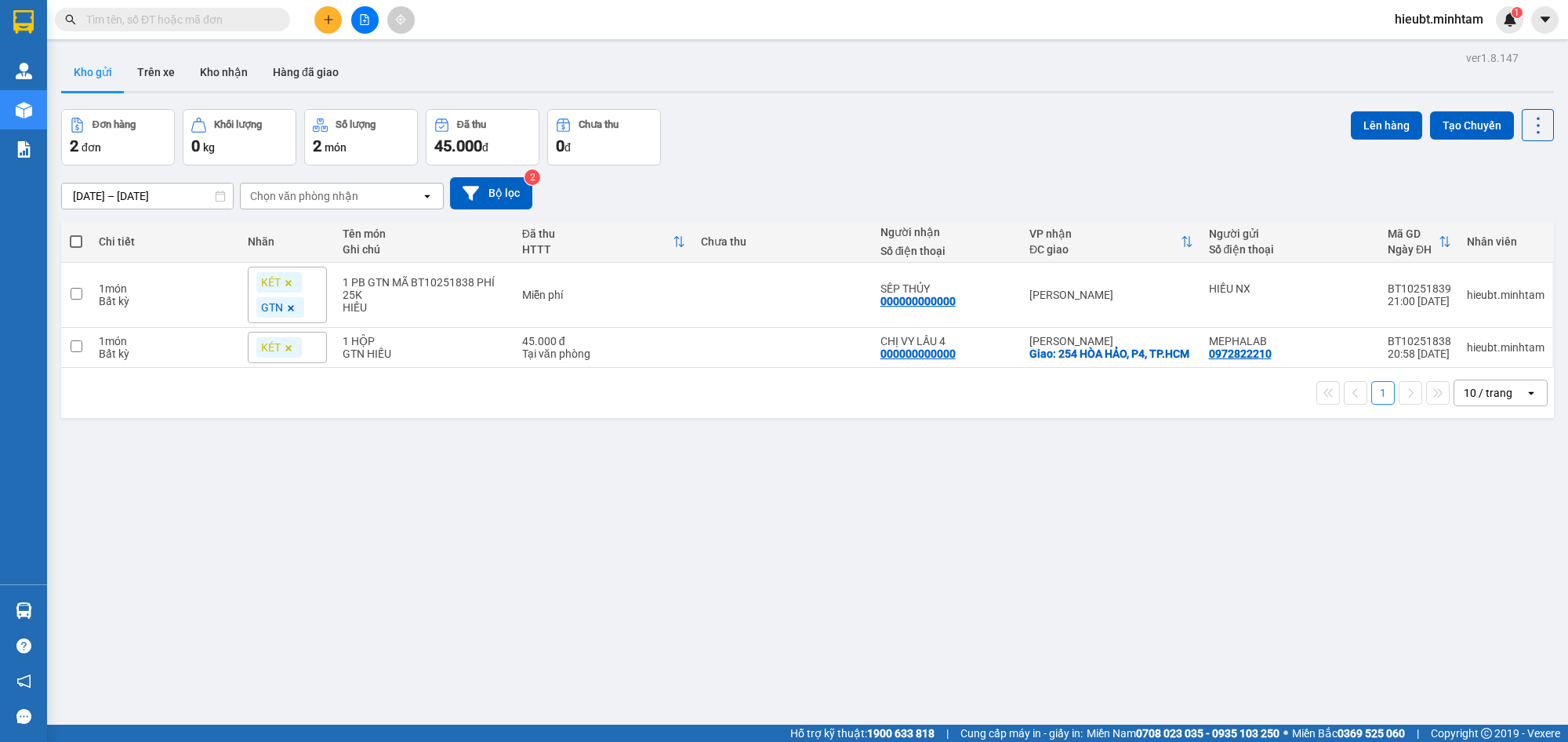
drag, startPoint x: 578, startPoint y: 510, endPoint x: 578, endPoint y: 496, distance: 14.0
click at [578, 508] on div "ver 1.8.147 Kho gửi Trên xe Kho nhận Hàng đã giao Đơn hàng 2 đơn Khối lượng 0 k…" at bounding box center [807, 418] width 1505 height 742
click at [539, 314] on td "Miễn phí" at bounding box center [604, 295] width 179 height 66
checkbox input "true"
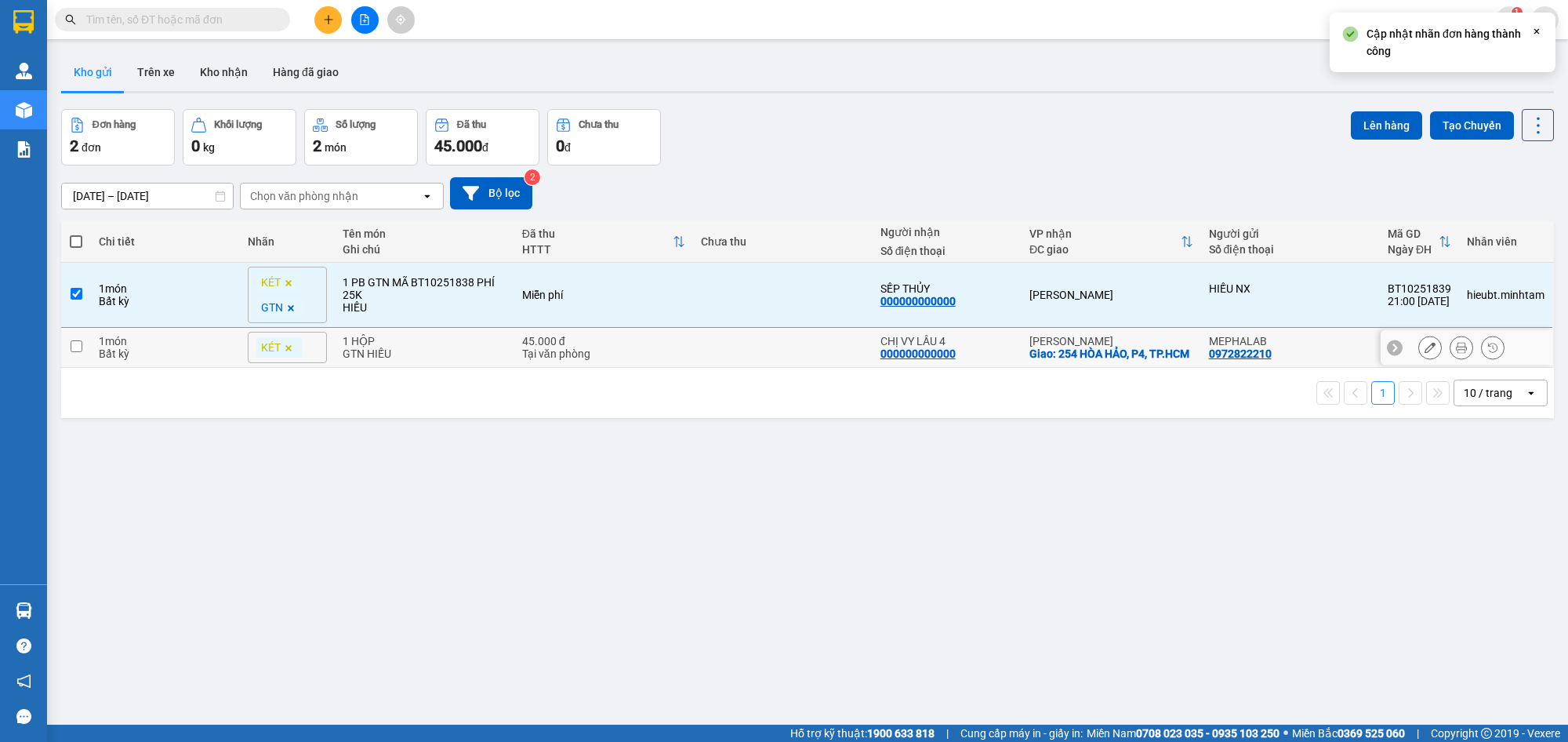
click at [541, 341] on div "45.000 đ" at bounding box center [604, 341] width 163 height 12
checkbox input "true"
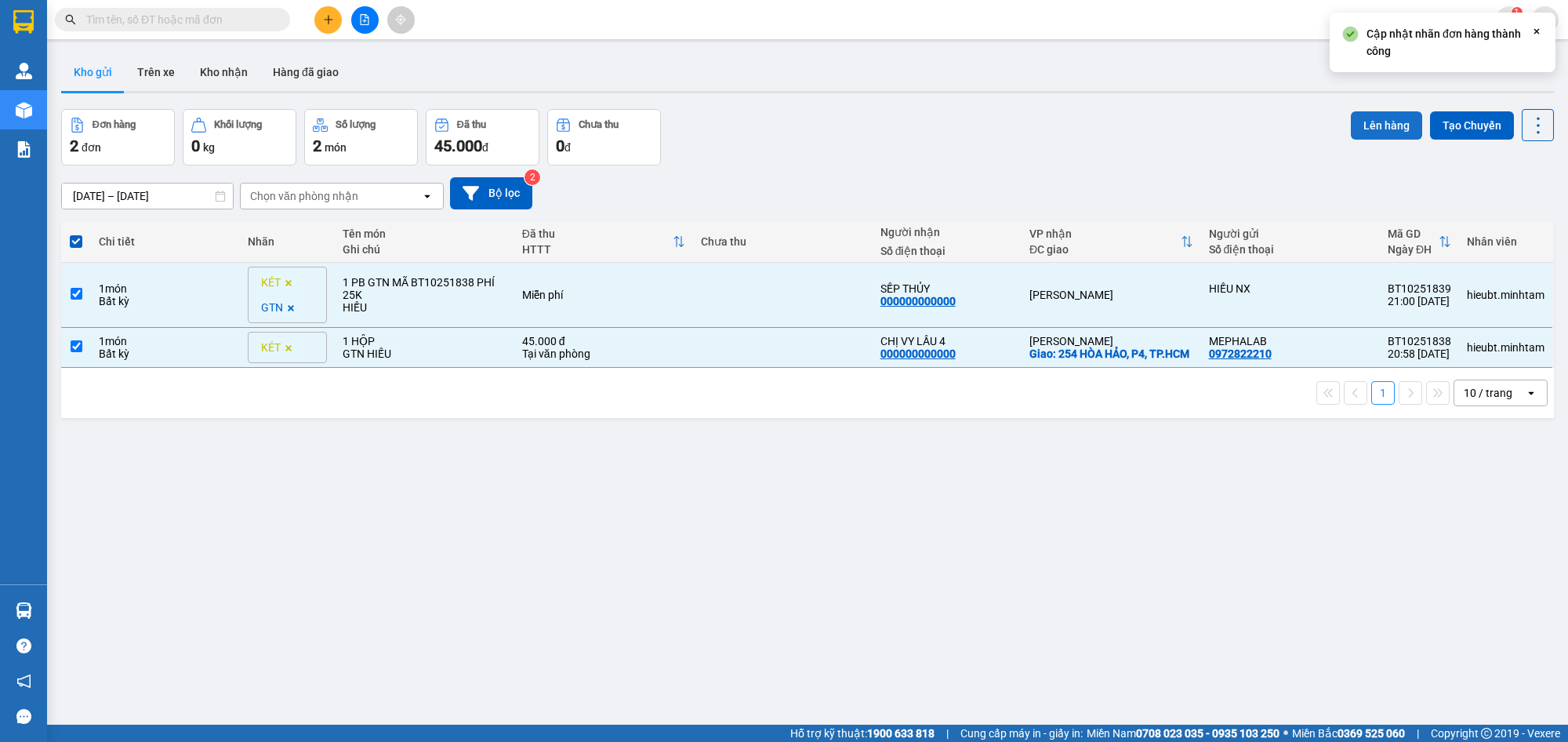
click at [1361, 130] on button "Lên hàng" at bounding box center [1387, 125] width 71 height 29
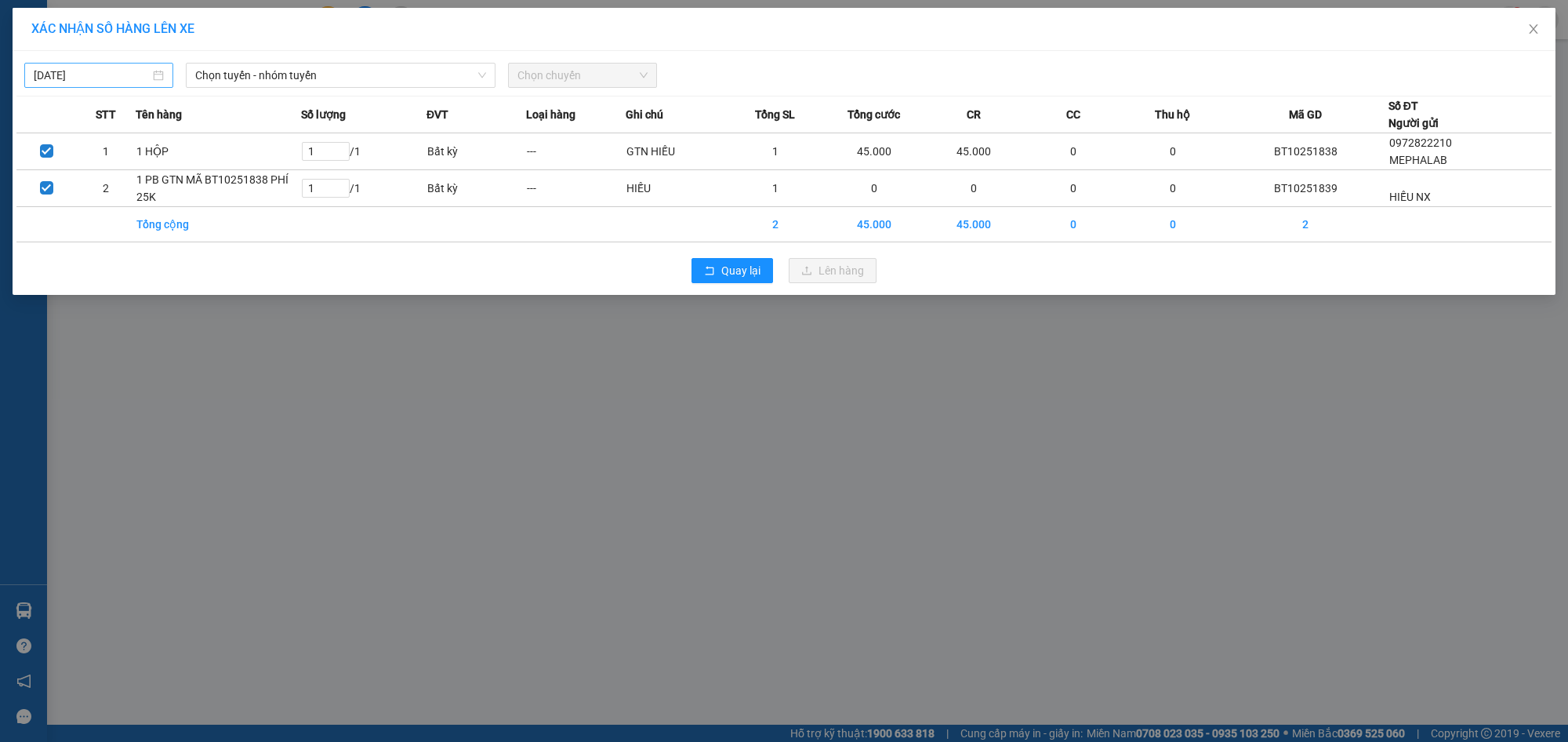
click at [134, 70] on input "[DATE]" at bounding box center [92, 75] width 116 height 17
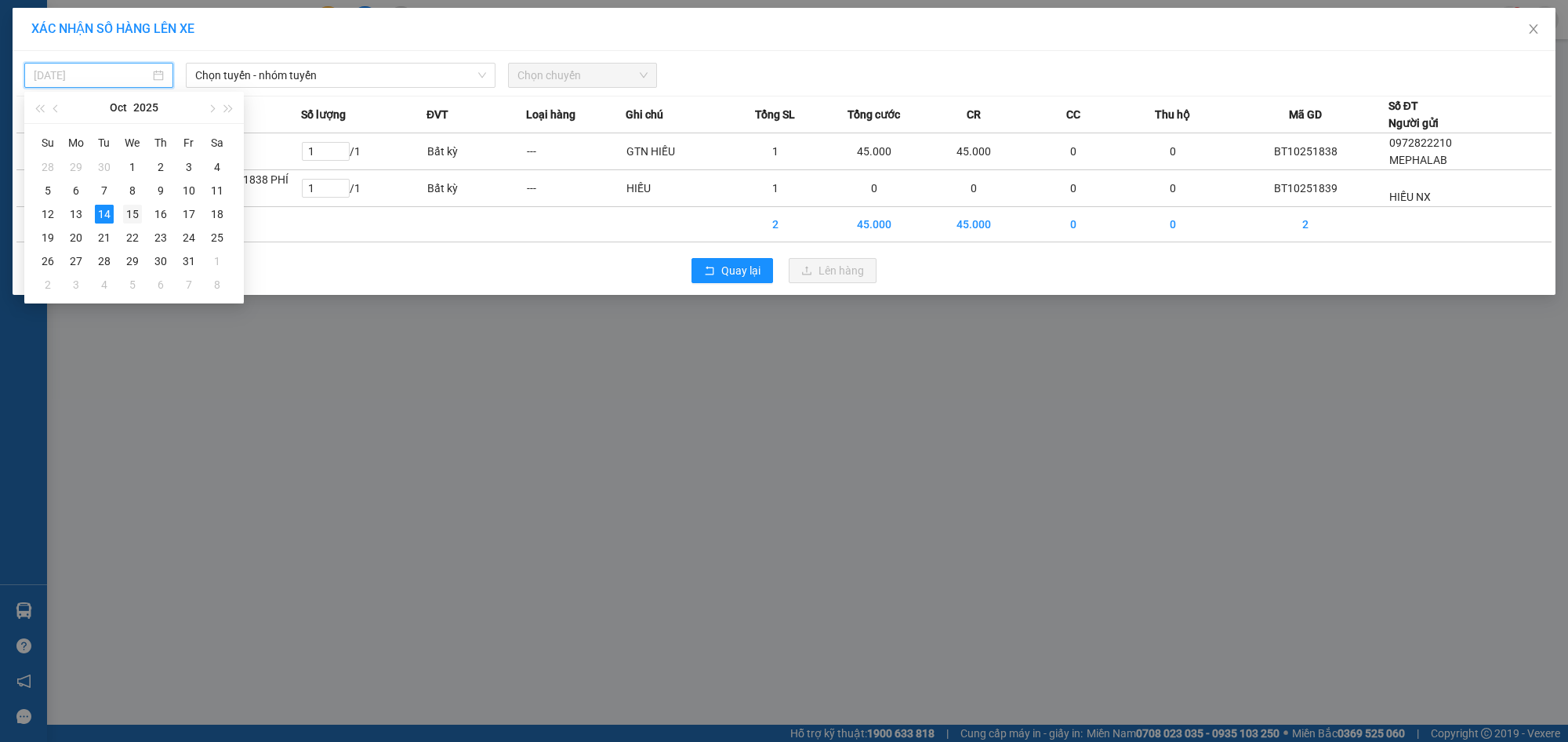
click at [122, 213] on td "15" at bounding box center [133, 214] width 28 height 24
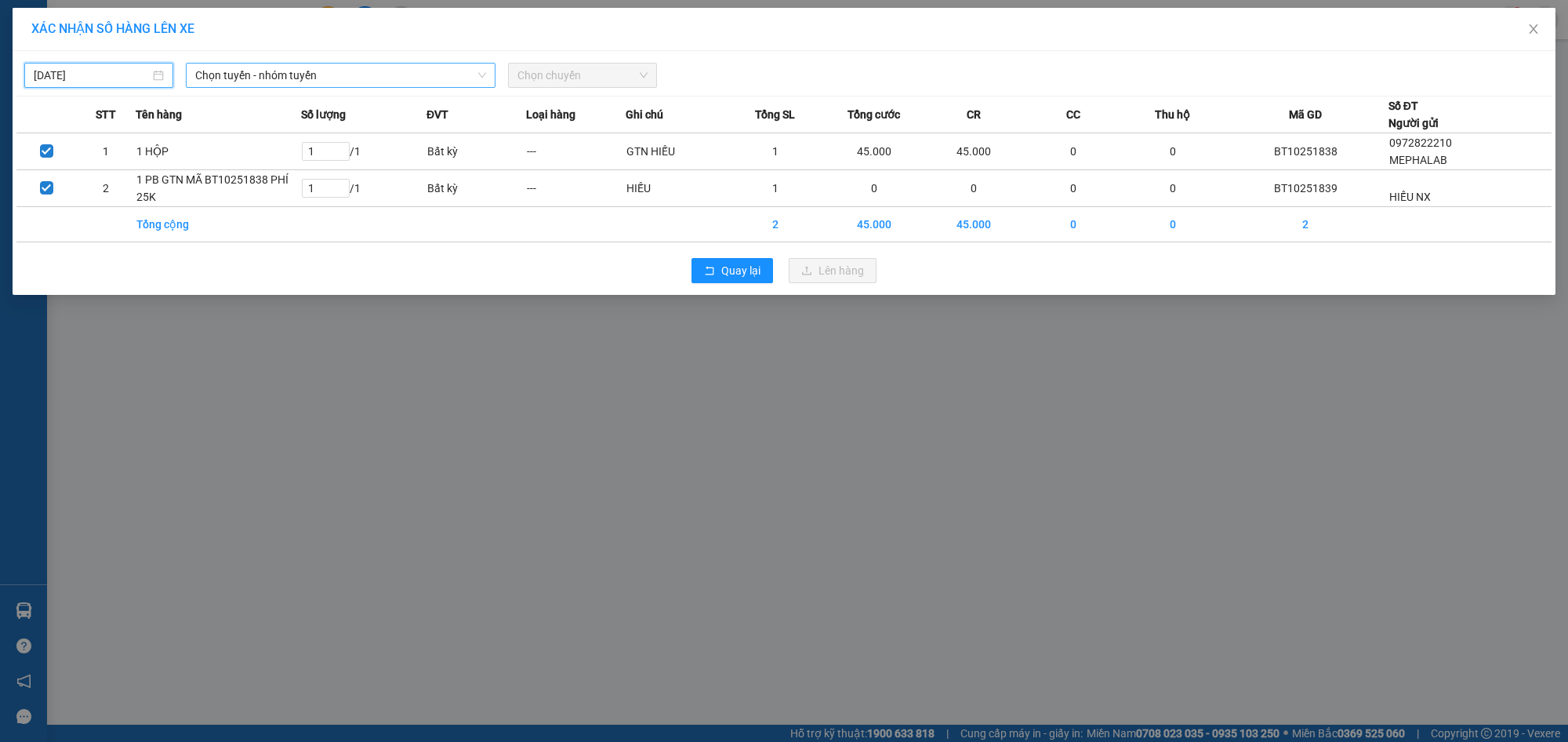
type input "[DATE]"
click at [245, 77] on span "Chọn tuyến - nhóm tuyến" at bounding box center [341, 75] width 291 height 24
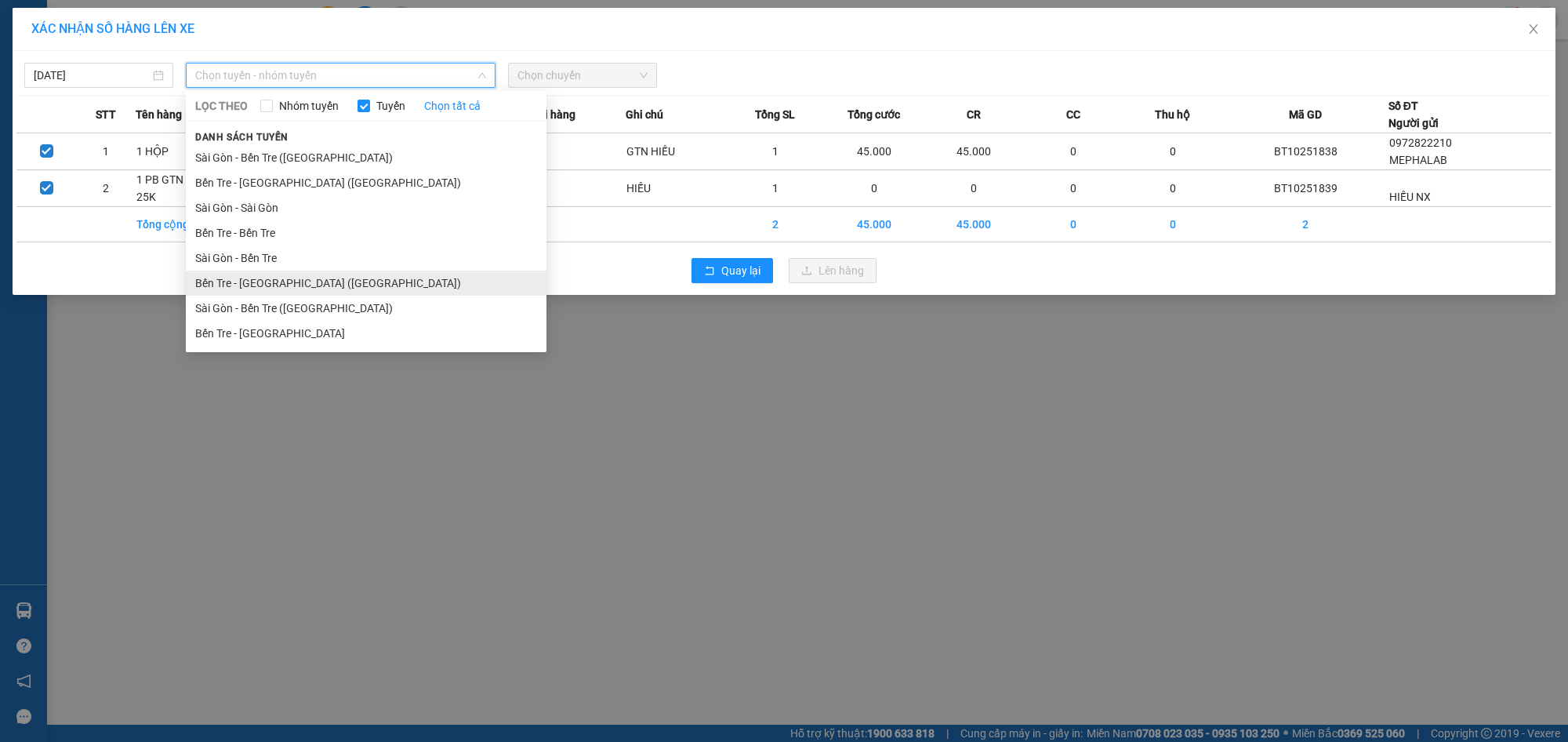
click at [292, 292] on li "Bến Tre - [GEOGRAPHIC_DATA] ([GEOGRAPHIC_DATA])" at bounding box center [367, 283] width 361 height 25
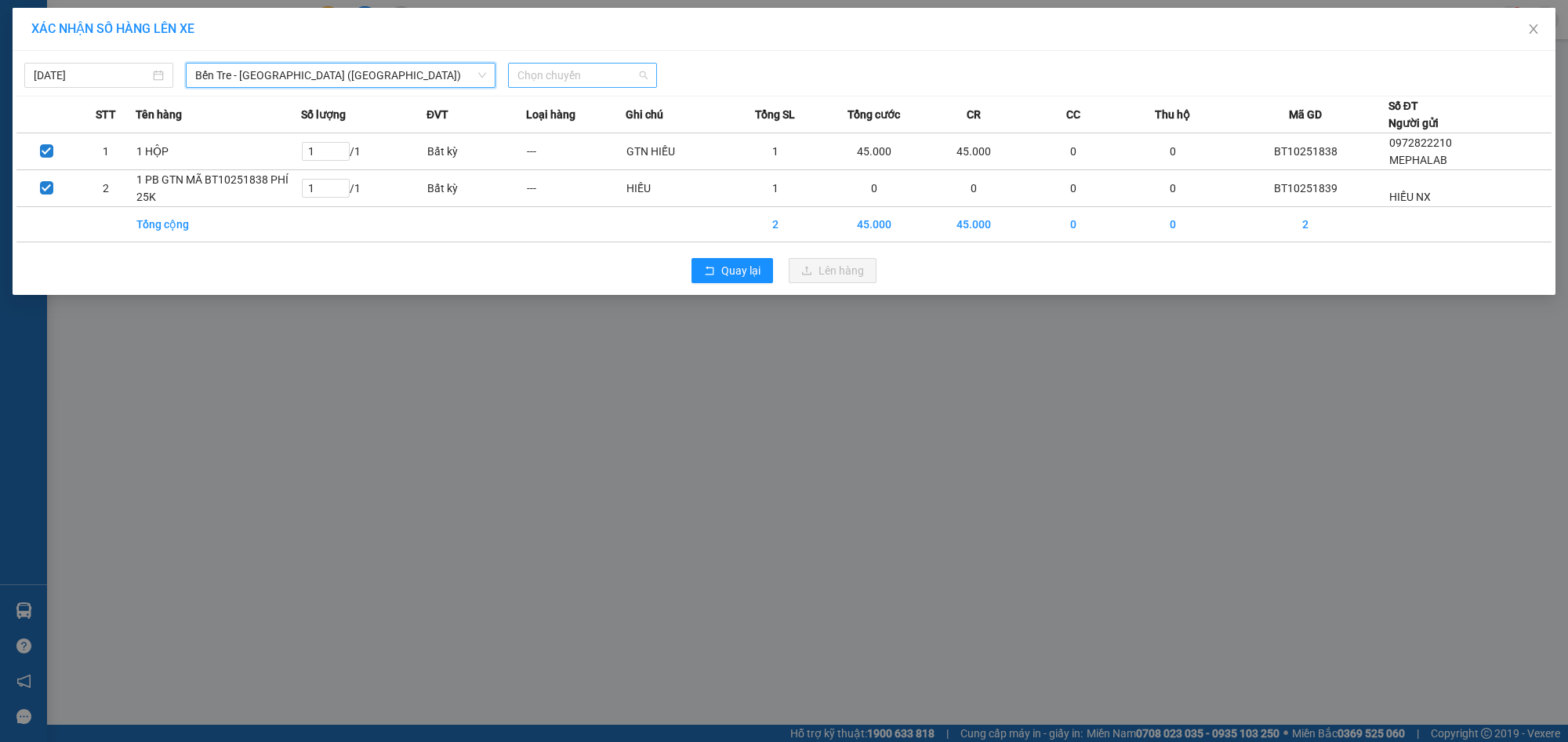
click at [581, 80] on span "Chọn chuyến" at bounding box center [582, 75] width 130 height 24
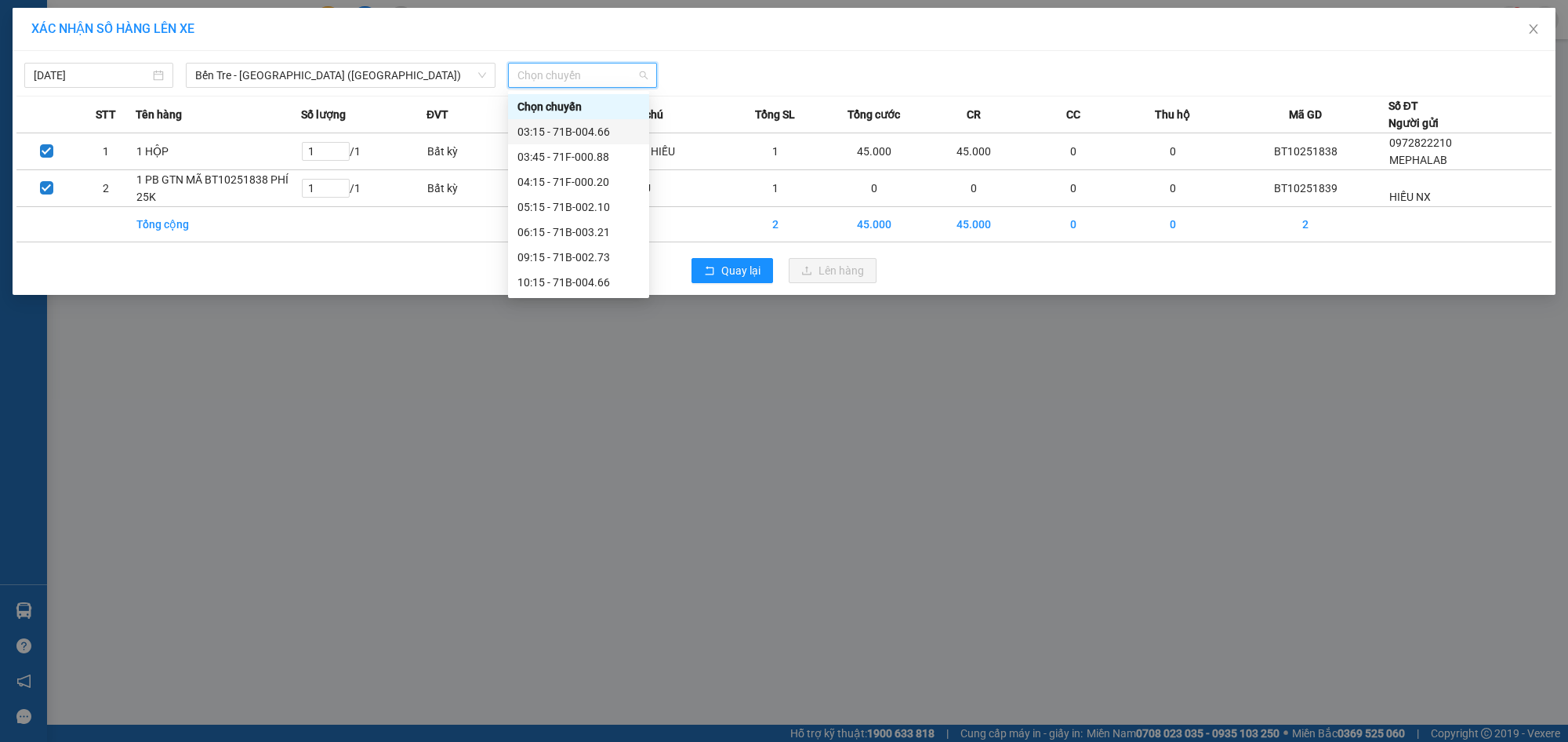
click at [575, 134] on div "03:15 - 71B-004.66" at bounding box center [578, 132] width 123 height 17
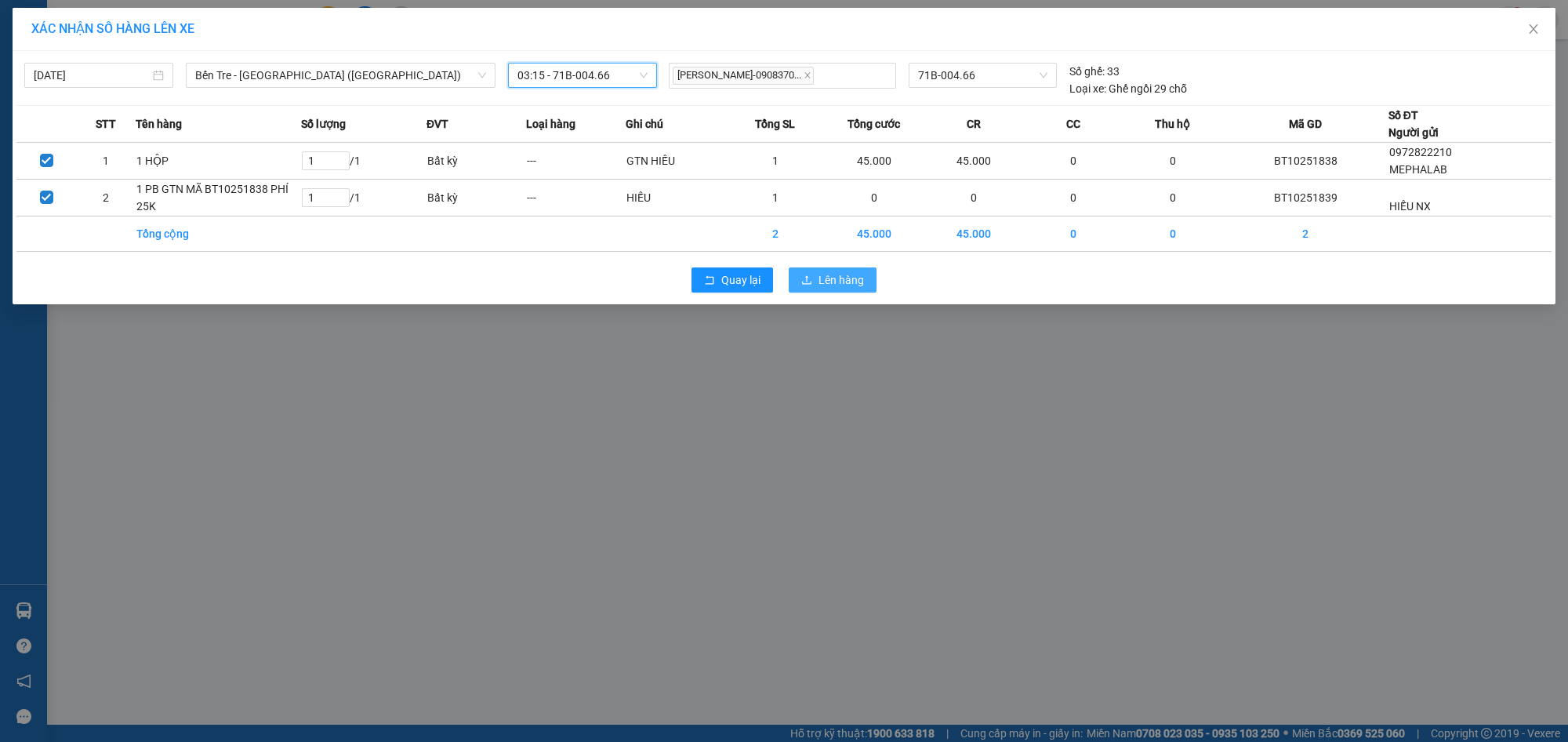
click at [843, 283] on span "Lên hàng" at bounding box center [841, 280] width 46 height 17
